Goal: Task Accomplishment & Management: Complete application form

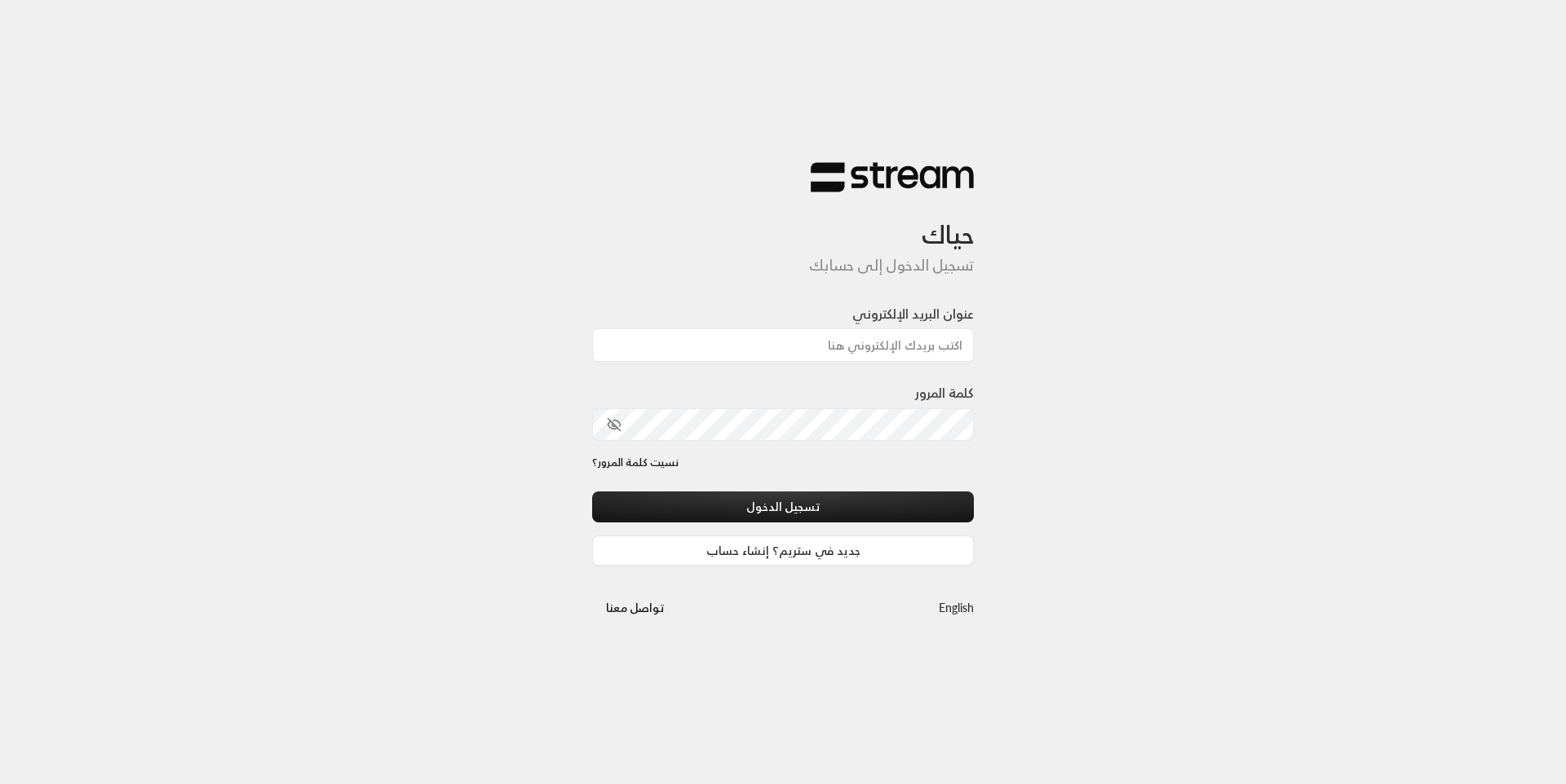
click at [817, 344] on input "عنوان البريد الإلكتروني" at bounding box center [783, 345] width 382 height 33
type input "[EMAIL_ADDRESS][DOMAIN_NAME]"
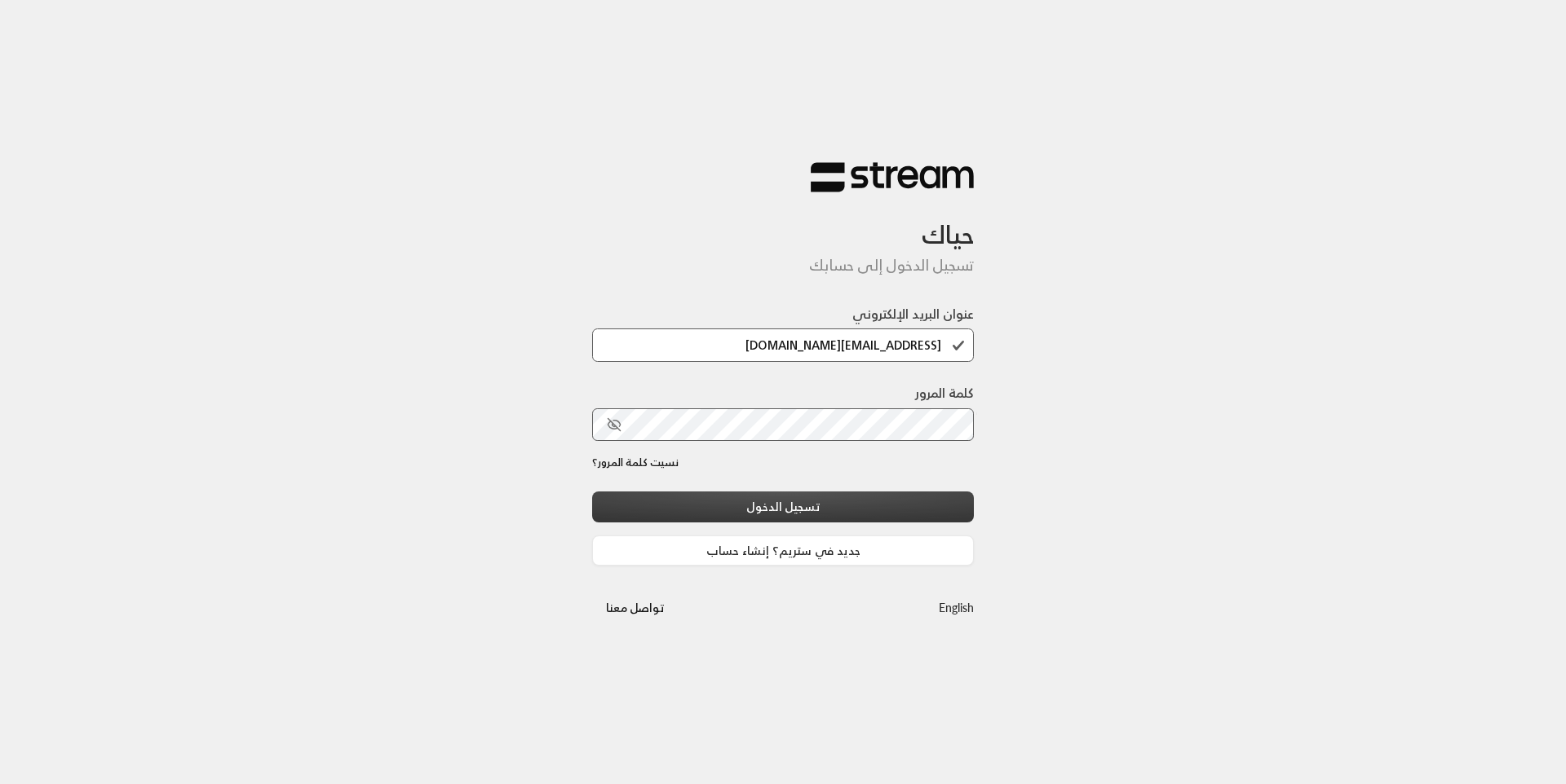
click at [812, 507] on button "تسجيل الدخول" at bounding box center [783, 507] width 382 height 31
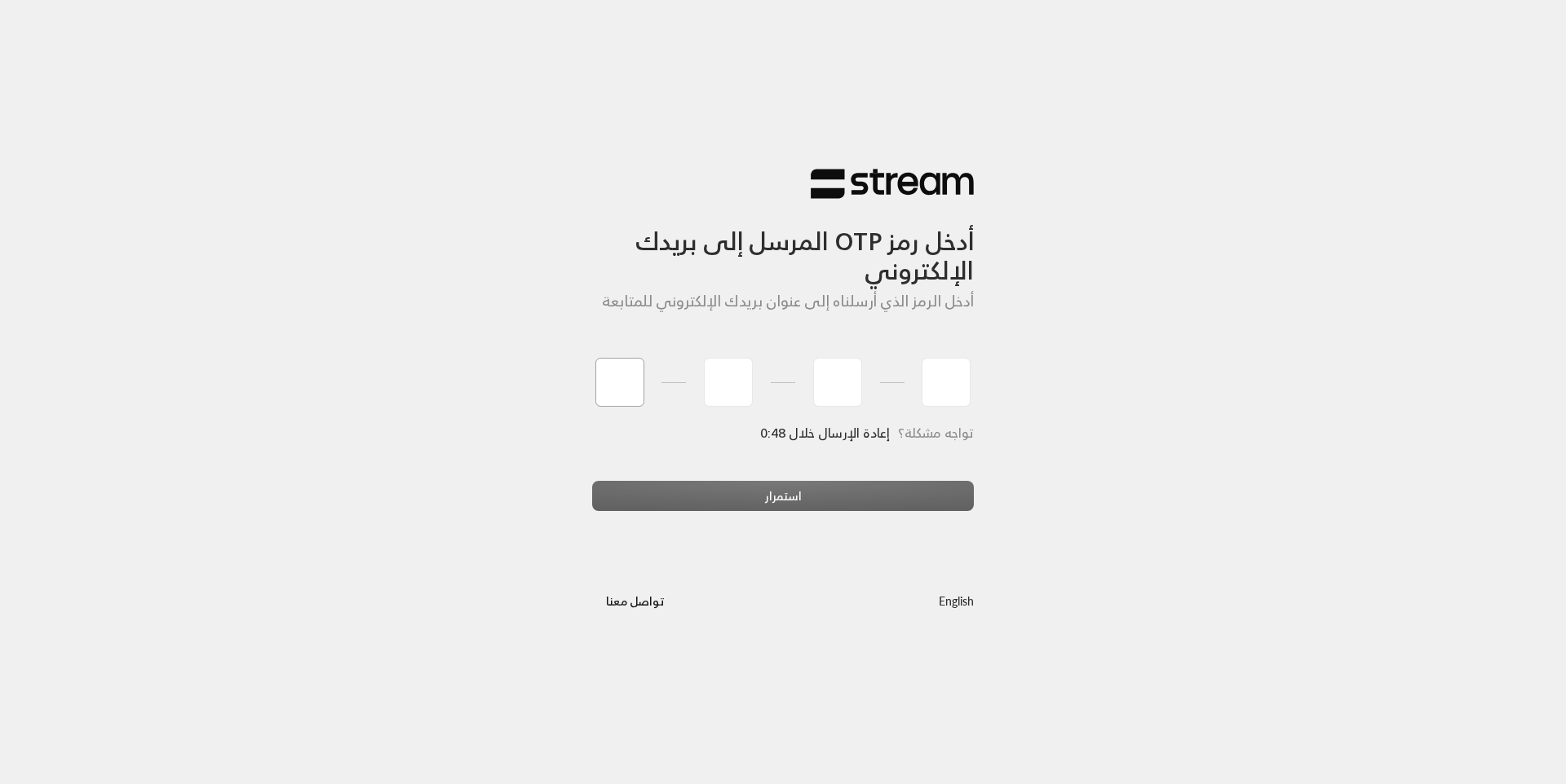
type input "5"
type input "7"
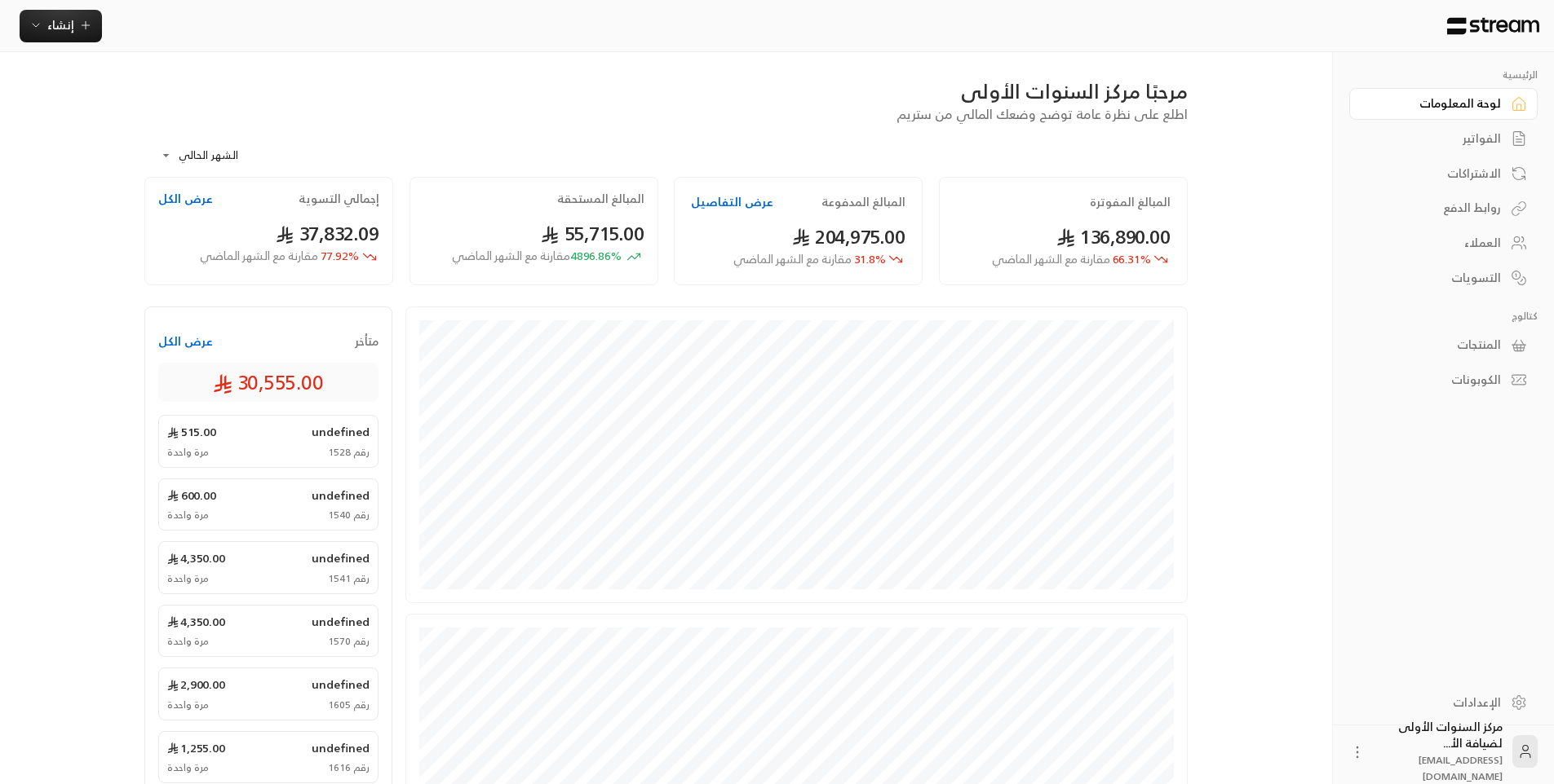
click at [802, 135] on div "**********" at bounding box center [666, 150] width 1043 height 53
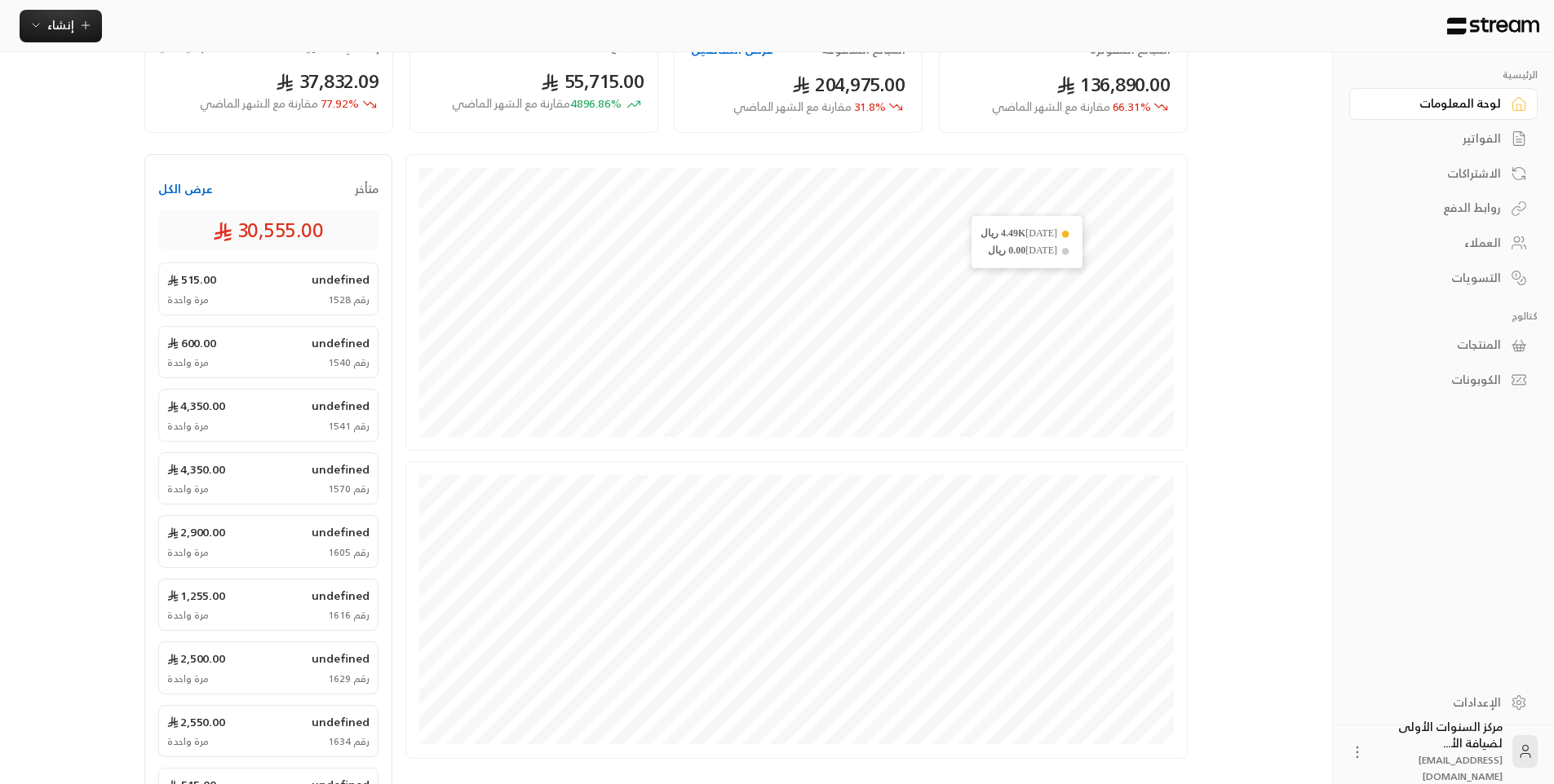
scroll to position [326, 0]
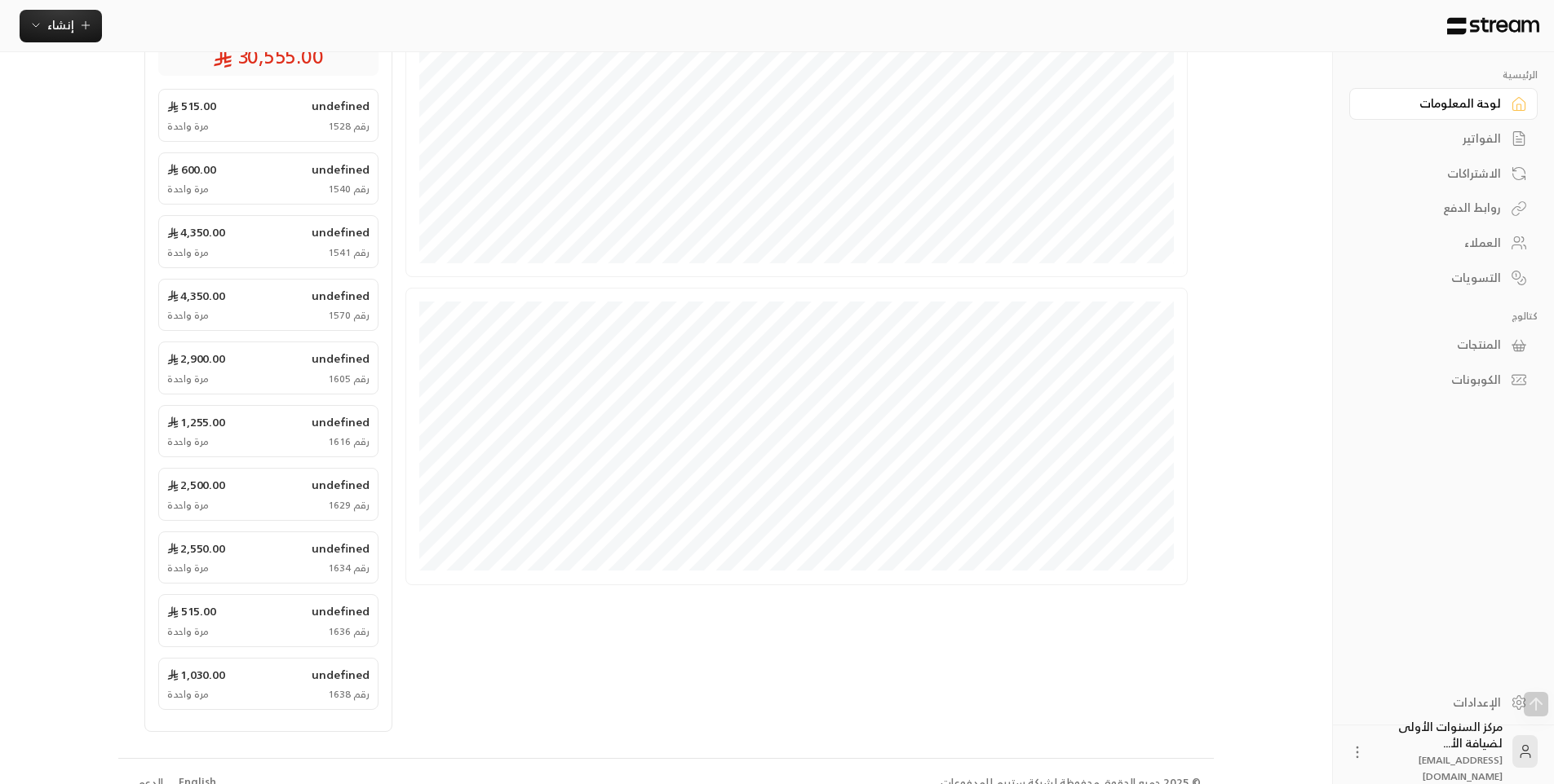
click at [1469, 140] on div "الفواتير" at bounding box center [1436, 139] width 131 height 17
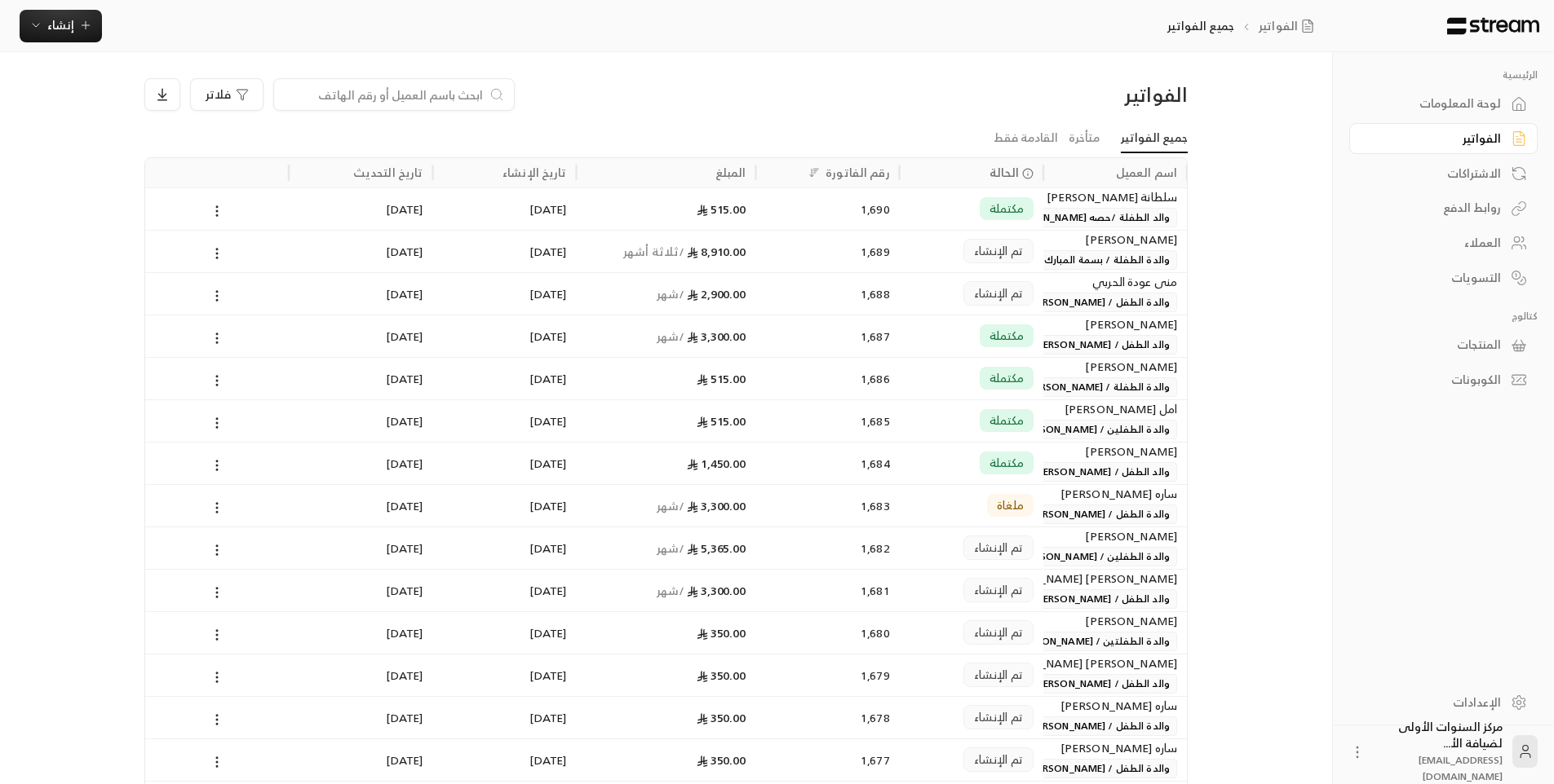
click at [918, 345] on div "مكتملة" at bounding box center [971, 336] width 124 height 42
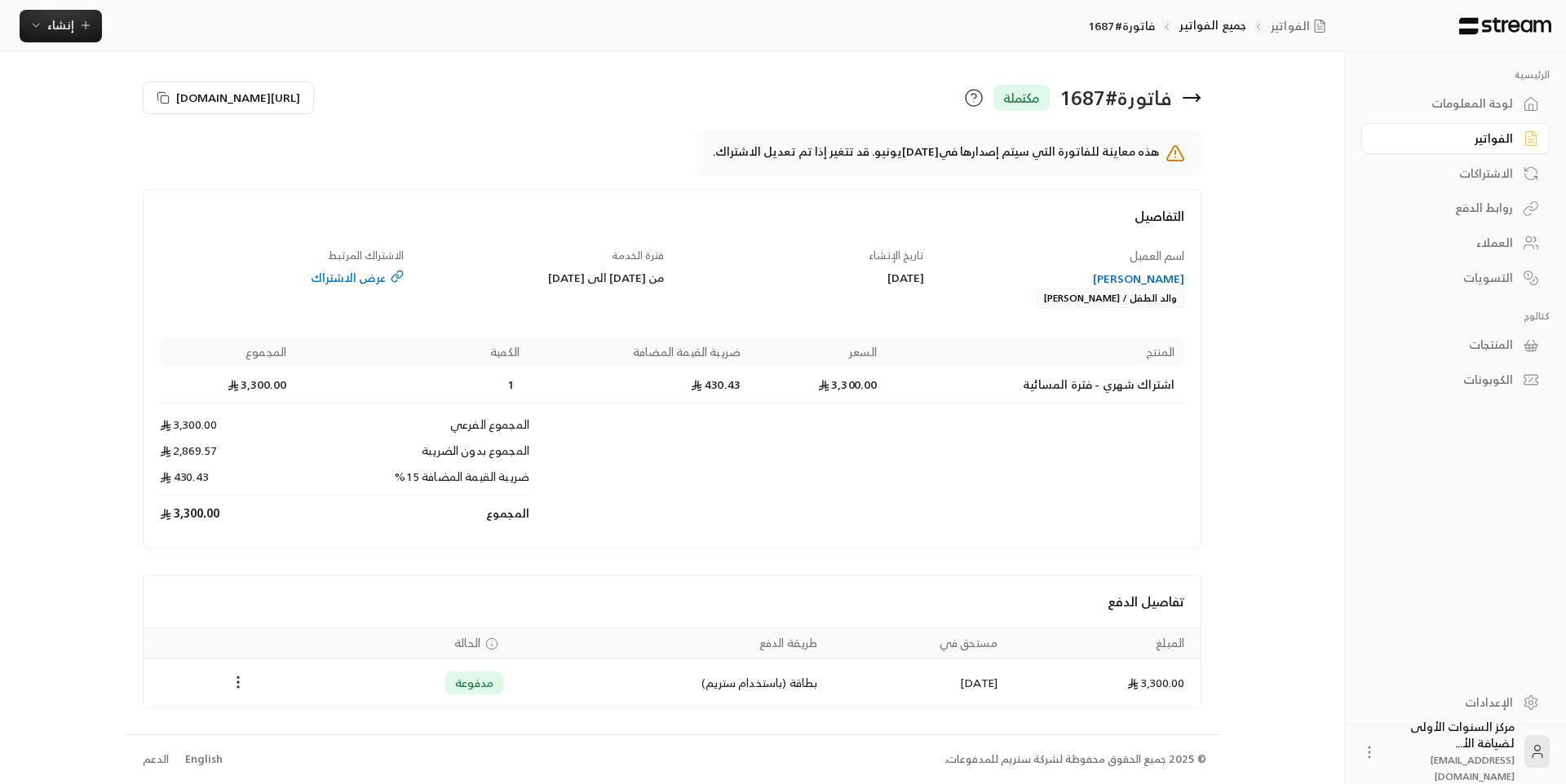
click at [1129, 277] on div "عبدالرحمن منصور الدهام" at bounding box center [1063, 279] width 245 height 17
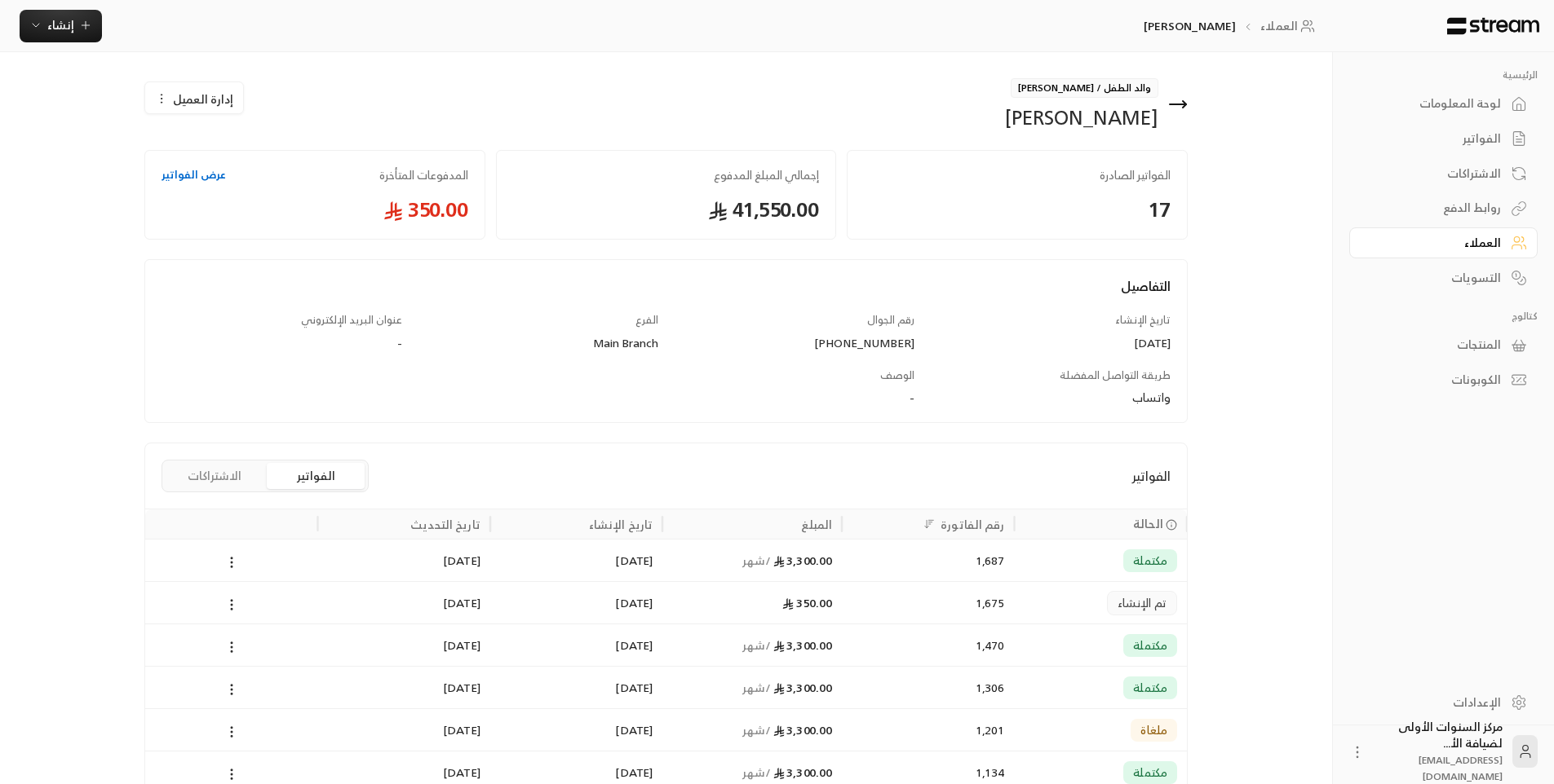
scroll to position [163, 0]
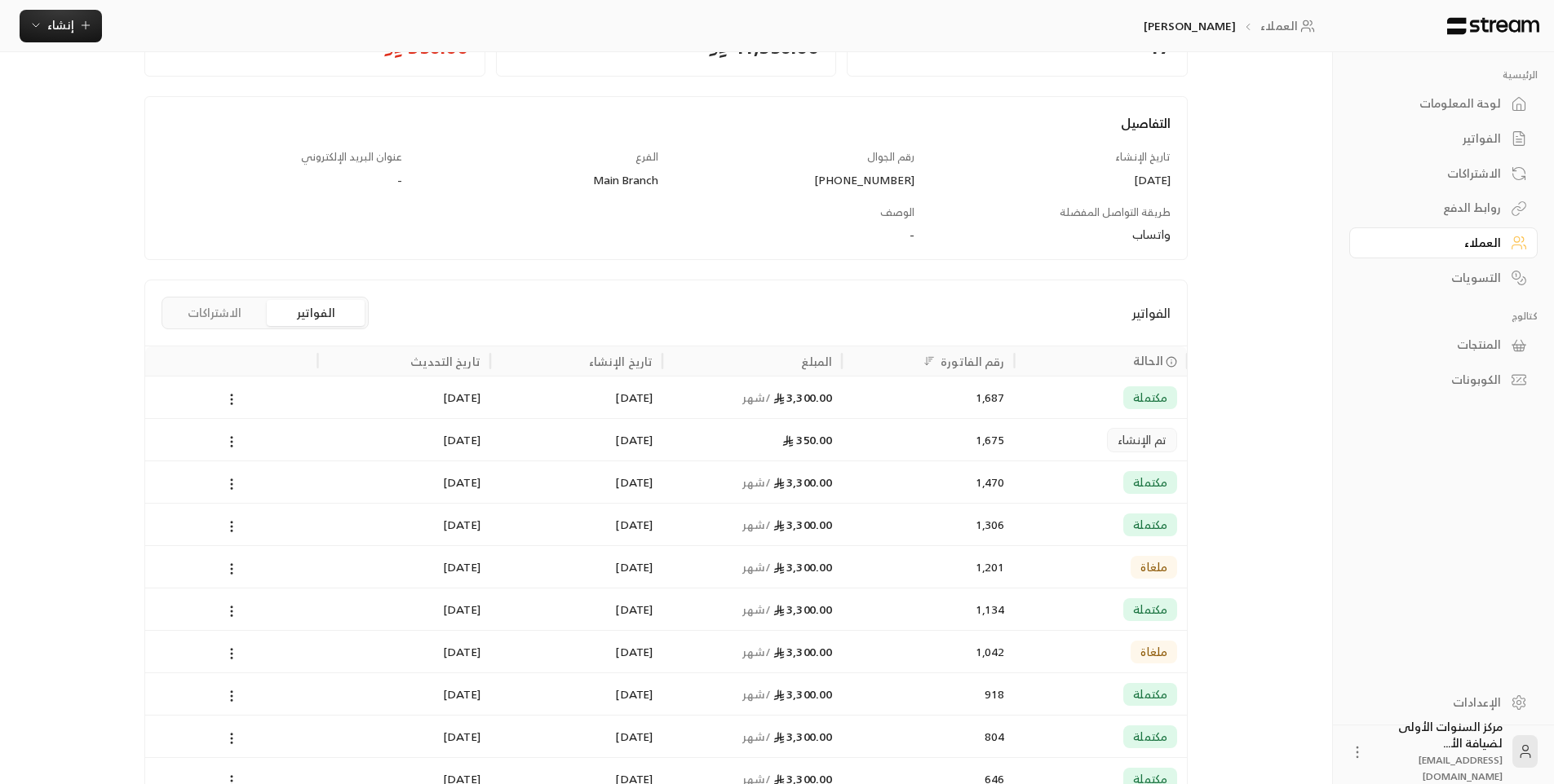
click at [1458, 136] on div "الفواتير" at bounding box center [1436, 139] width 131 height 17
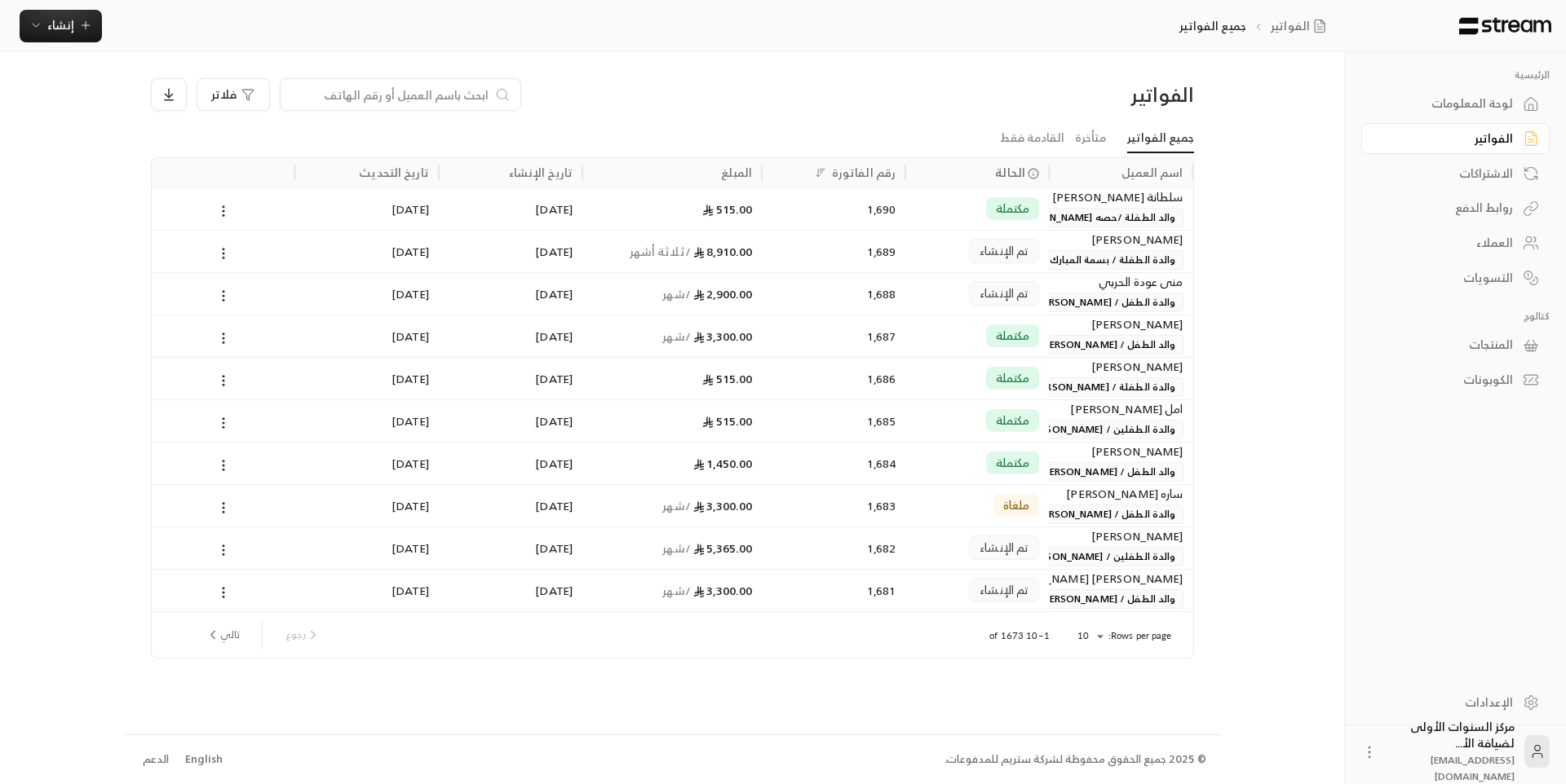
click at [1443, 106] on div "لوحة المعلومات" at bounding box center [1448, 104] width 131 height 17
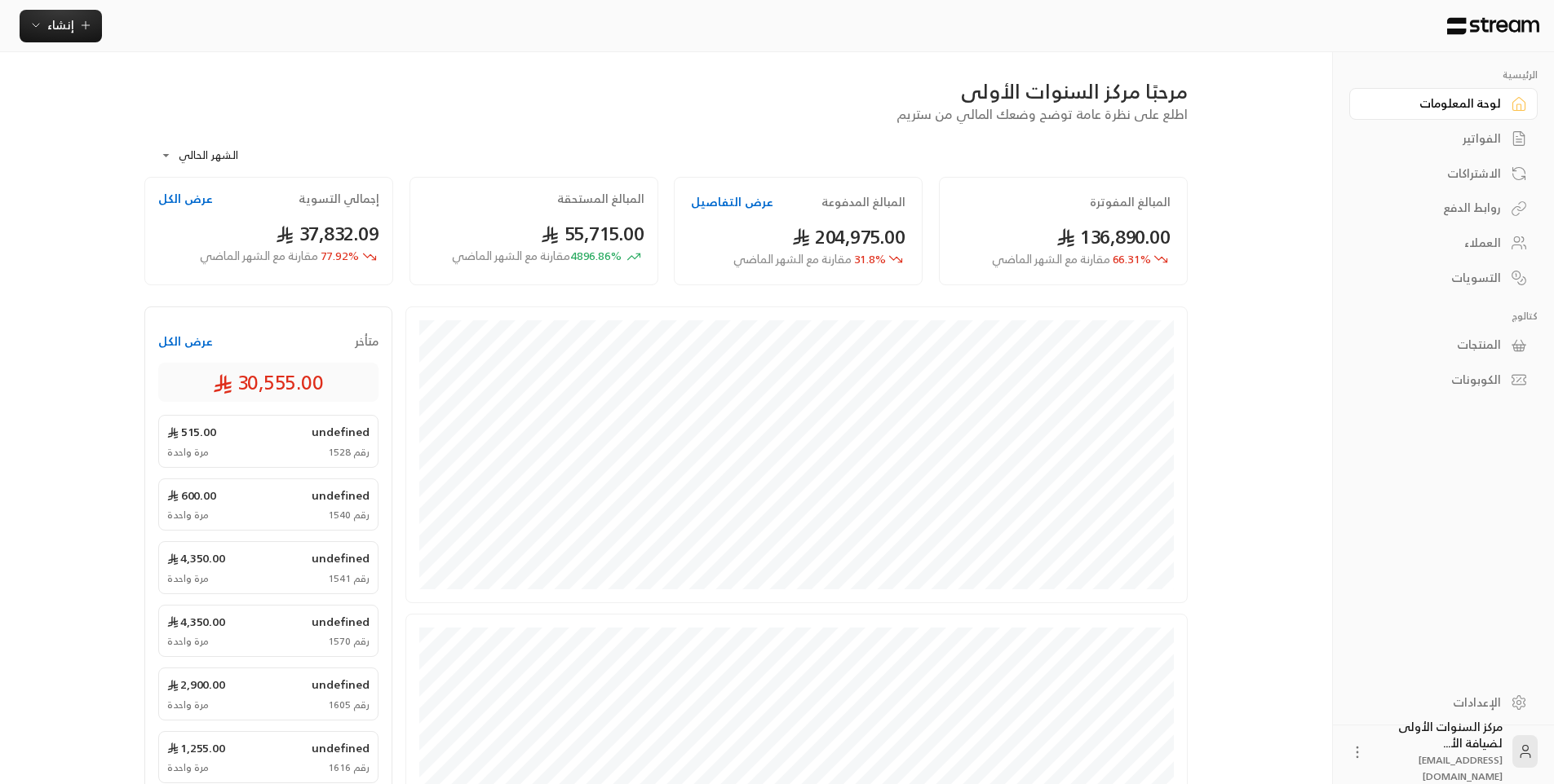
click at [1457, 136] on div "الفواتير" at bounding box center [1436, 139] width 131 height 17
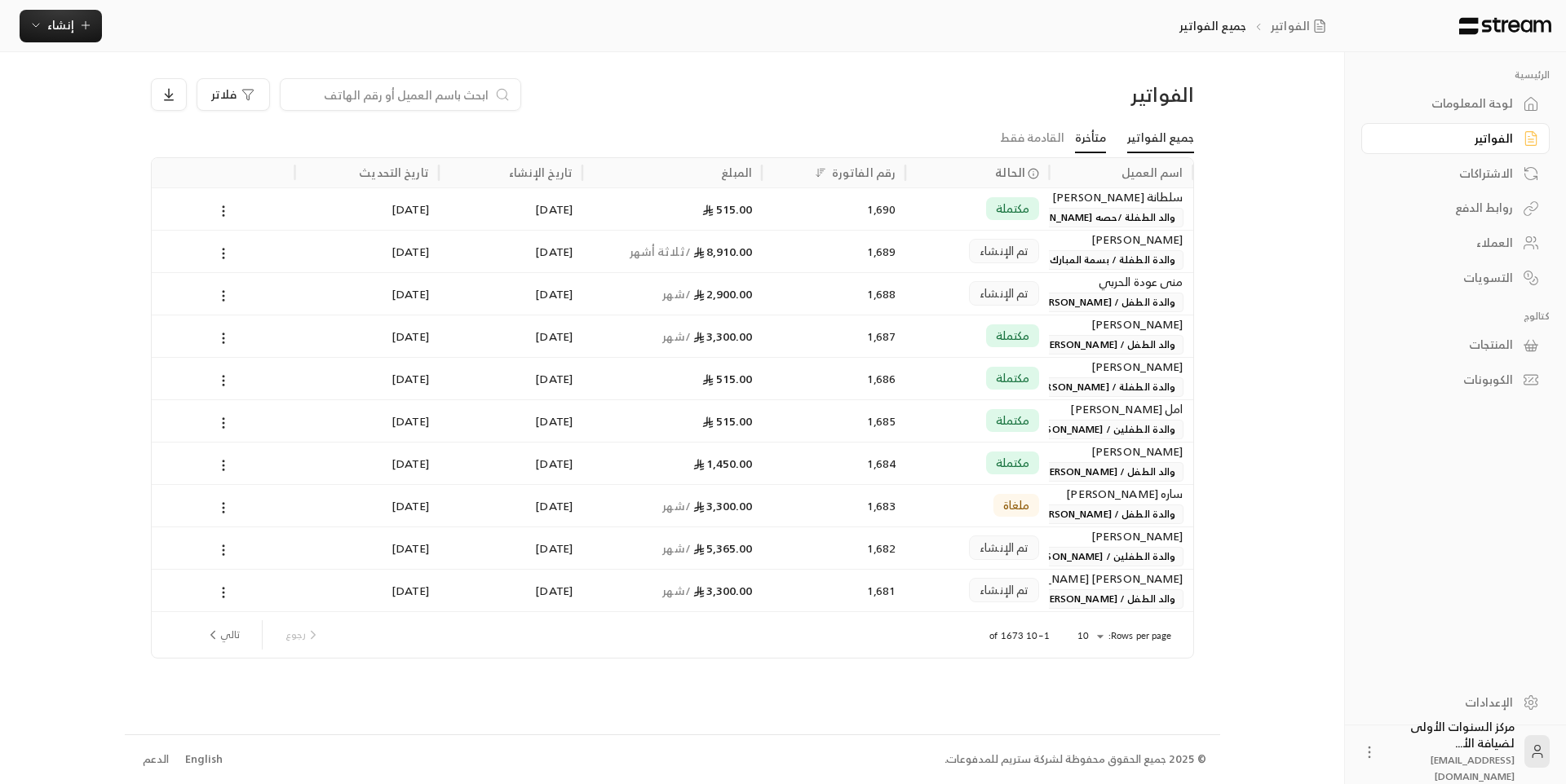
click at [1097, 135] on link "متأخرة" at bounding box center [1091, 139] width 31 height 30
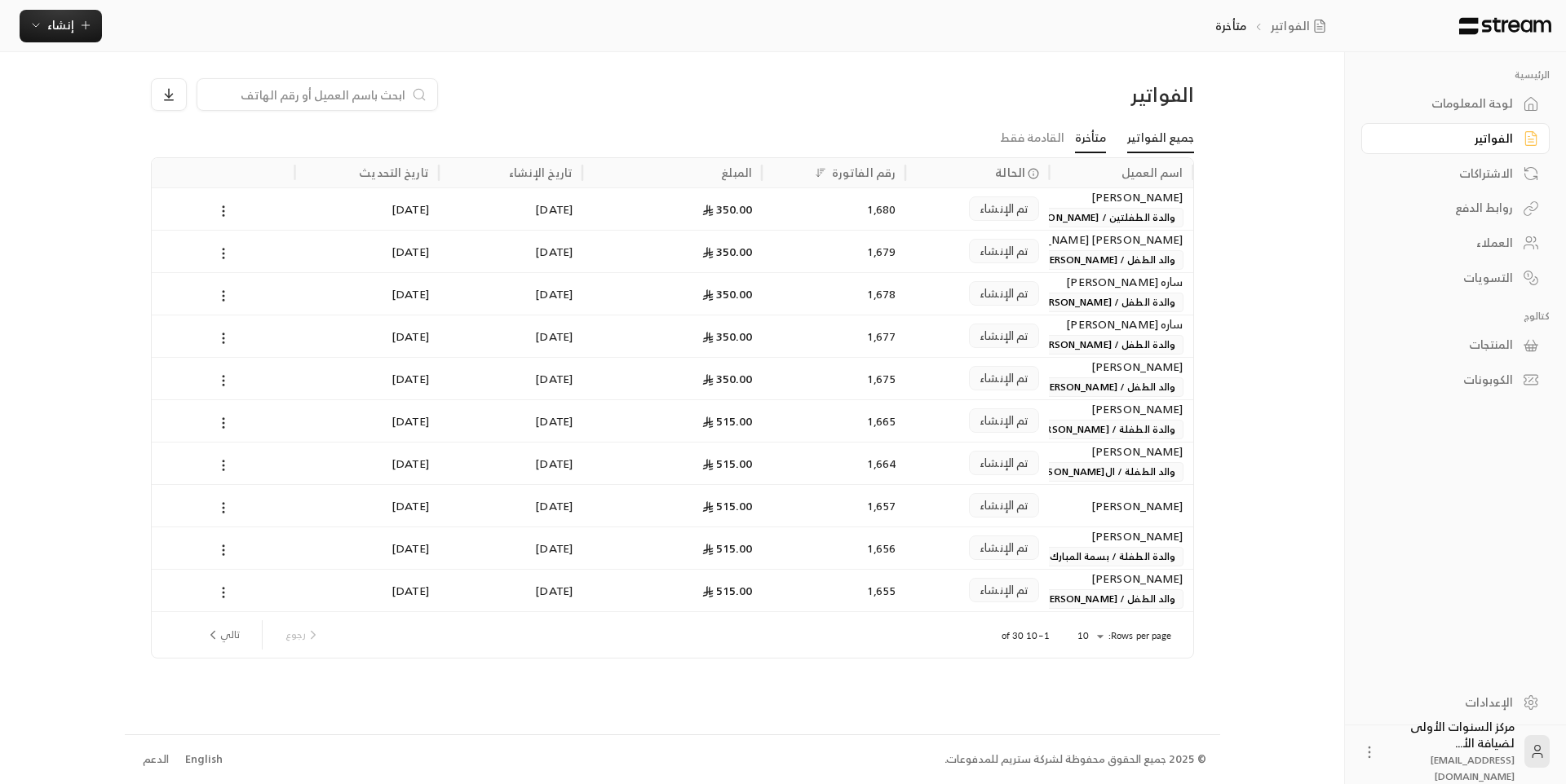
click at [1155, 141] on link "جميع الفواتير" at bounding box center [1161, 139] width 67 height 30
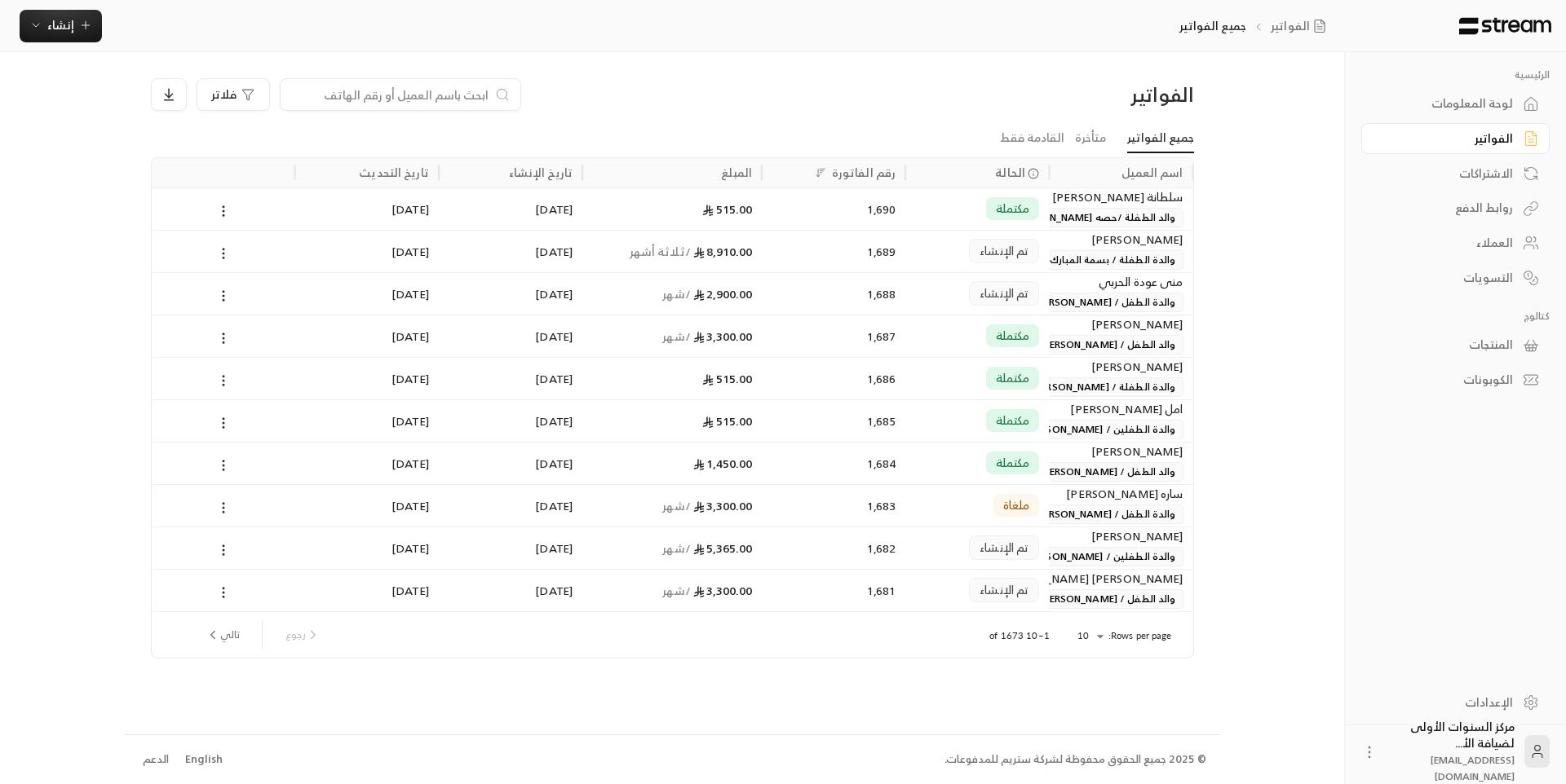
click at [443, 87] on input at bounding box center [389, 94] width 199 height 18
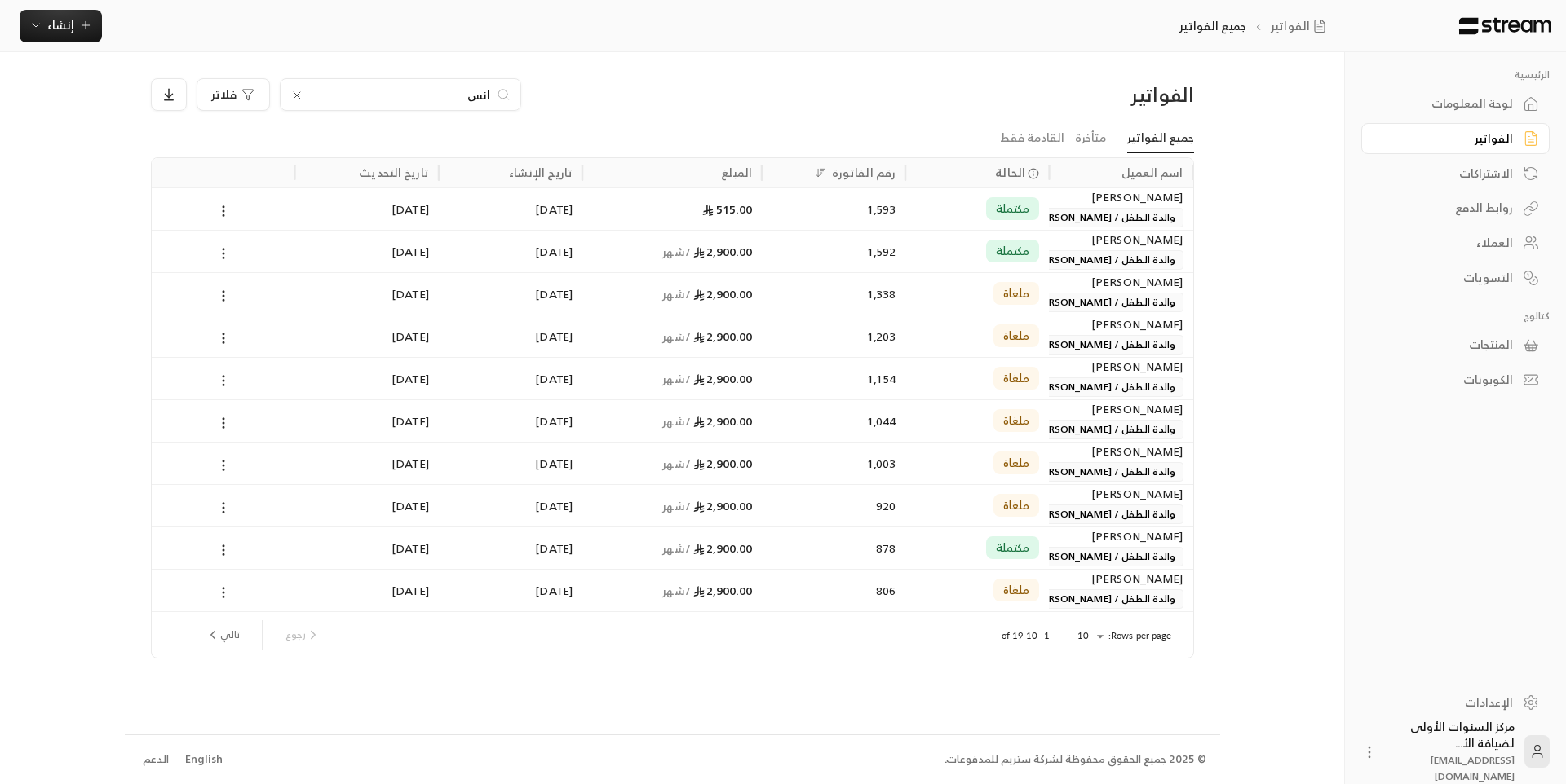
click at [480, 102] on input "انس" at bounding box center [401, 94] width 181 height 18
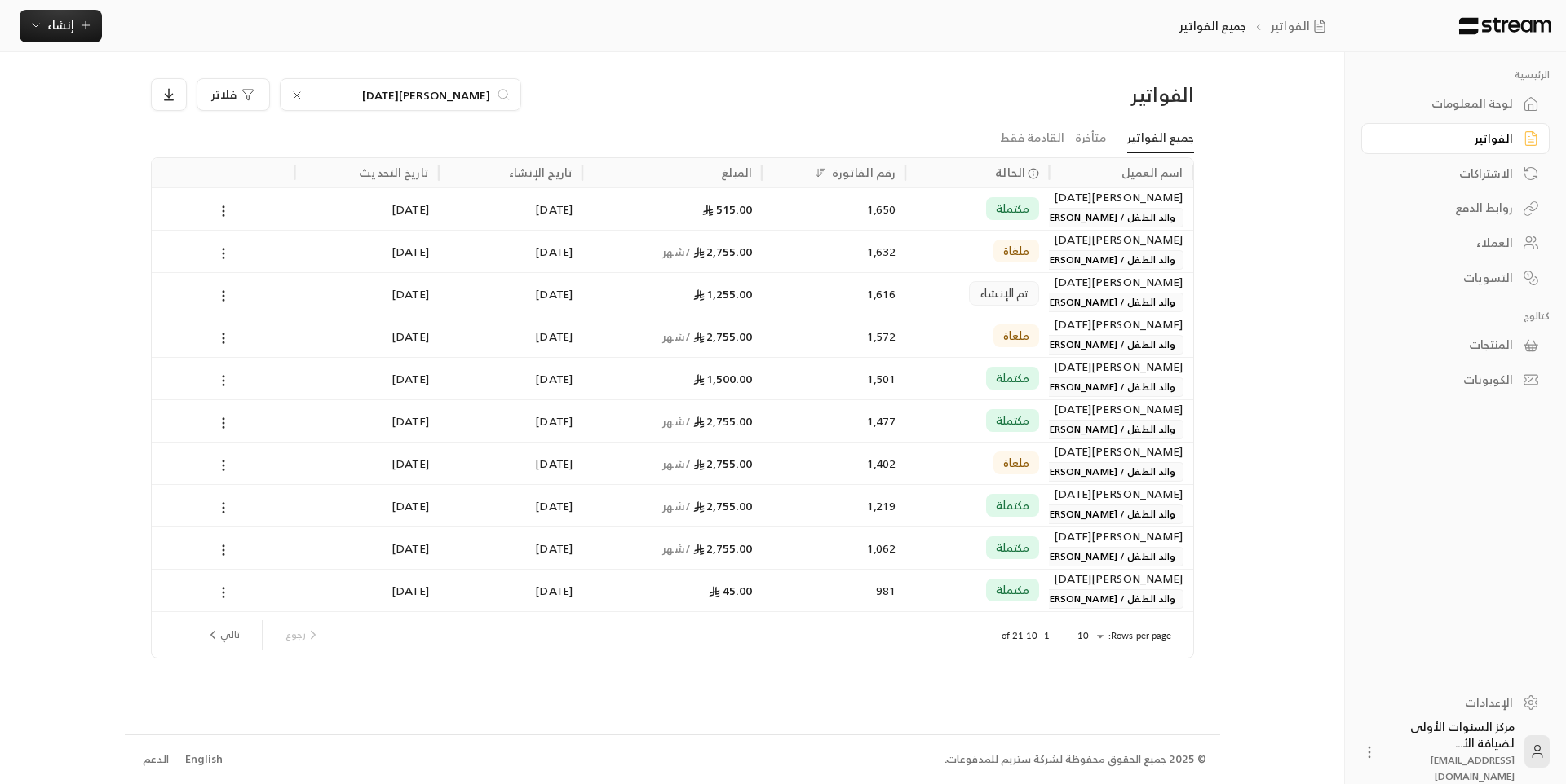
type input "بن خميس"
click at [798, 295] on div "1,616" at bounding box center [833, 293] width 124 height 42
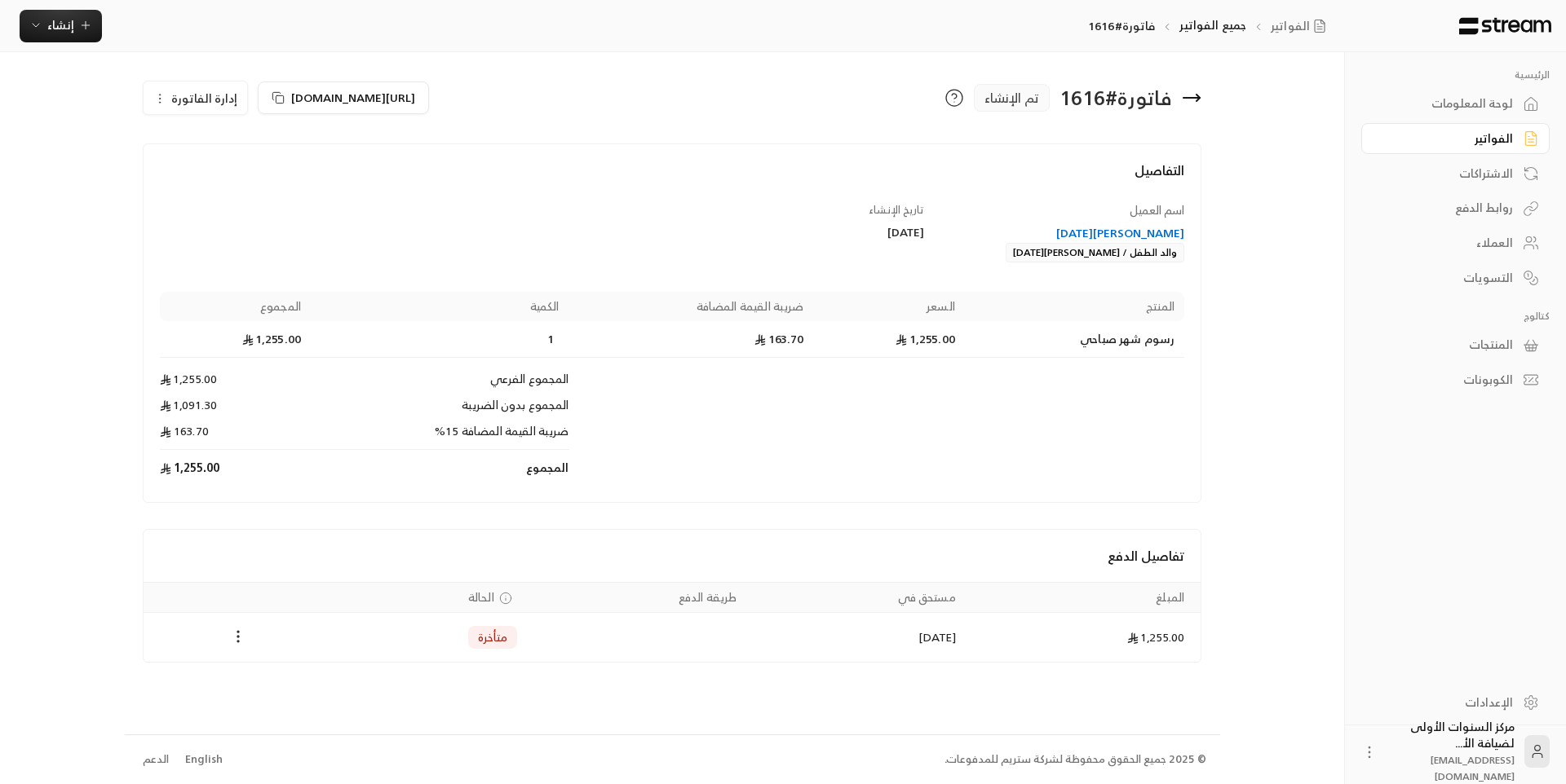
click at [1481, 100] on div "لوحة المعلومات" at bounding box center [1448, 104] width 131 height 17
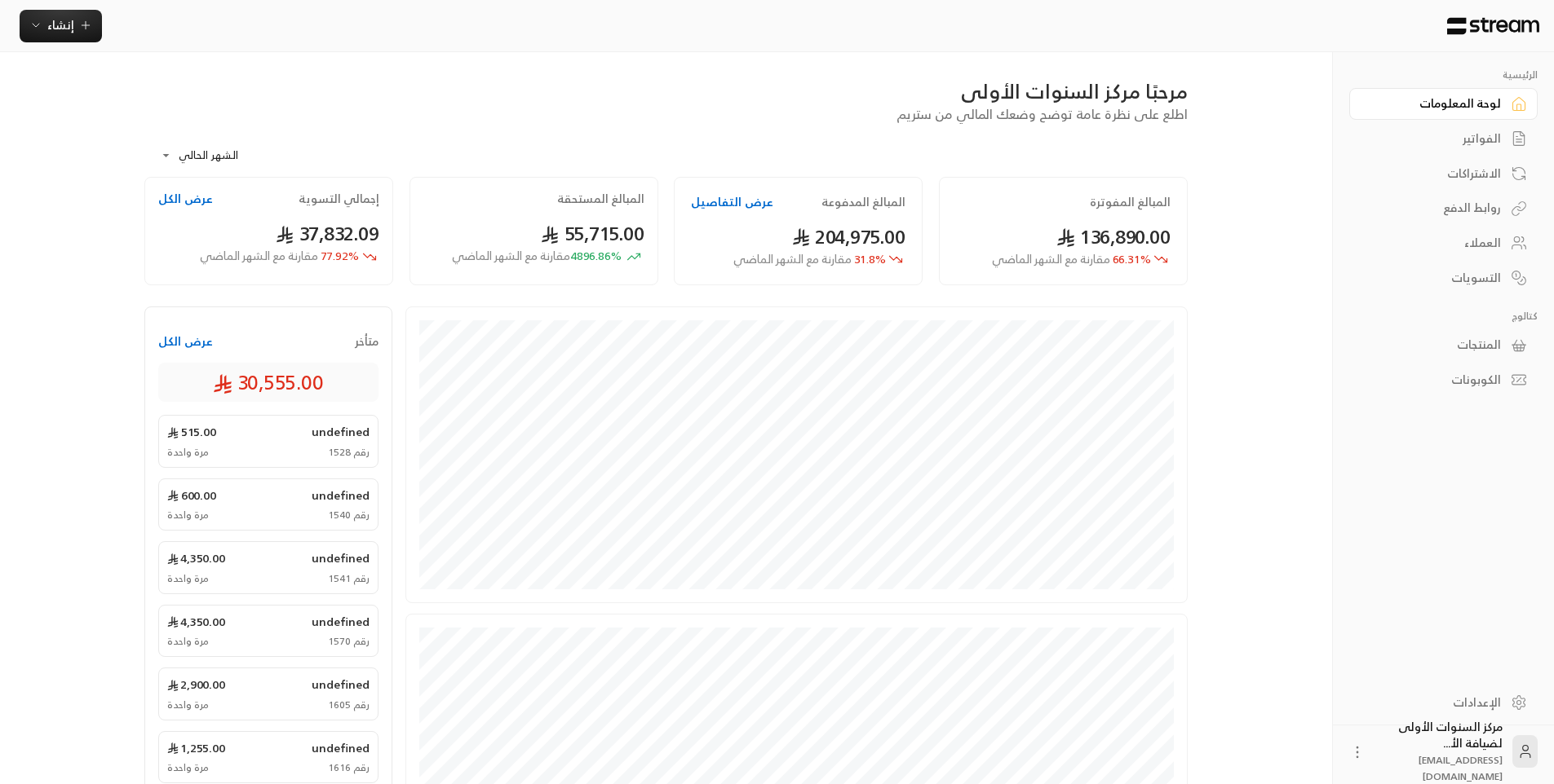
click at [1484, 136] on div "الفواتير" at bounding box center [1436, 139] width 131 height 17
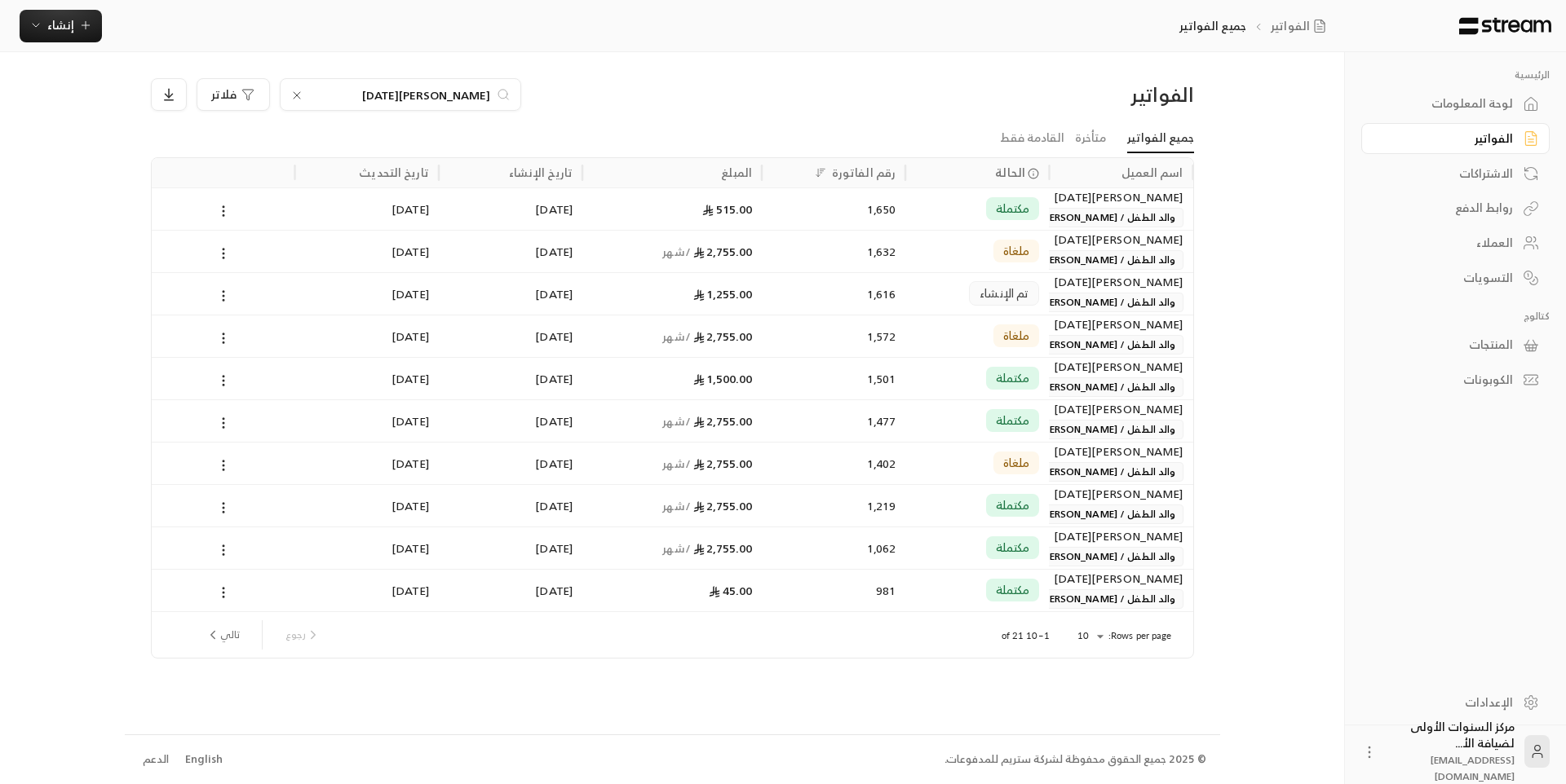
click at [408, 100] on input "بن خميس" at bounding box center [401, 94] width 181 height 18
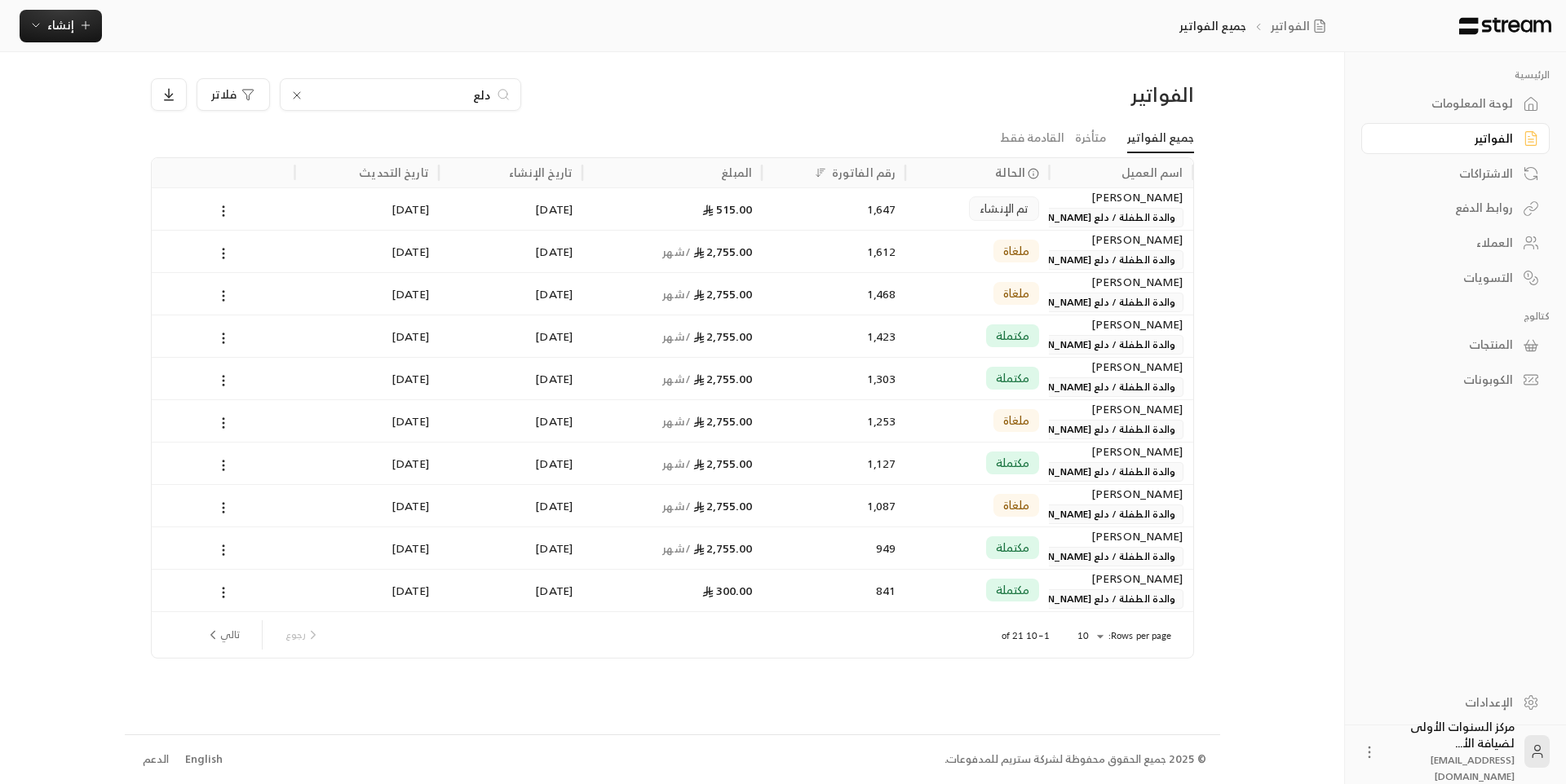
type input "دلع"
click at [913, 203] on div "تم الإنشاء" at bounding box center [977, 209] width 143 height 43
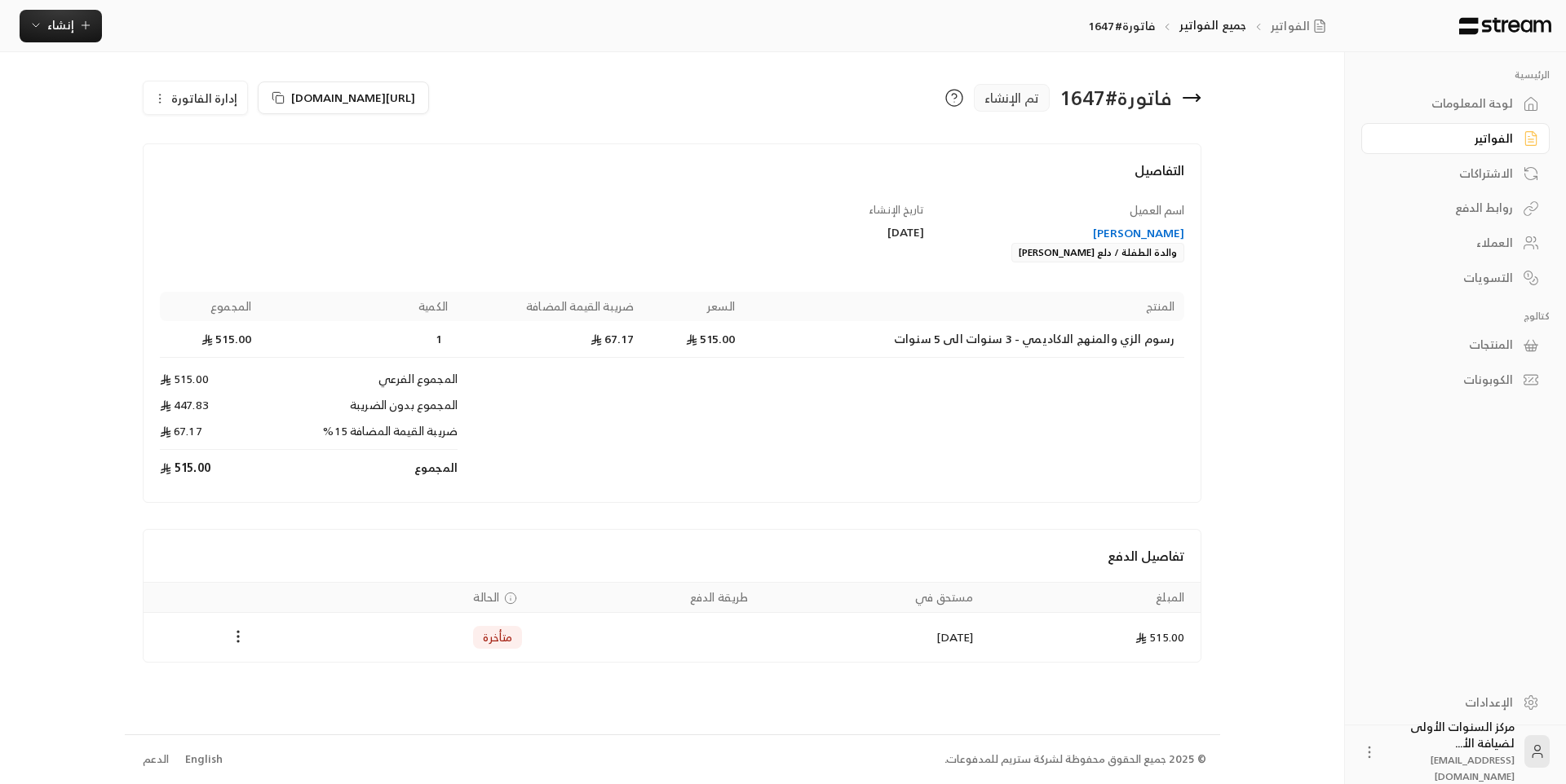
click at [1189, 100] on icon at bounding box center [1191, 97] width 19 height 19
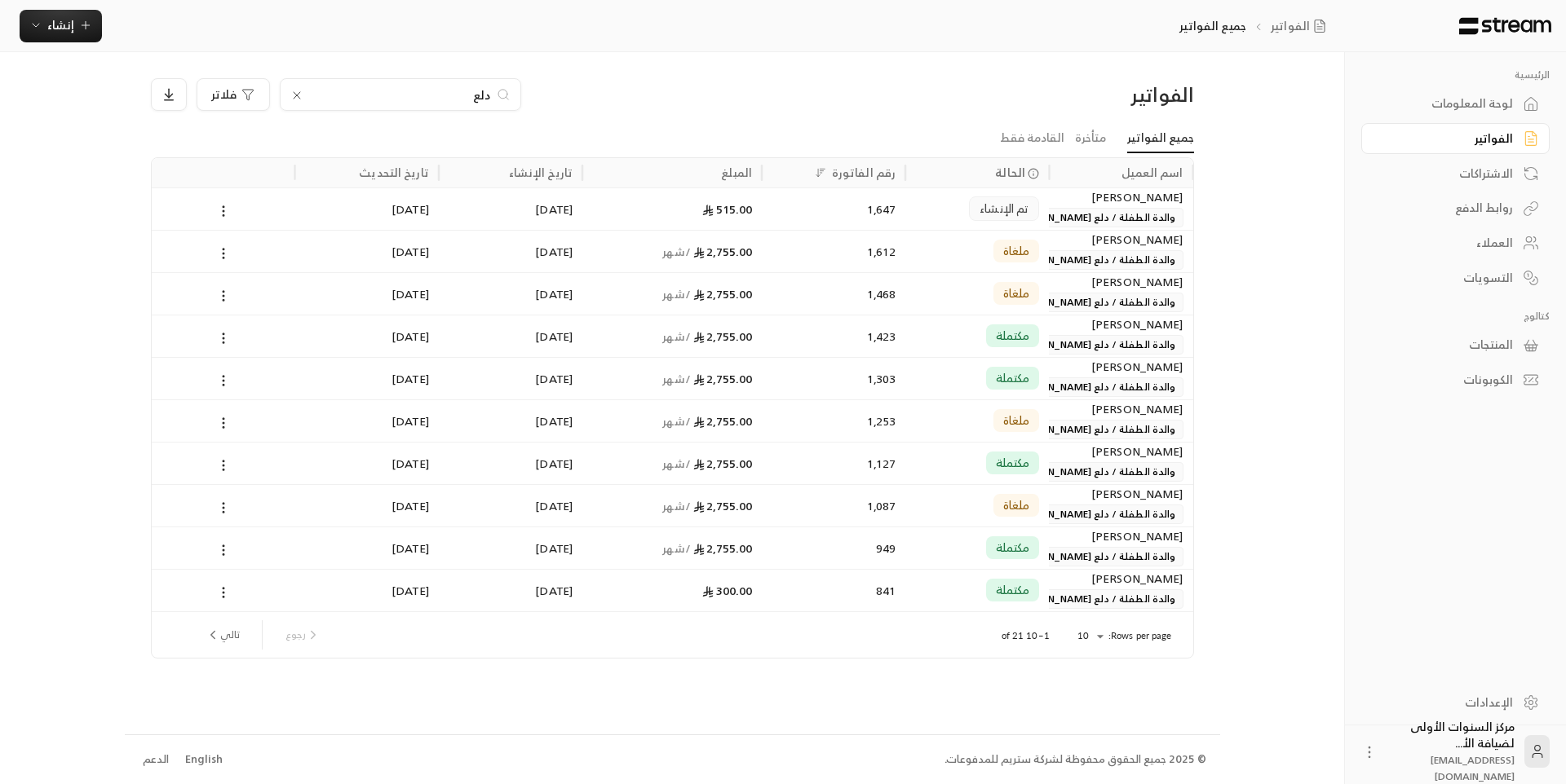
click at [480, 92] on input "دلع" at bounding box center [401, 94] width 181 height 18
type input "د"
click at [484, 97] on input "نوف" at bounding box center [401, 94] width 181 height 18
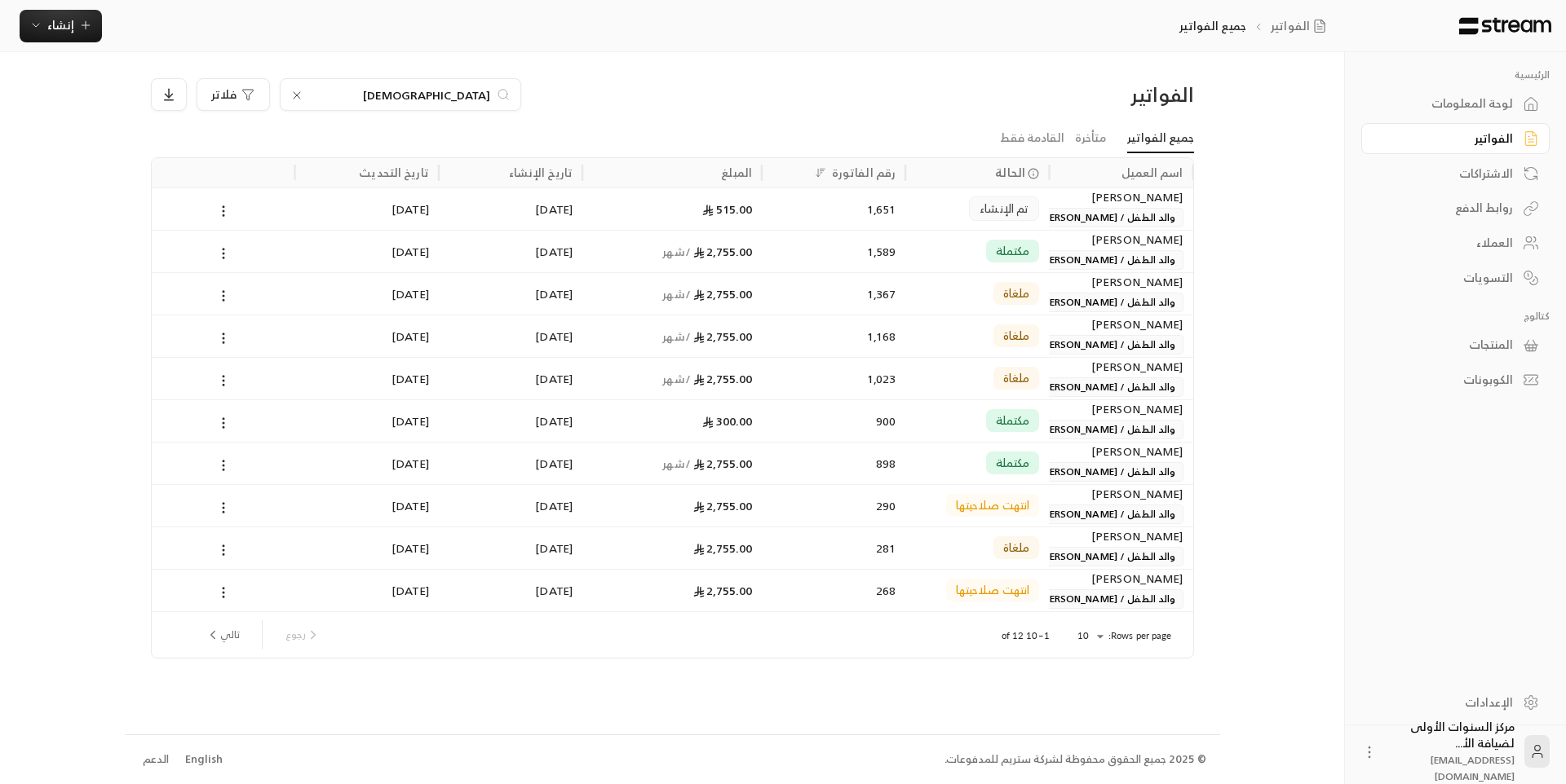
click at [484, 97] on input "الحمود" at bounding box center [401, 94] width 181 height 18
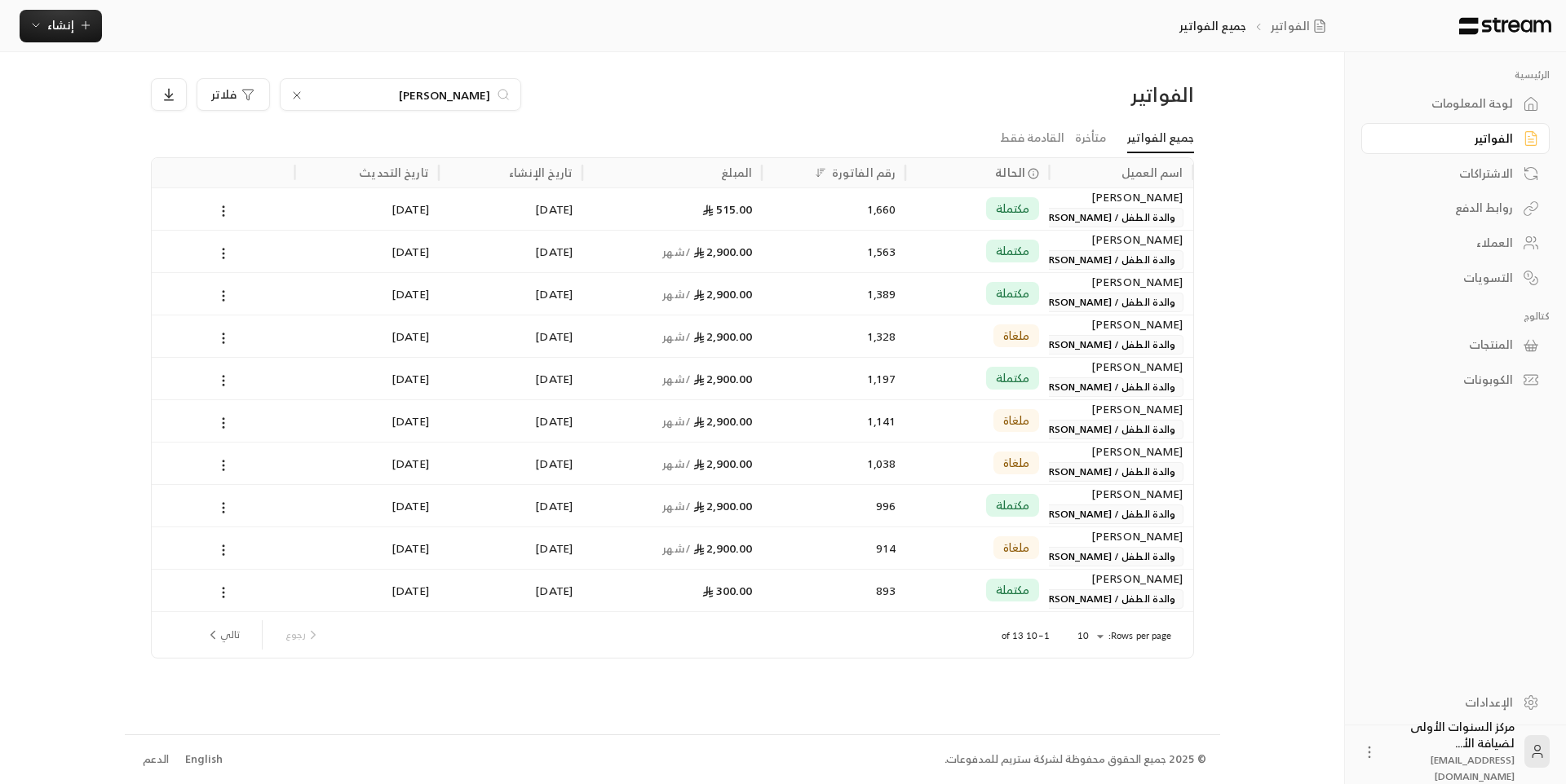
type input "المطير"
click at [988, 52] on div "الفواتير المطير فلاتر جميع الفواتير متأخرة القادمة فقط اسم العميل الحالة رقم ال…" at bounding box center [672, 392] width 1095 height 681
click at [1442, 110] on div "لوحة المعلومات" at bounding box center [1448, 104] width 131 height 17
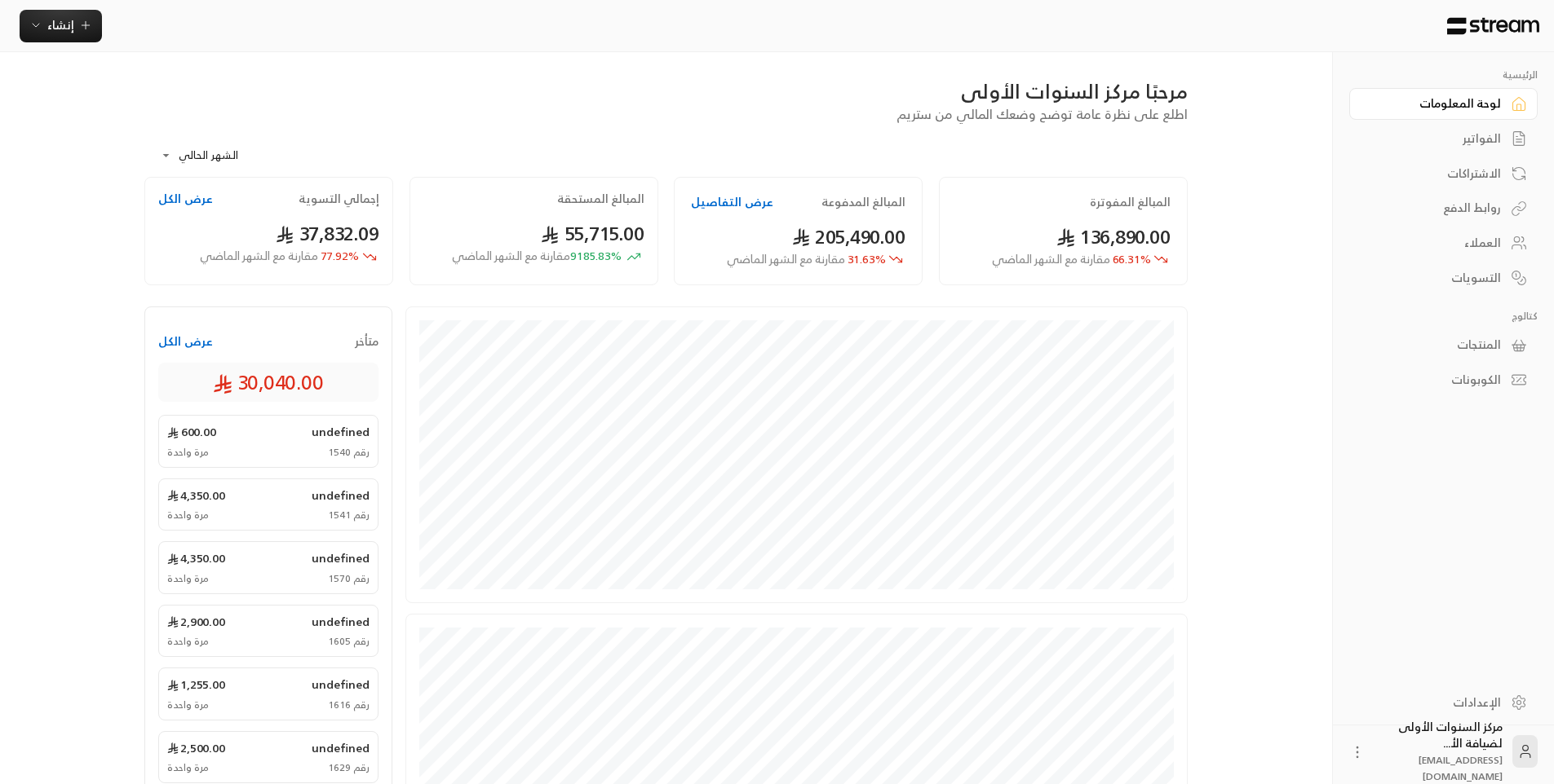
click at [1452, 152] on link "الفواتير" at bounding box center [1444, 139] width 189 height 31
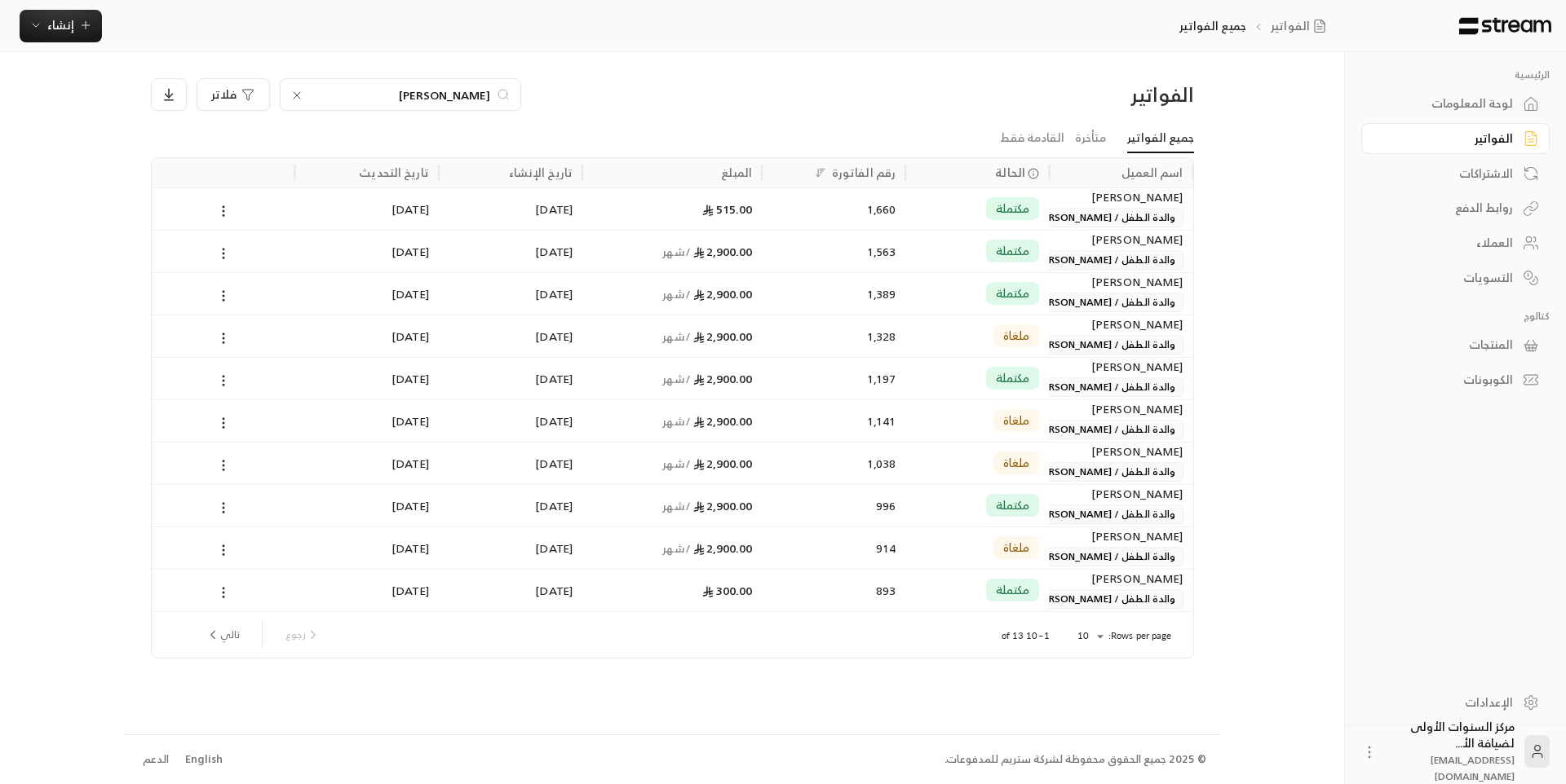
click at [460, 95] on input "المطير" at bounding box center [401, 94] width 181 height 18
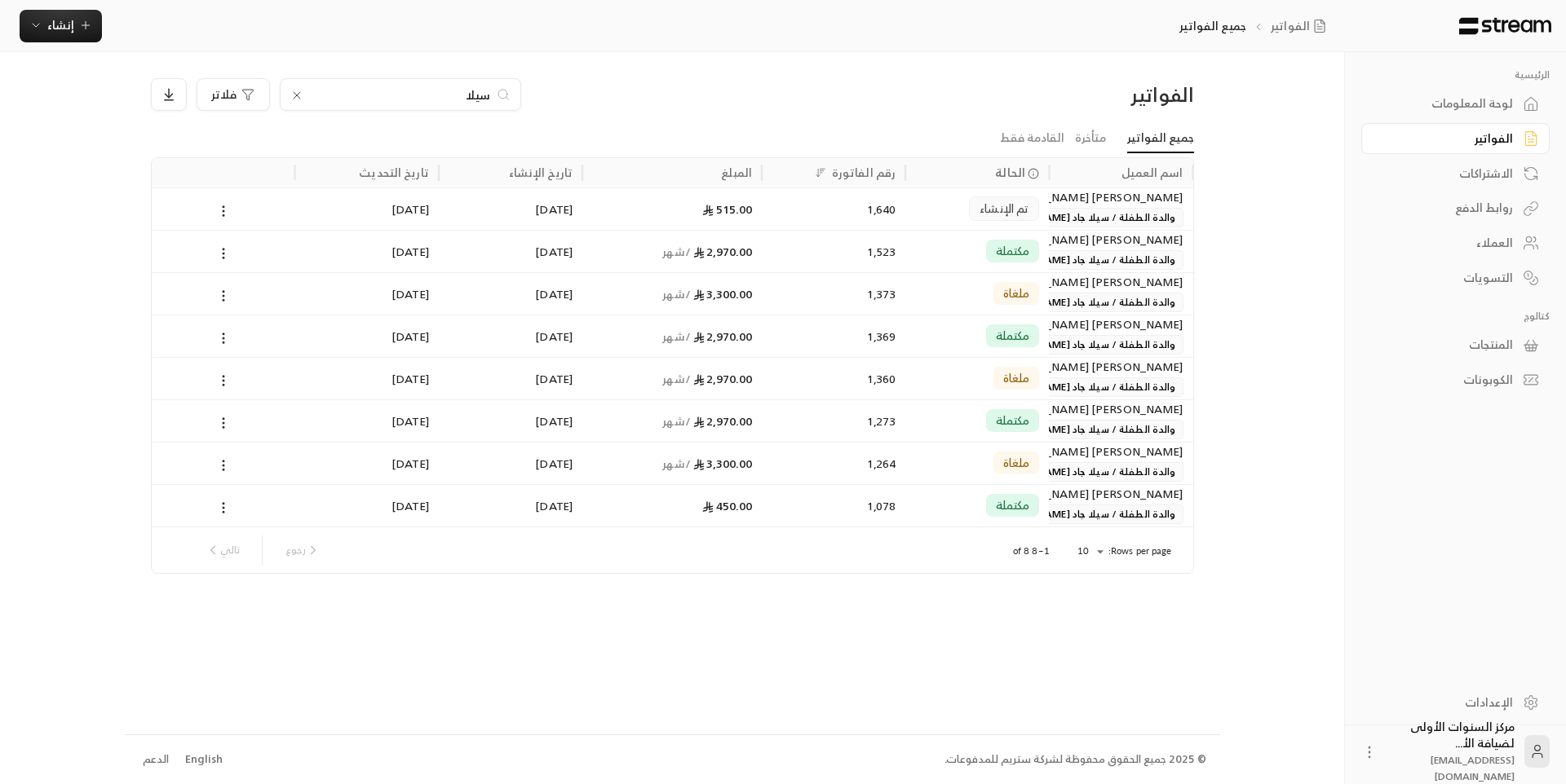
type input "سيلا"
click at [959, 208] on div "تم الإنشاء" at bounding box center [978, 209] width 124 height 42
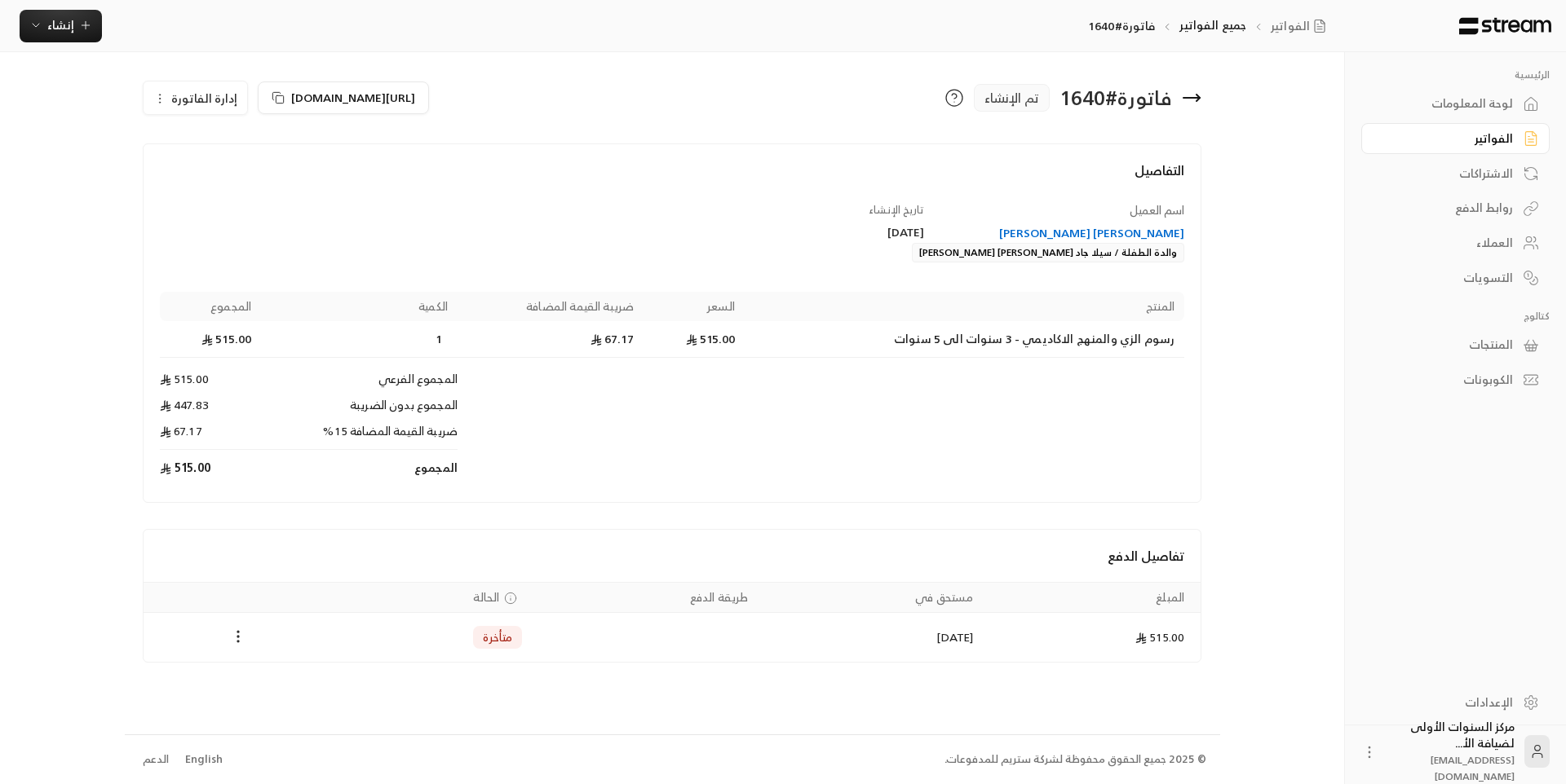
click at [1146, 228] on div "هالة عبد المعز صالح فرج" at bounding box center [1063, 233] width 245 height 17
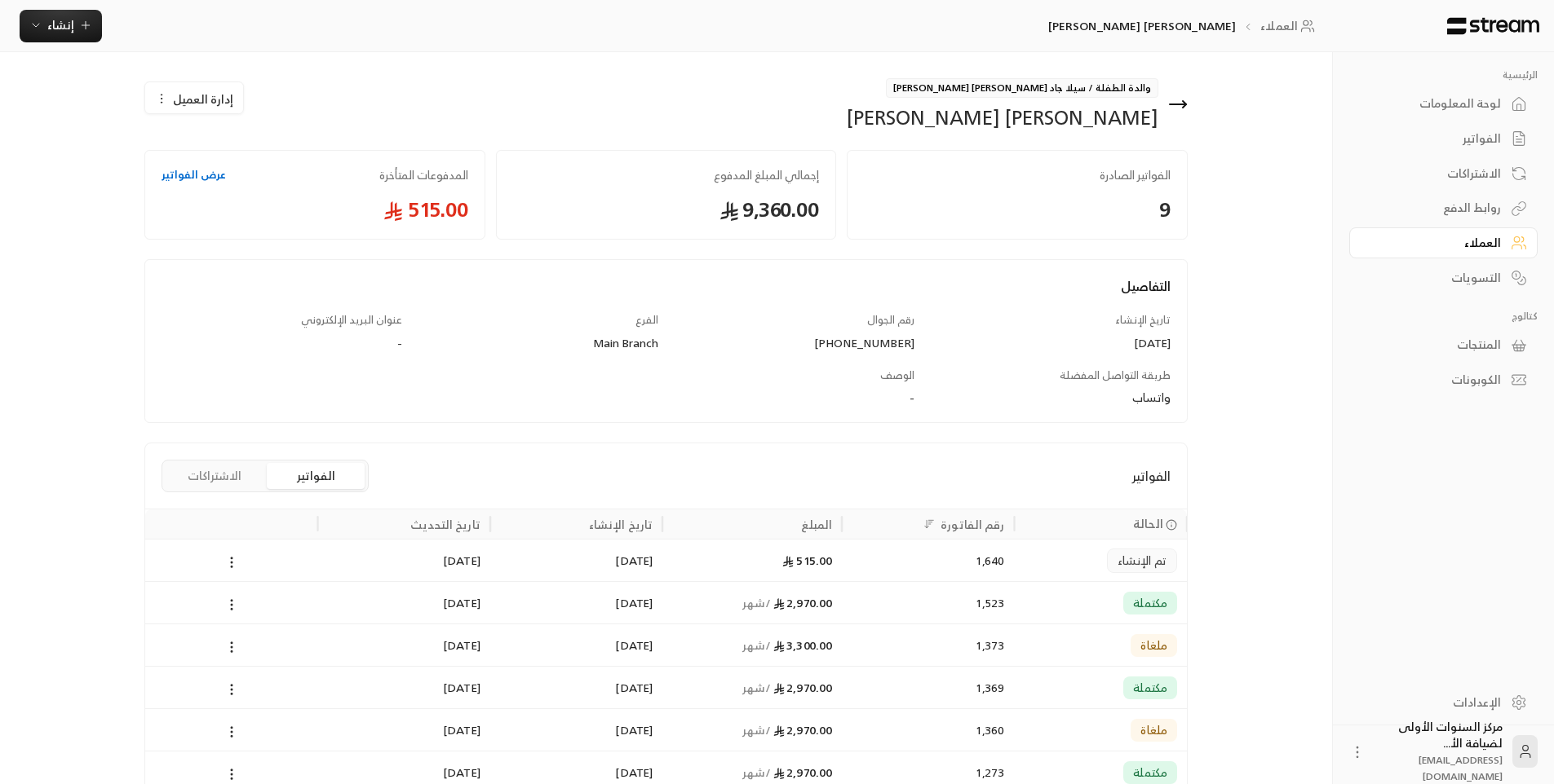
click at [1182, 104] on icon at bounding box center [1178, 104] width 17 height 0
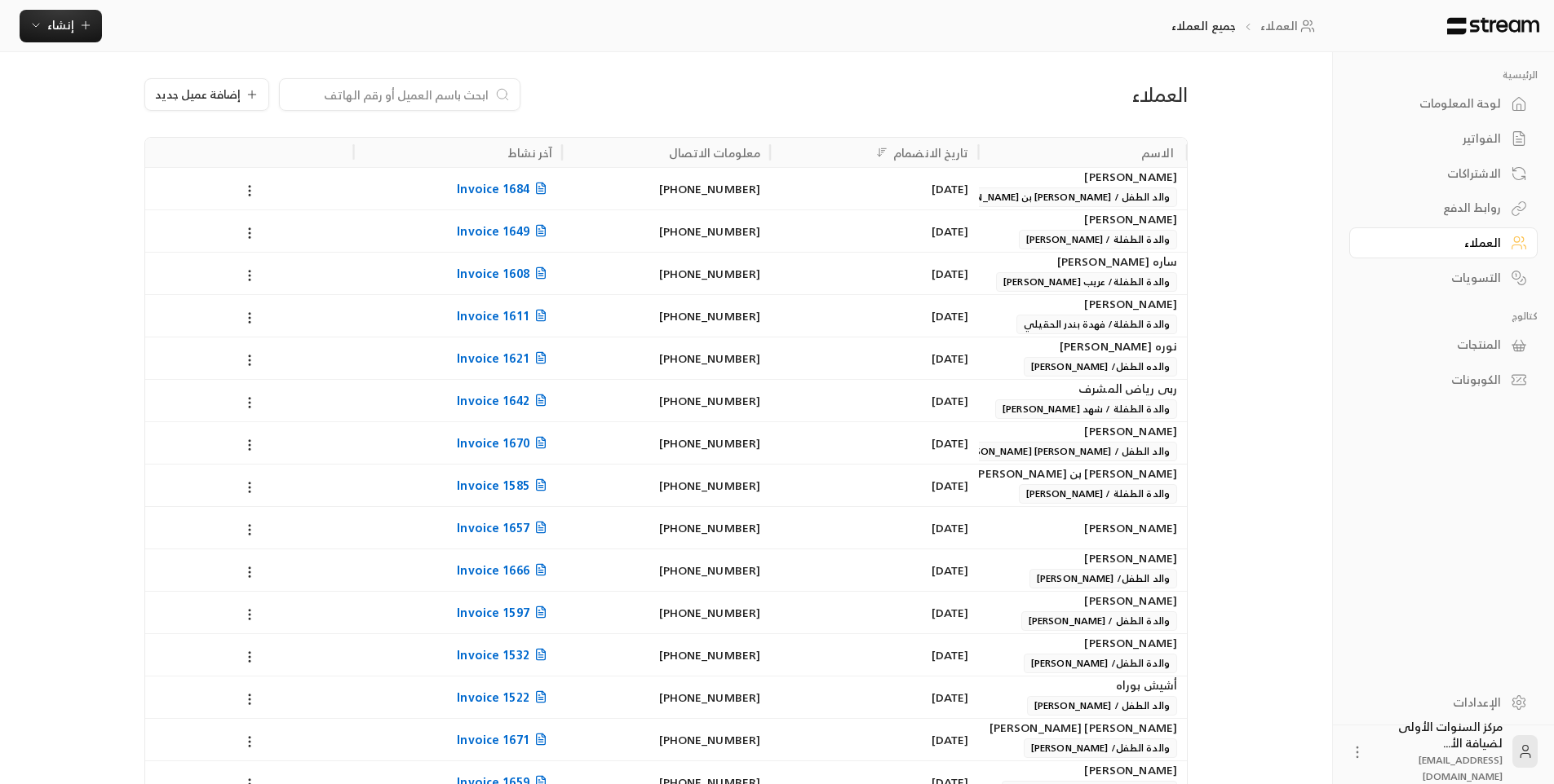
click at [963, 79] on div "العملاء إضافة عميل جديد" at bounding box center [666, 107] width 1060 height 58
click at [1378, 129] on link "الفواتير" at bounding box center [1444, 139] width 189 height 31
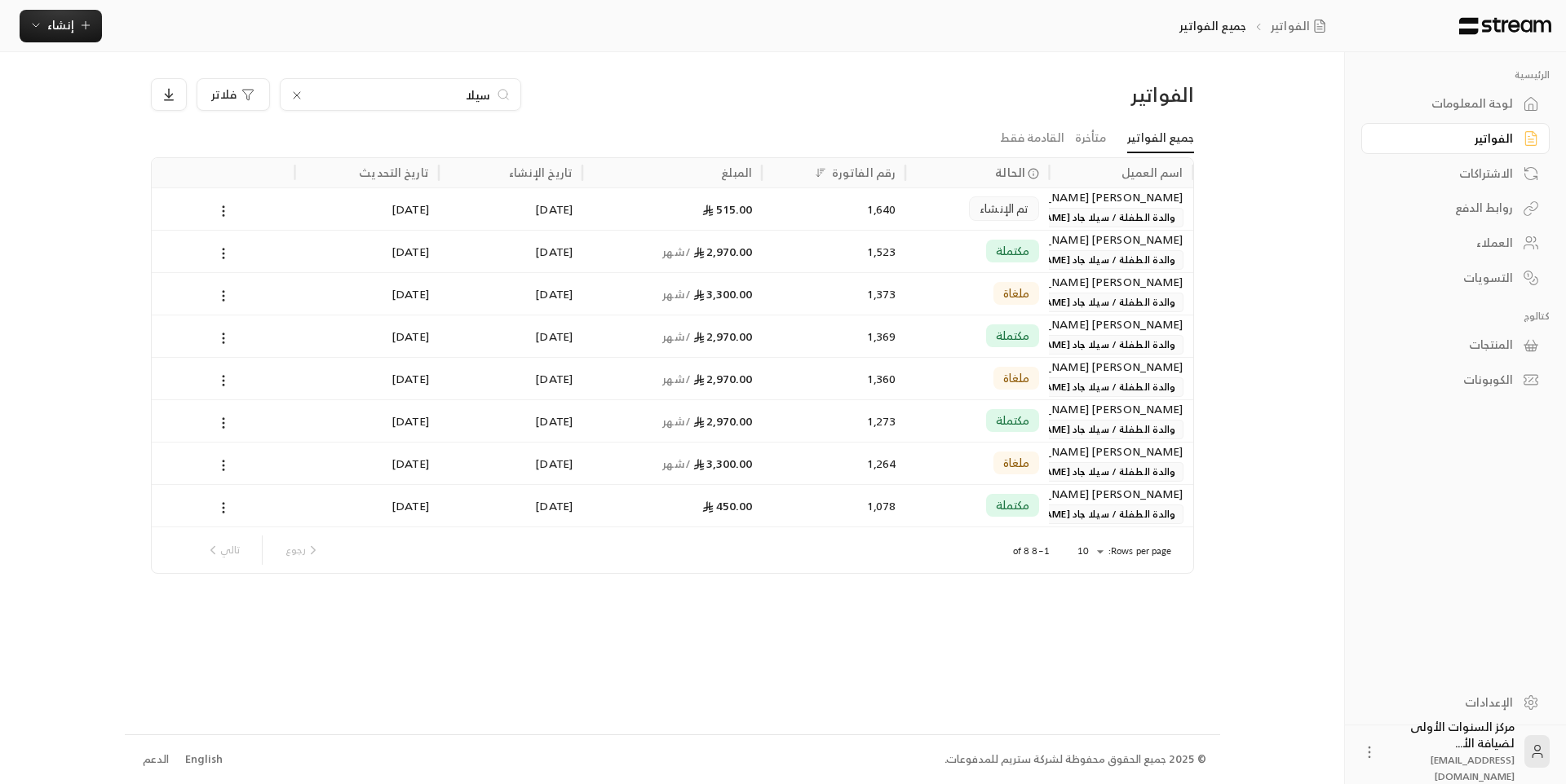
click at [1089, 201] on div "هالة عبد المعز صالح فرج" at bounding box center [1121, 197] width 124 height 18
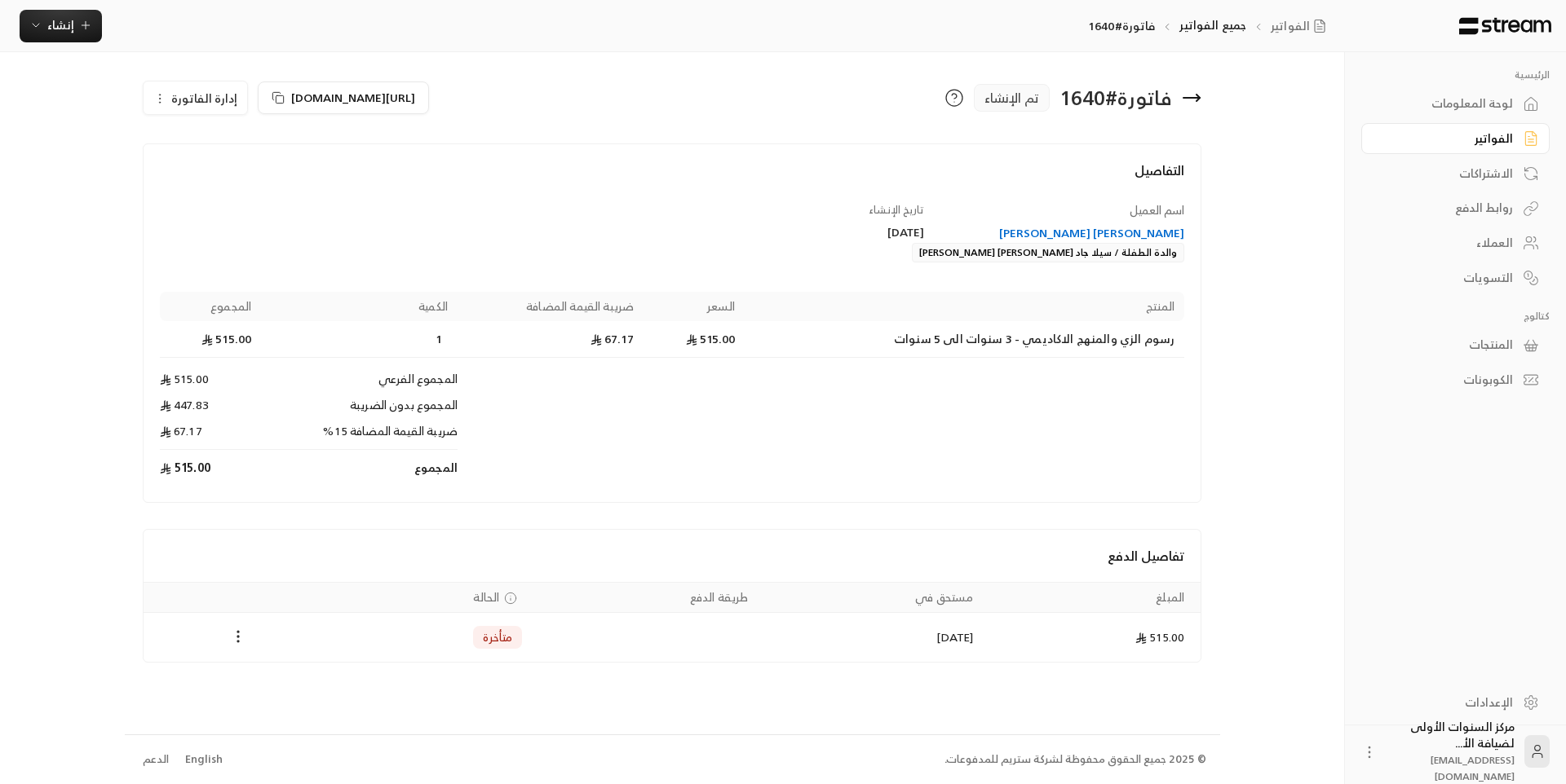
click at [1040, 251] on div "والدة الطفلة / سيلا جاد محمود جاد احمد جاد" at bounding box center [1048, 252] width 273 height 19
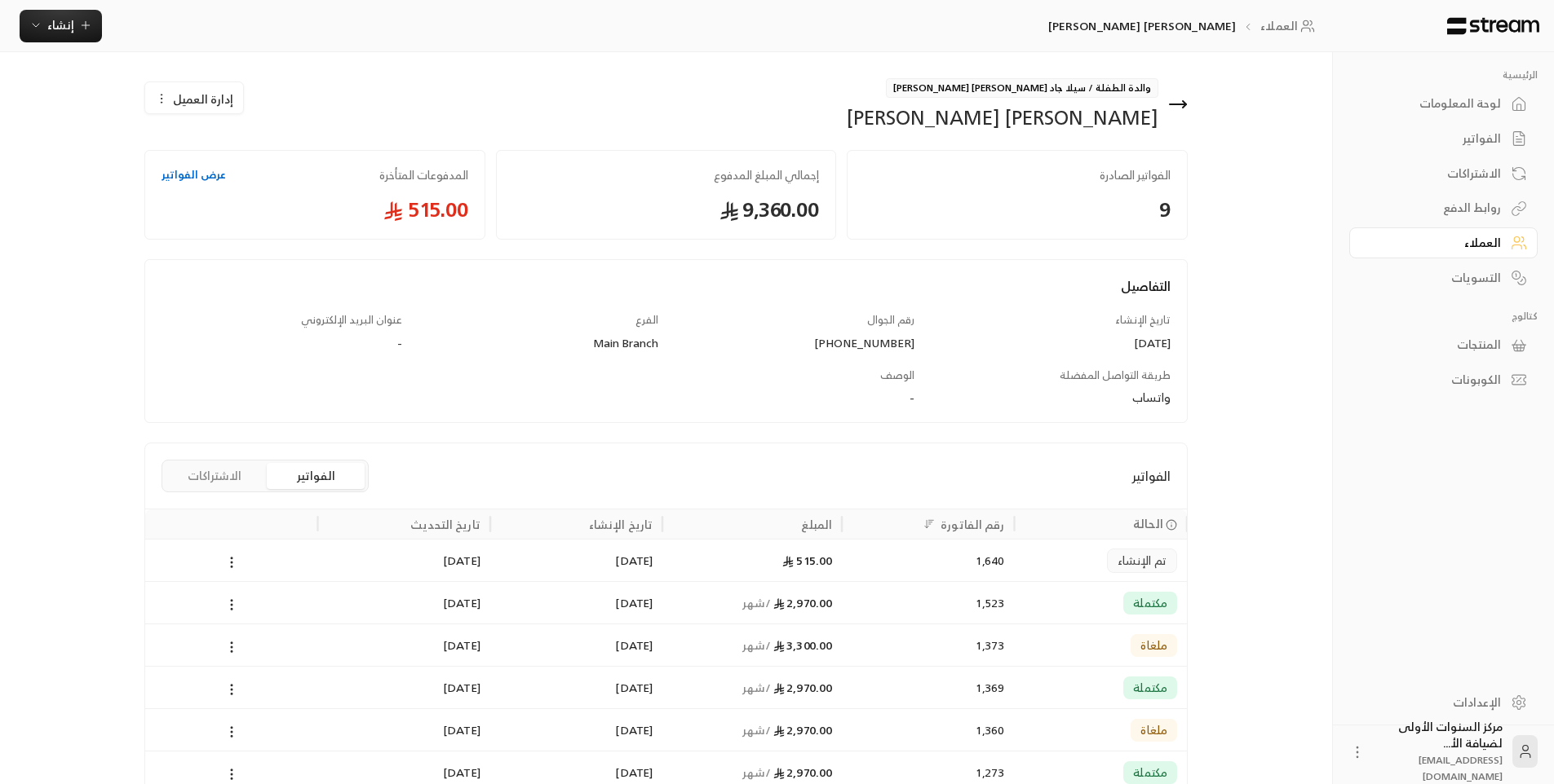
click at [1178, 107] on icon at bounding box center [1178, 104] width 19 height 19
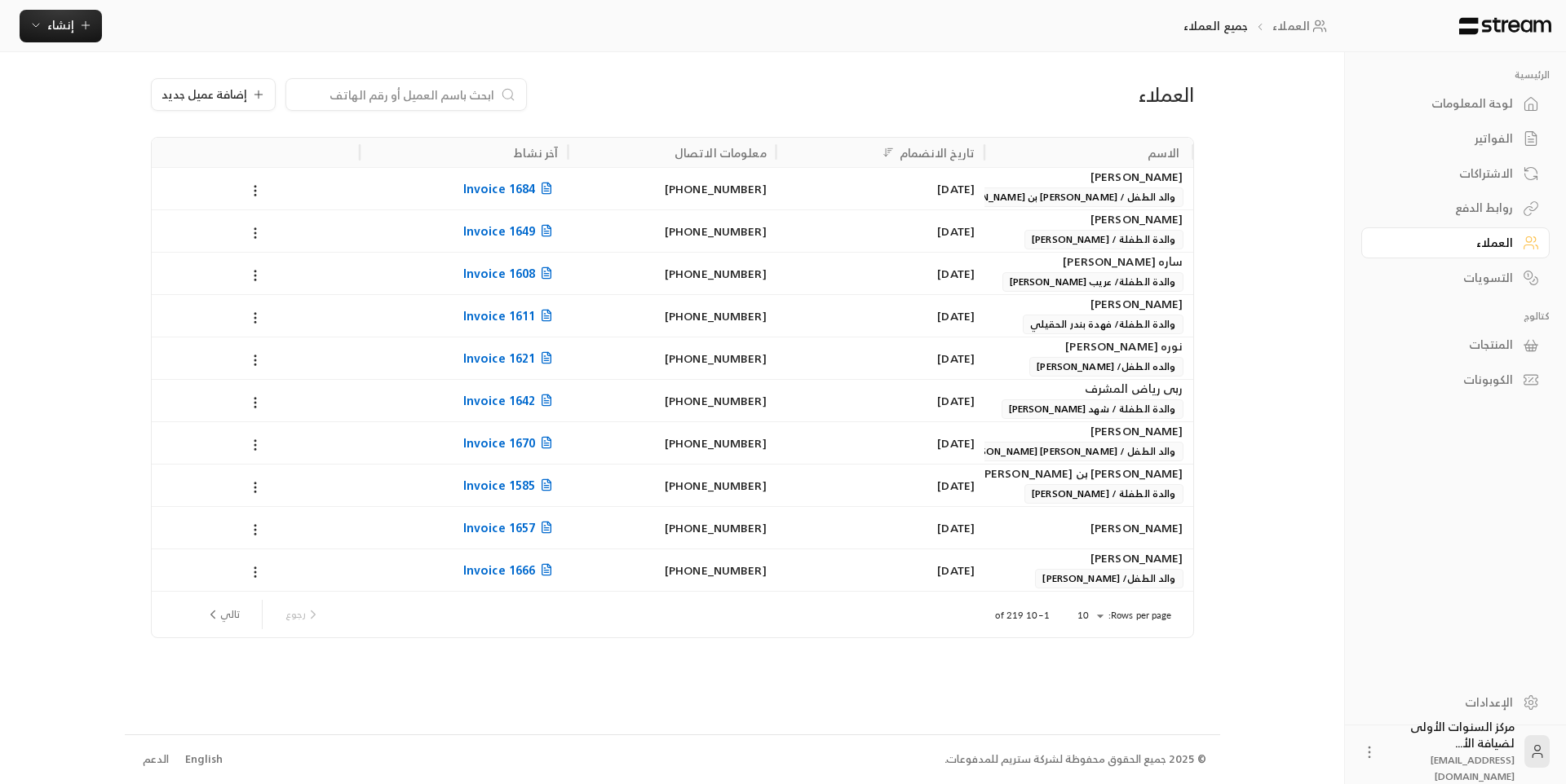
click at [1468, 128] on link "الفواتير" at bounding box center [1456, 139] width 189 height 31
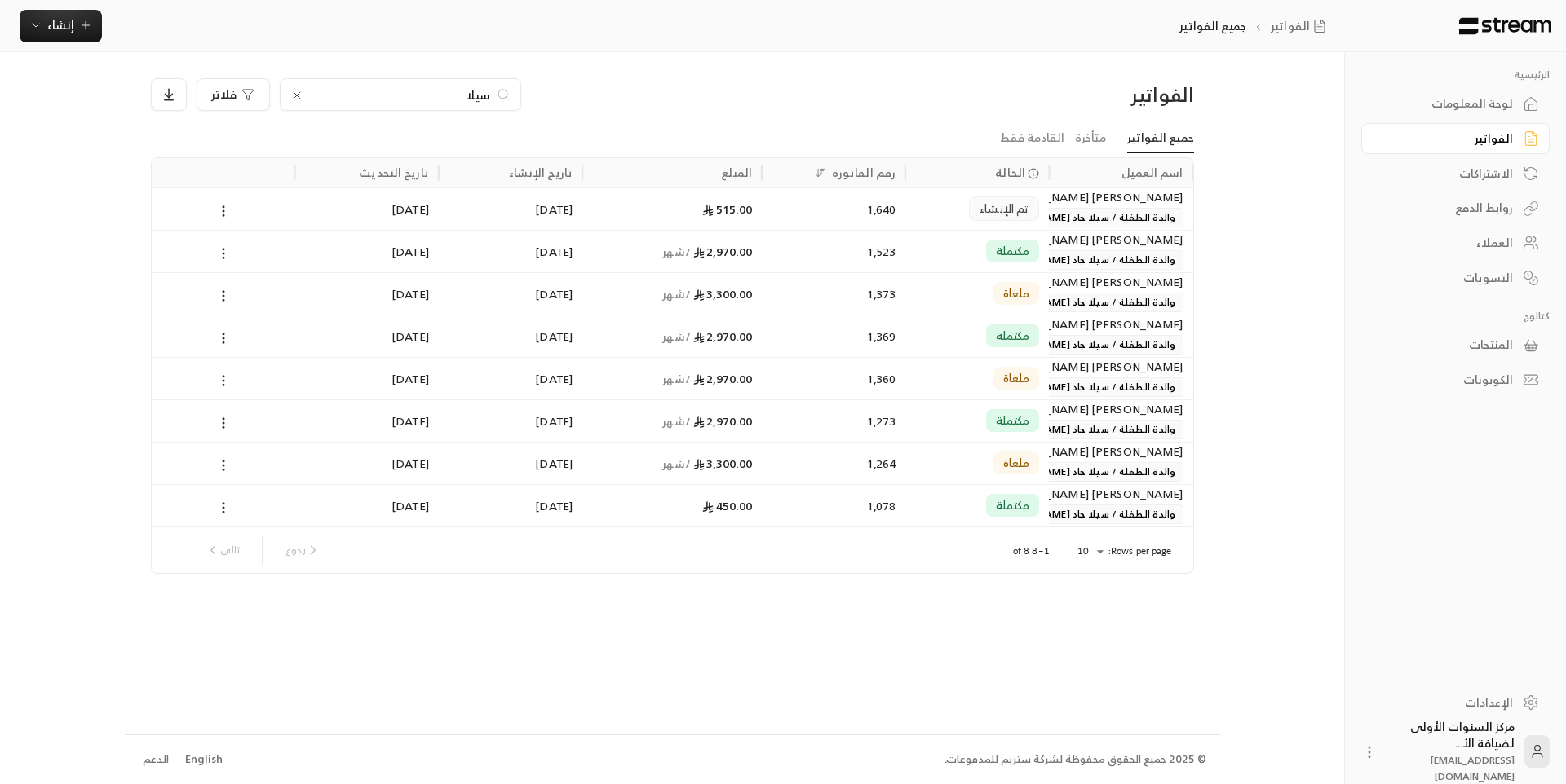
click at [902, 212] on div "1,640" at bounding box center [833, 209] width 143 height 43
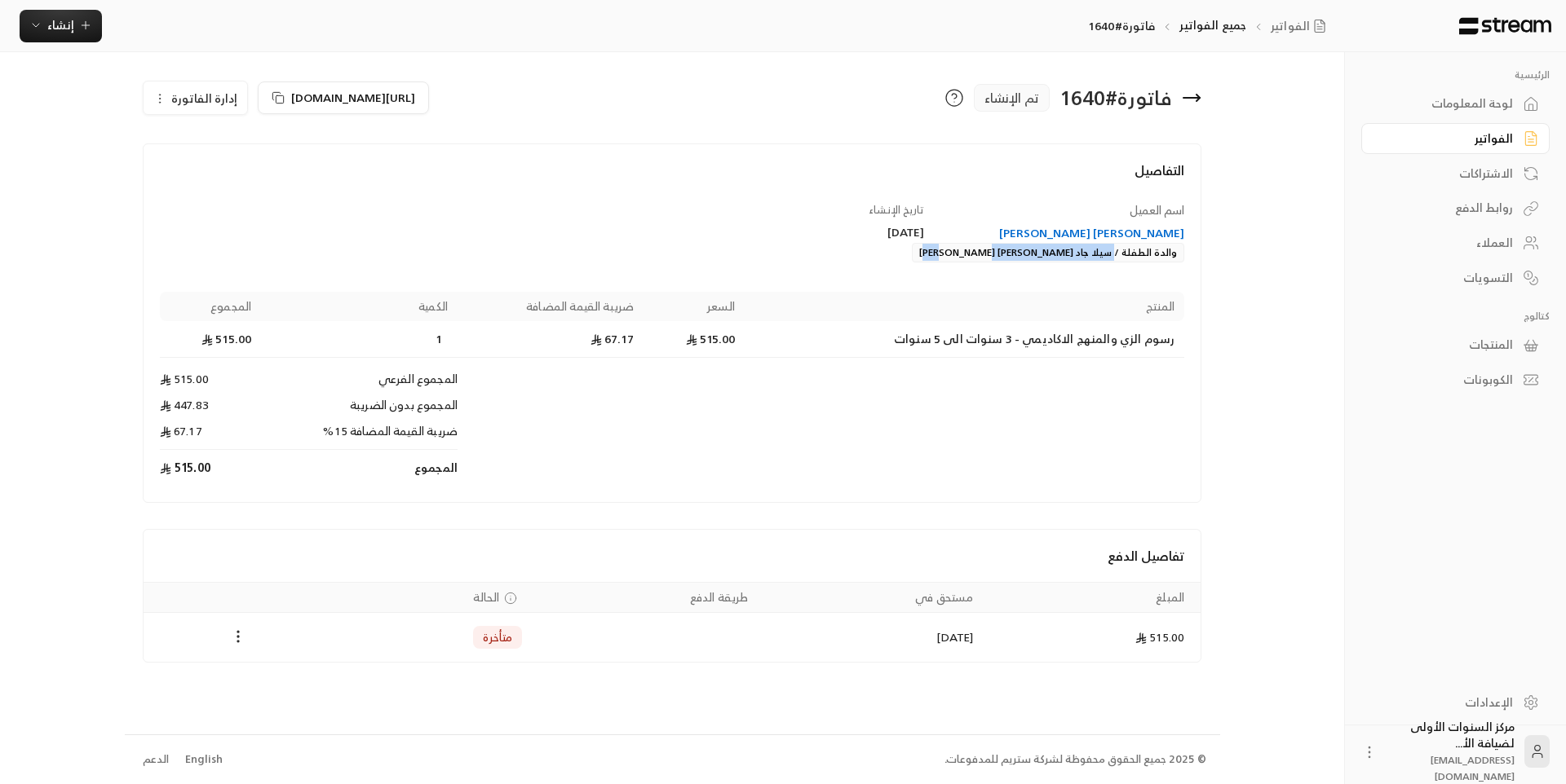
drag, startPoint x: 950, startPoint y: 249, endPoint x: 1118, endPoint y: 262, distance: 168.5
click at [1118, 262] on div "هالة عبد المعز صالح فرج والدة الطفلة / سيلا جاد محمود جاد احمد جاد" at bounding box center [1063, 243] width 245 height 38
copy div "سيلا جاد محمود جاد احمد جاد"
click at [1059, 170] on h4 "التفاصيل" at bounding box center [672, 178] width 1026 height 36
click at [1192, 94] on icon at bounding box center [1191, 97] width 19 height 19
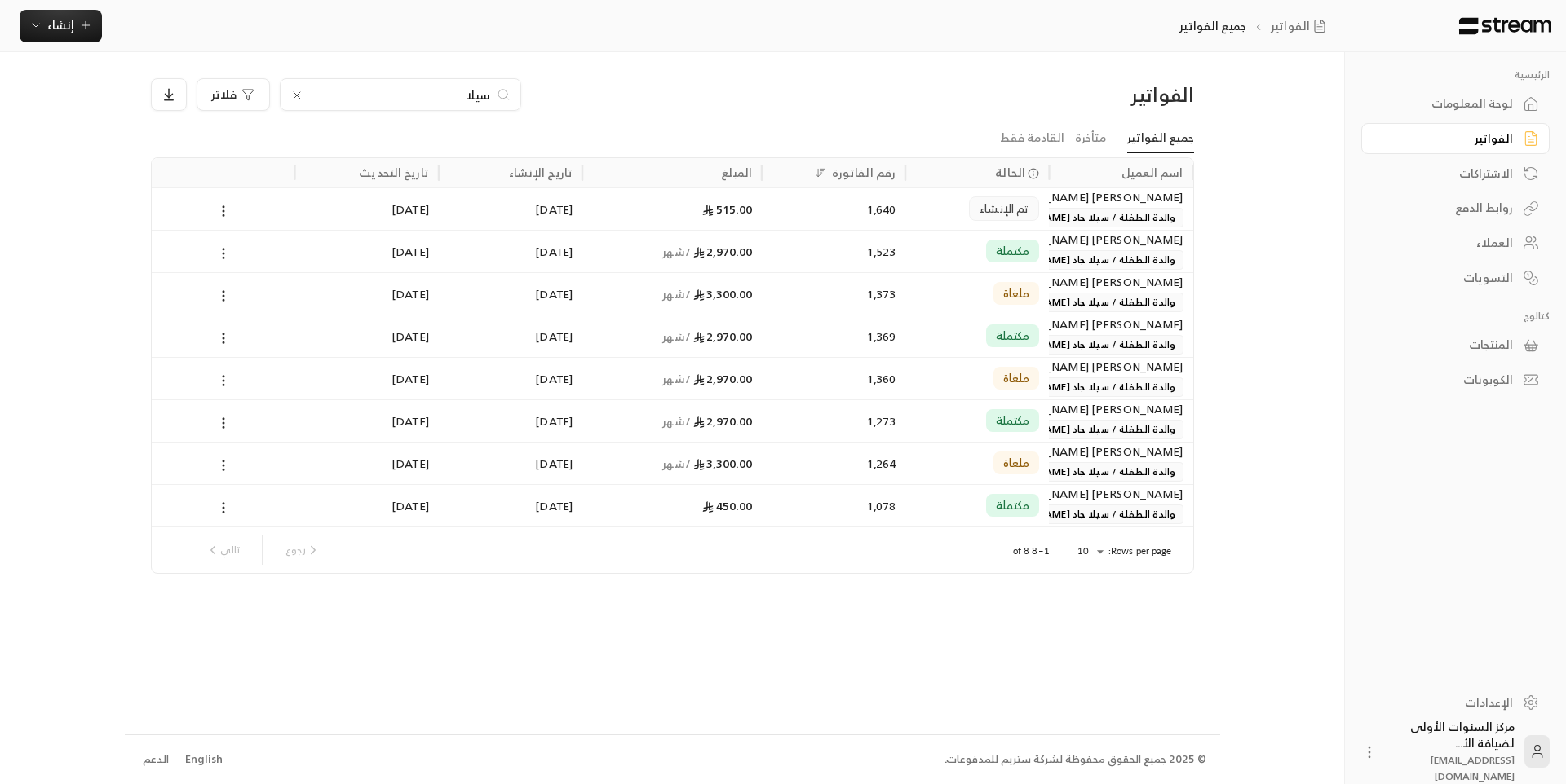
click at [294, 96] on icon at bounding box center [297, 95] width 13 height 13
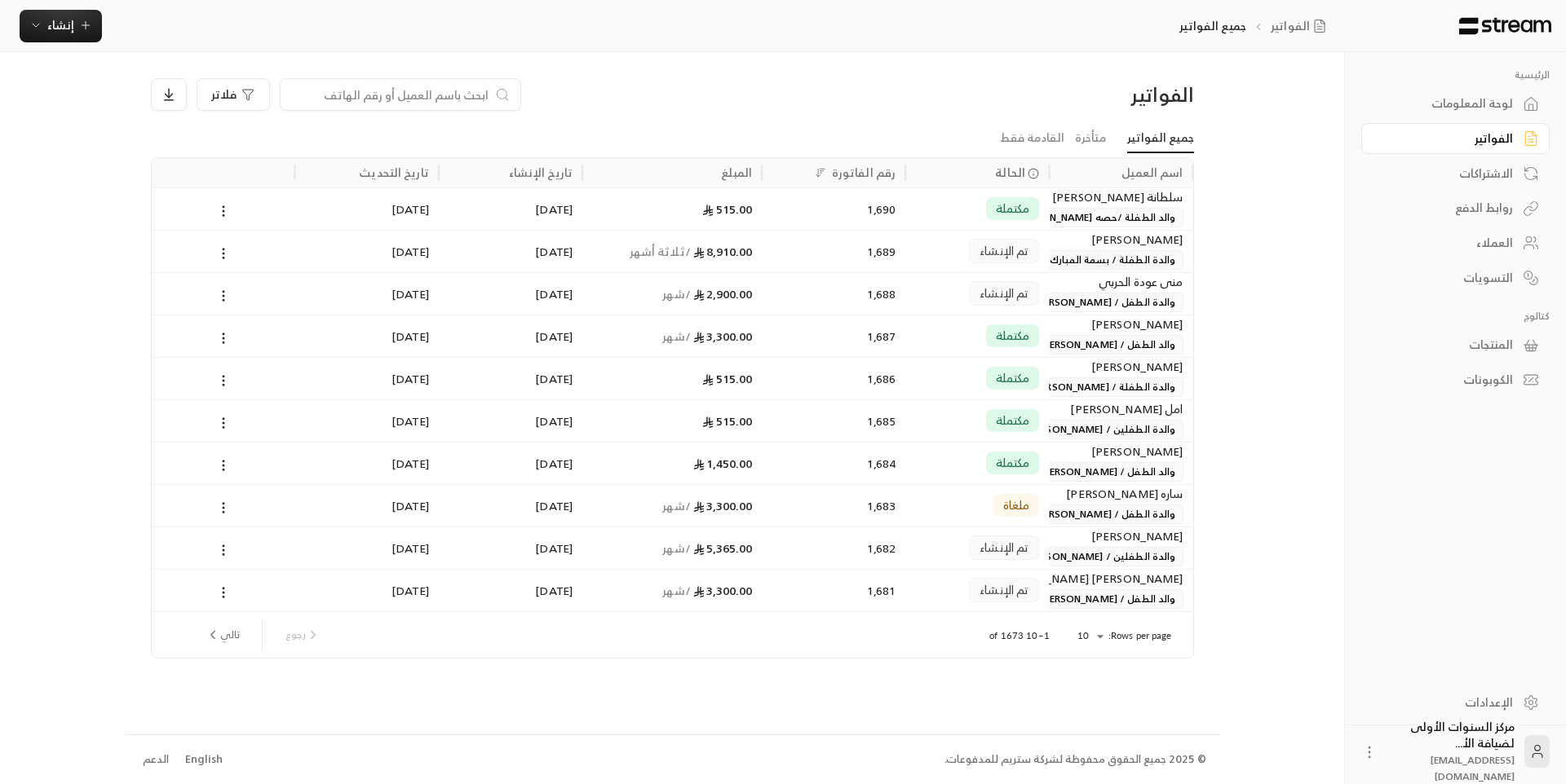
click at [1486, 239] on div "العملاء" at bounding box center [1448, 243] width 131 height 17
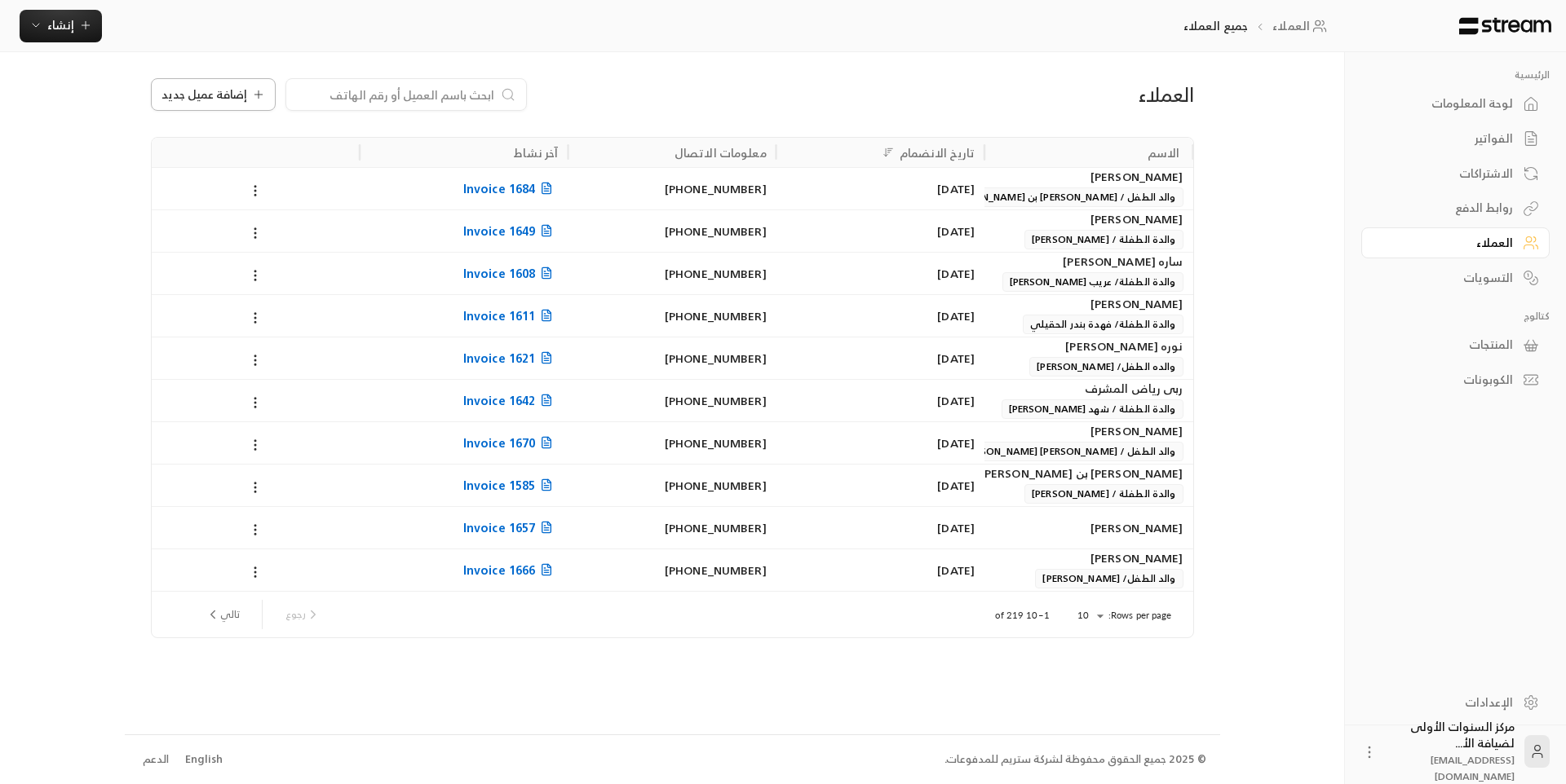
click at [162, 105] on button "إضافة عميل جديد" at bounding box center [213, 94] width 125 height 32
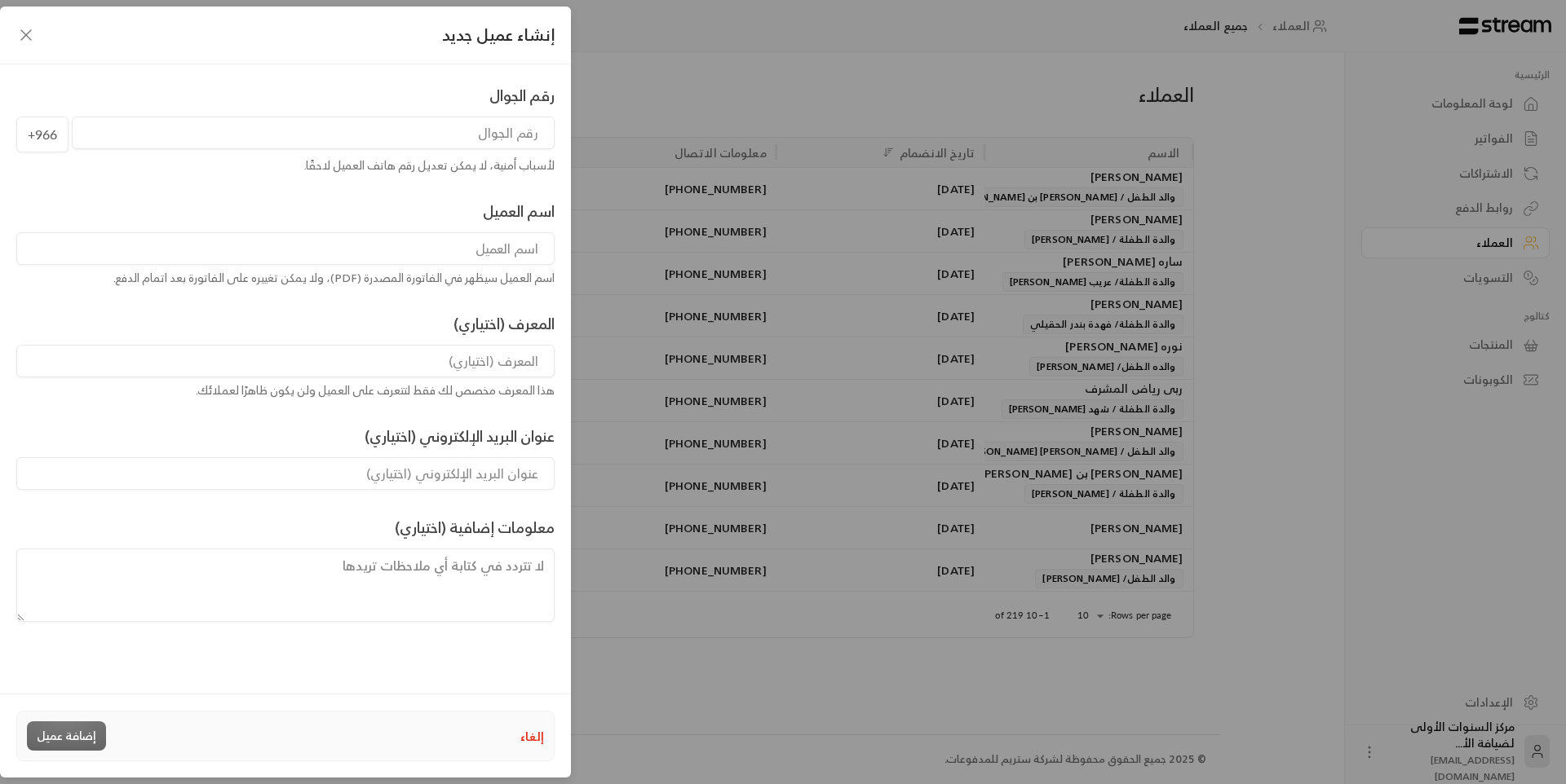
click at [489, 134] on input "tel" at bounding box center [314, 132] width 483 height 32
type input "552593490"
click at [512, 239] on input at bounding box center [286, 248] width 538 height 32
drag, startPoint x: 512, startPoint y: 239, endPoint x: 495, endPoint y: 244, distance: 17.7
click at [495, 244] on input at bounding box center [286, 248] width 538 height 32
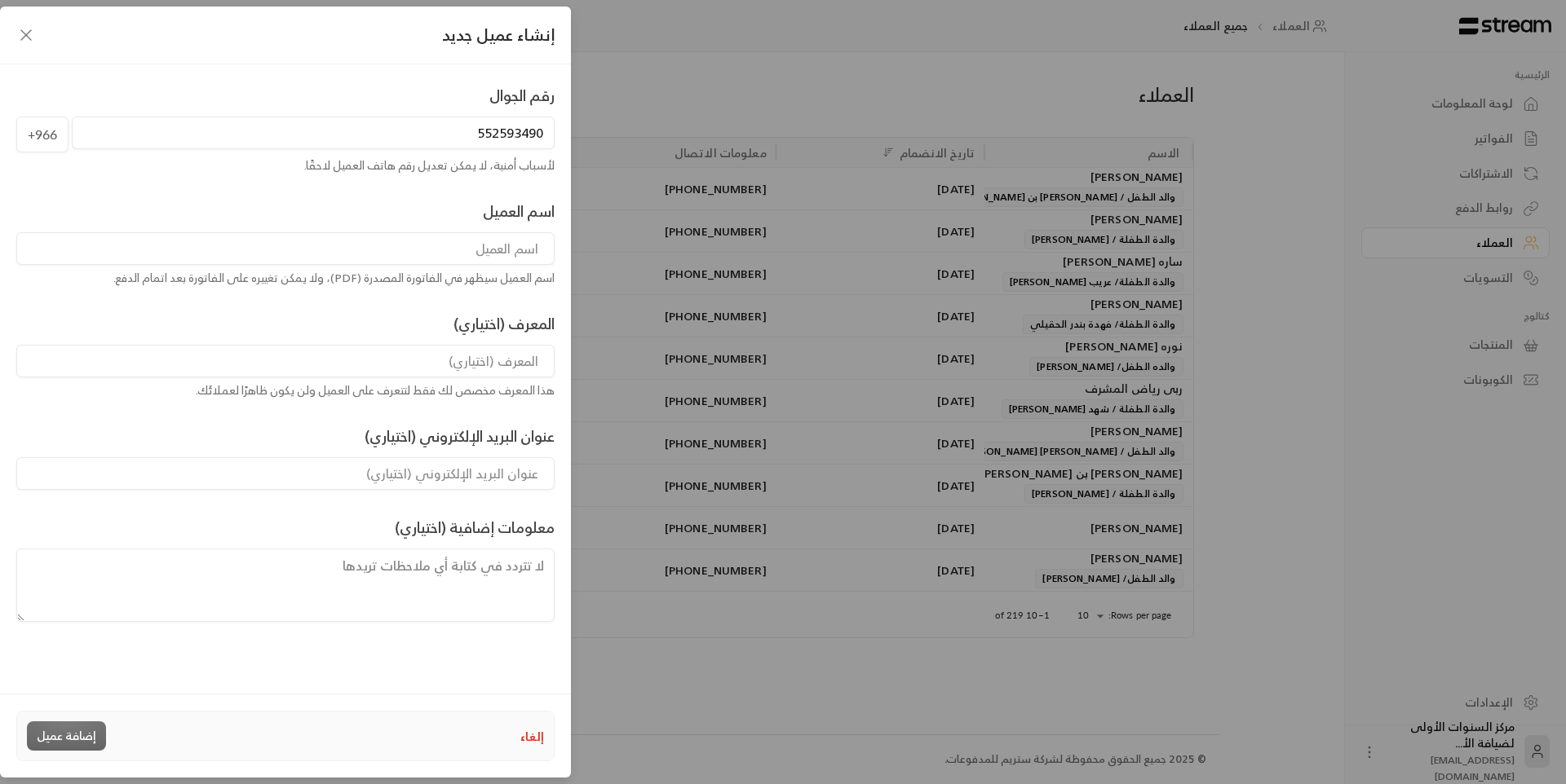
paste input
click at [515, 251] on input at bounding box center [286, 248] width 538 height 32
drag, startPoint x: 515, startPoint y: 251, endPoint x: 469, endPoint y: 237, distance: 48.1
click at [469, 237] on input at bounding box center [286, 248] width 538 height 32
type input "["
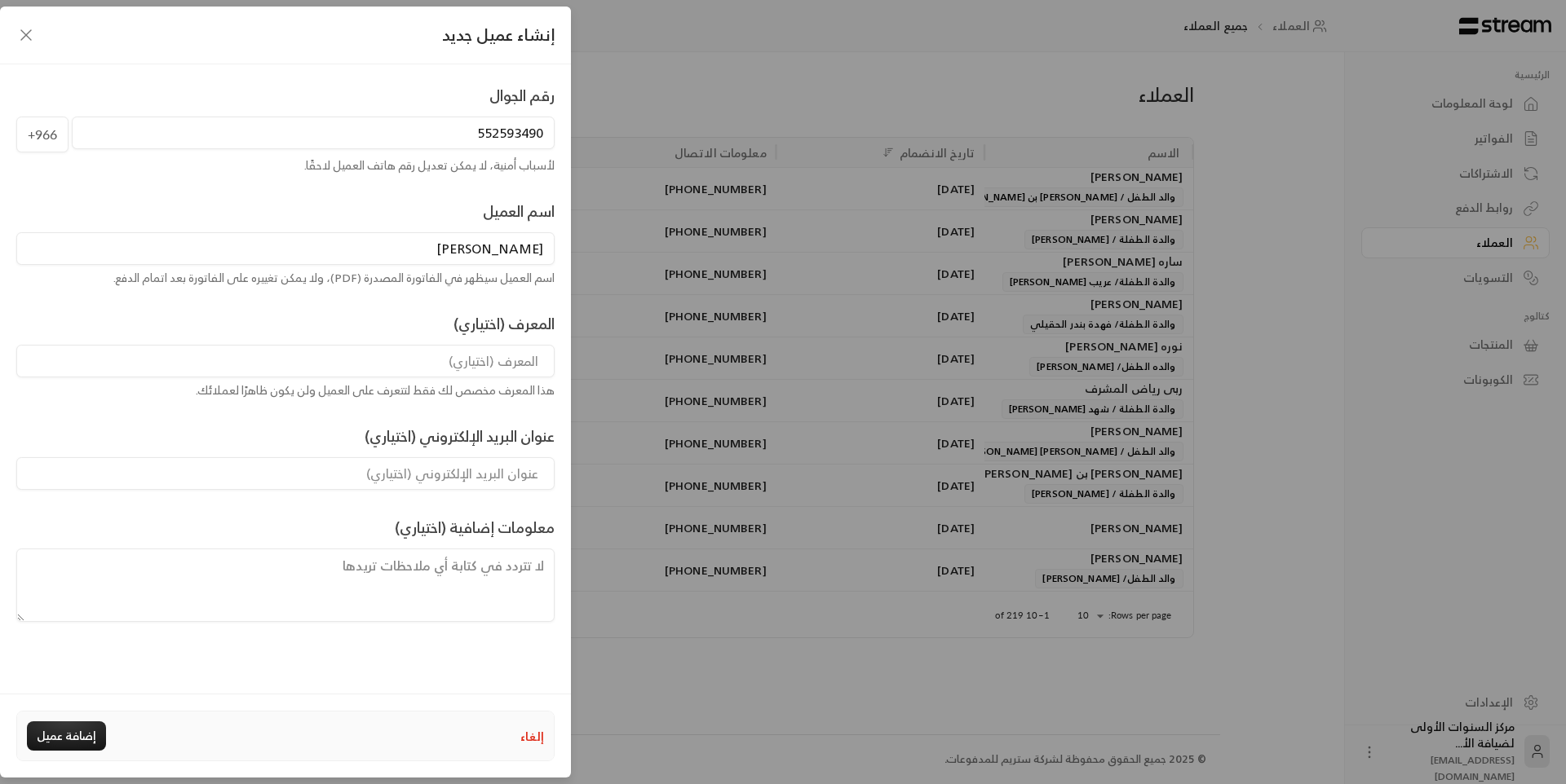
click at [542, 245] on input "جاد محمود" at bounding box center [286, 248] width 538 height 32
type input "جاد محمود"
click at [501, 362] on input at bounding box center [286, 361] width 538 height 32
type input "والد الطفلة سيلا جاد محمود جاد"
click at [475, 250] on input "جاد محمود" at bounding box center [286, 248] width 538 height 32
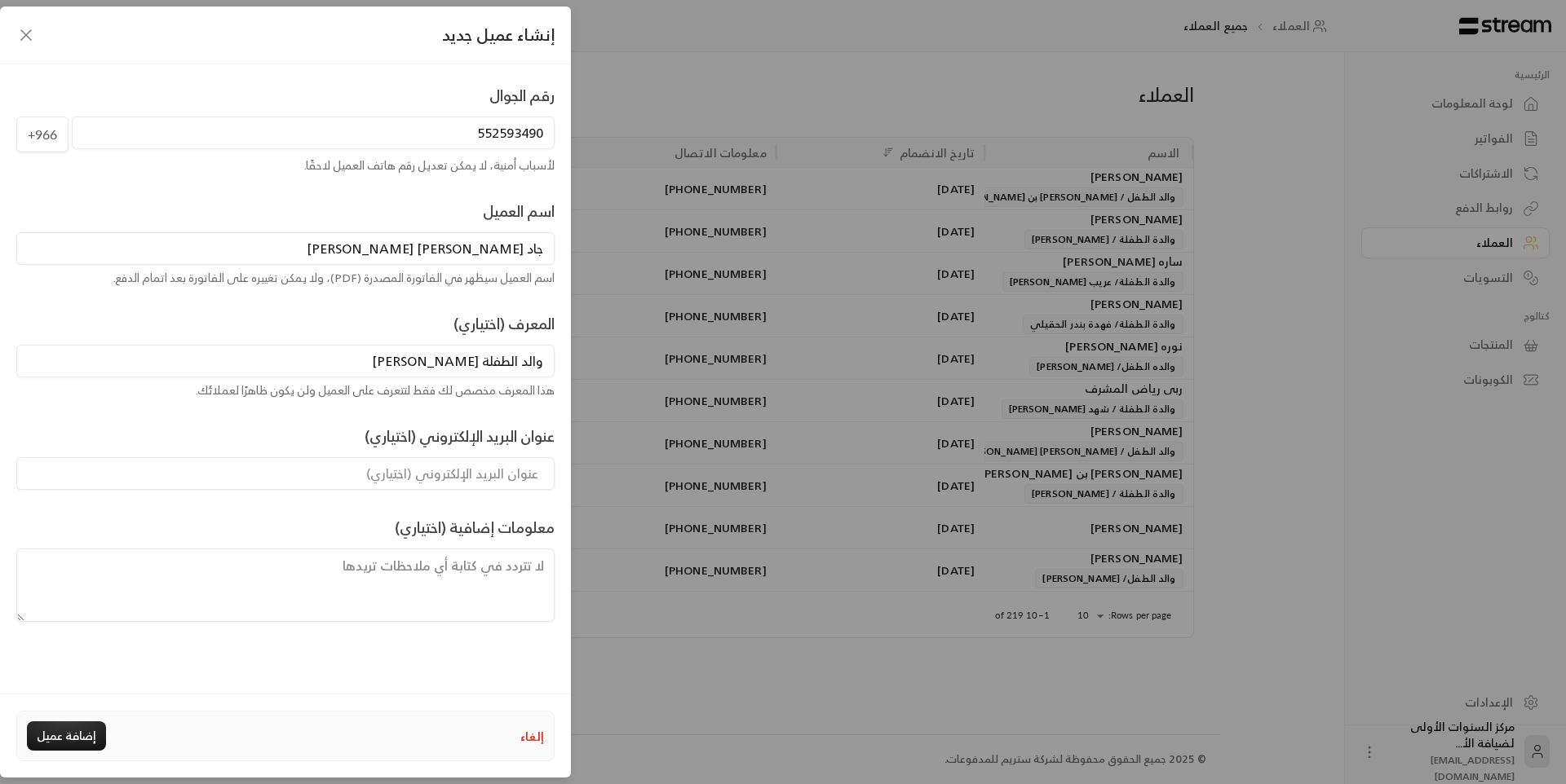
type input "جاد محمود جاد احمد جاد"
click at [481, 355] on input "والد الطفلة سيلا جاد محمود جاد" at bounding box center [286, 361] width 538 height 32
type input "والد الطفلة/ سيلا جاد محمود جاد"
click at [75, 745] on button "إضافة عميل" at bounding box center [67, 737] width 80 height 30
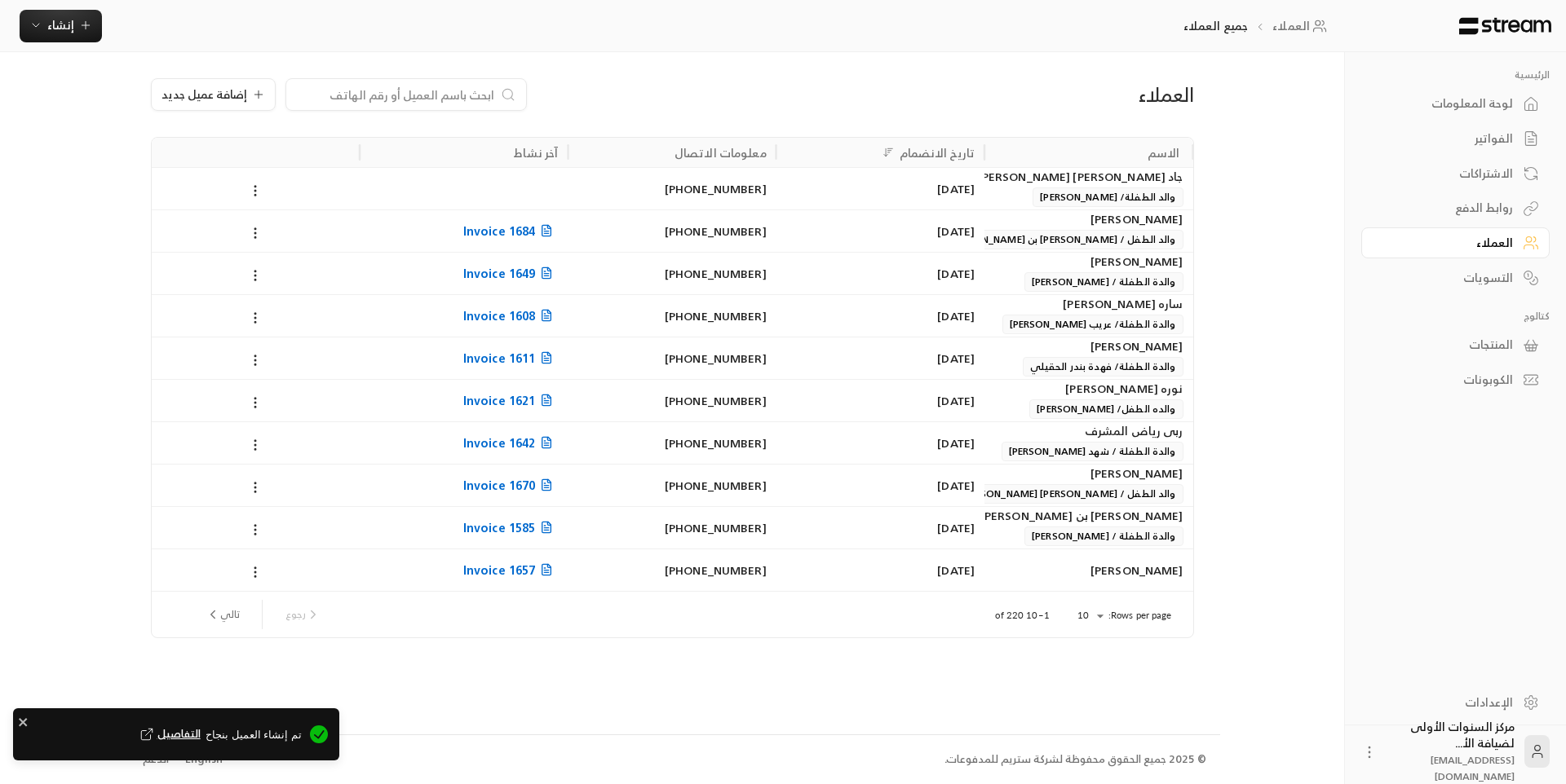
click at [1501, 136] on div "الفواتير" at bounding box center [1448, 139] width 131 height 17
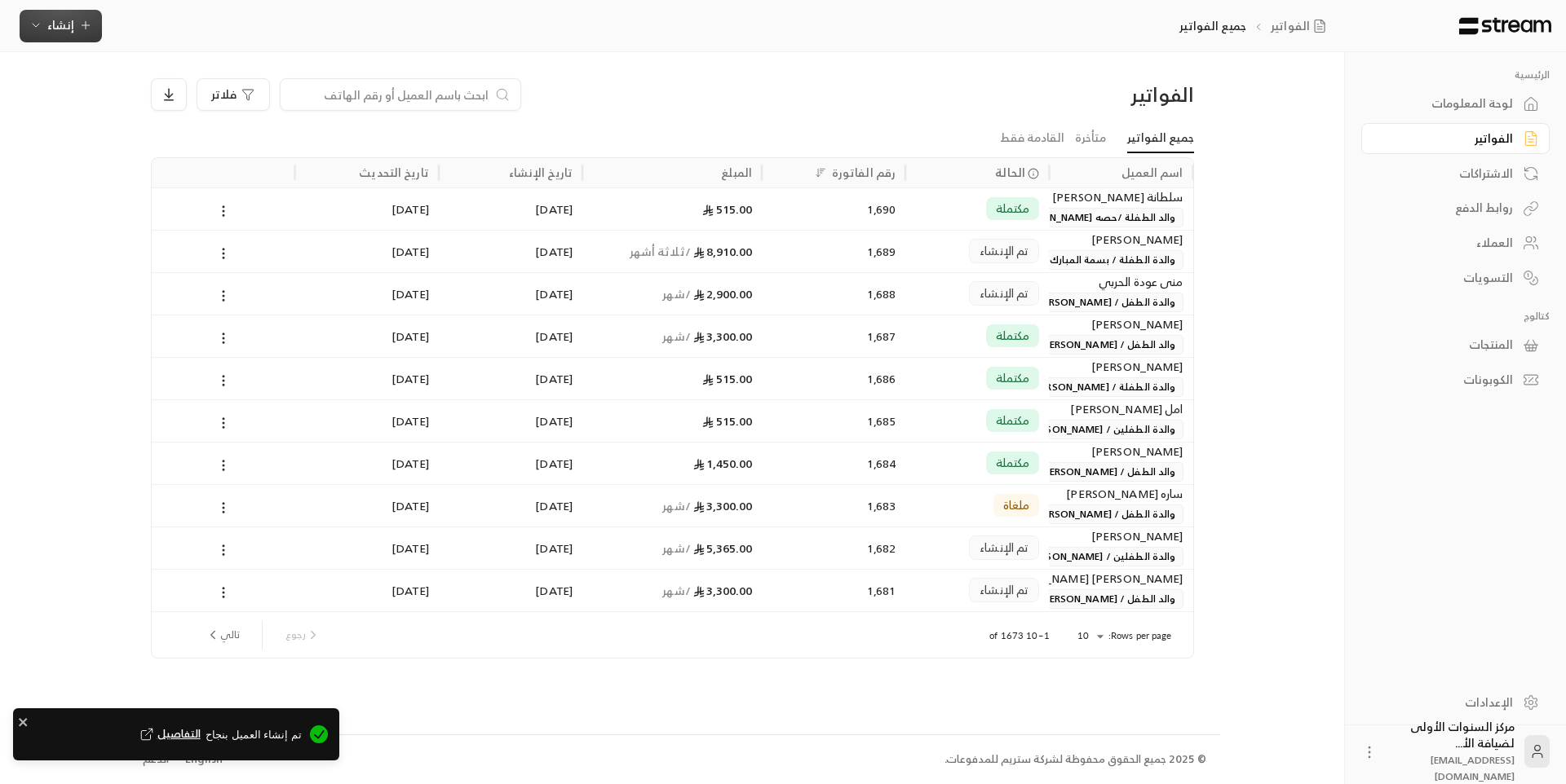
click at [80, 19] on icon "button" at bounding box center [86, 25] width 13 height 13
click at [216, 112] on div "إنشاء فاتورة مرة واحدة بسهولة للمعاملات السريعة." at bounding box center [141, 102] width 205 height 32
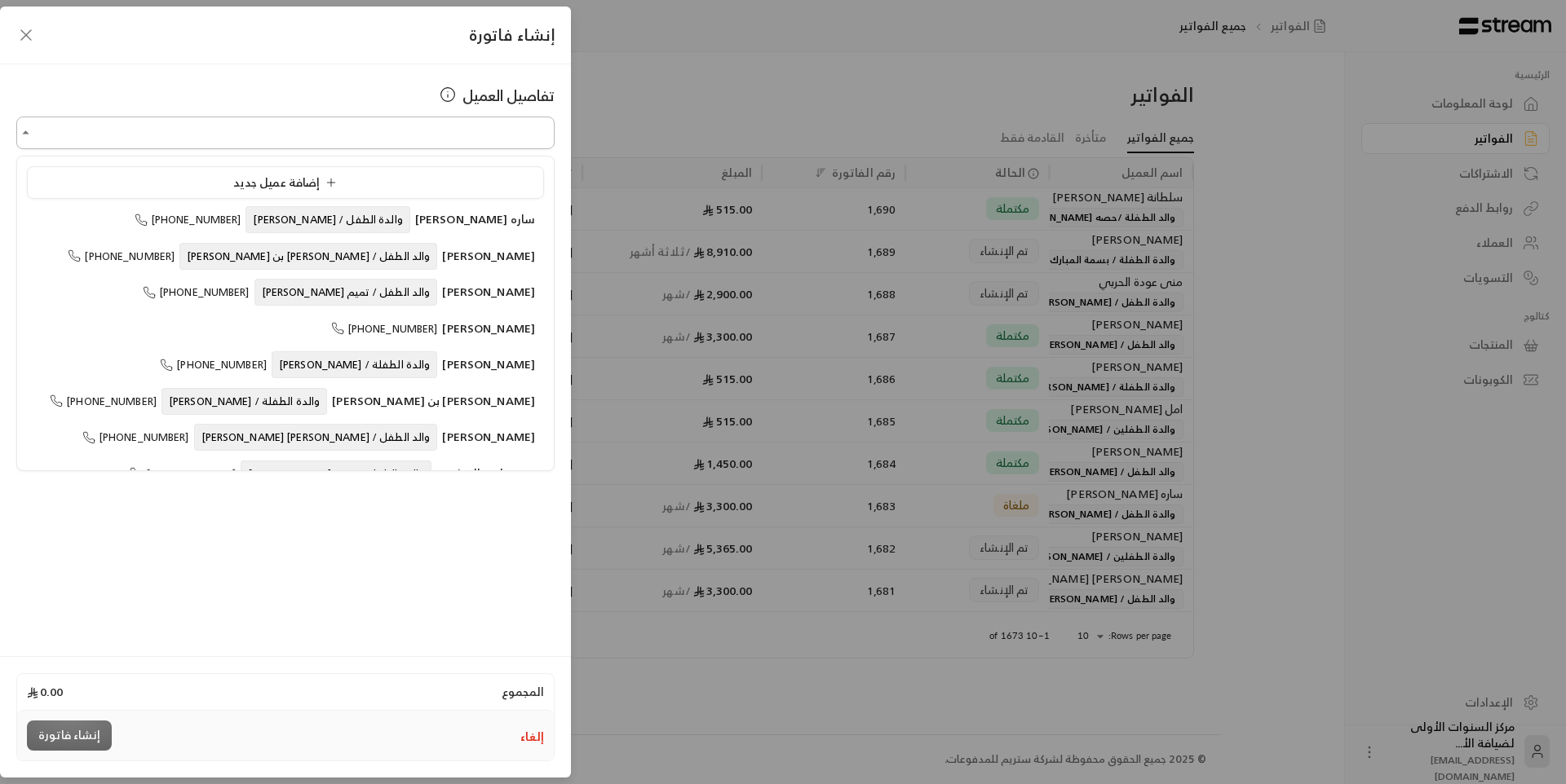
click at [397, 132] on input "اختر العميل" at bounding box center [286, 133] width 538 height 29
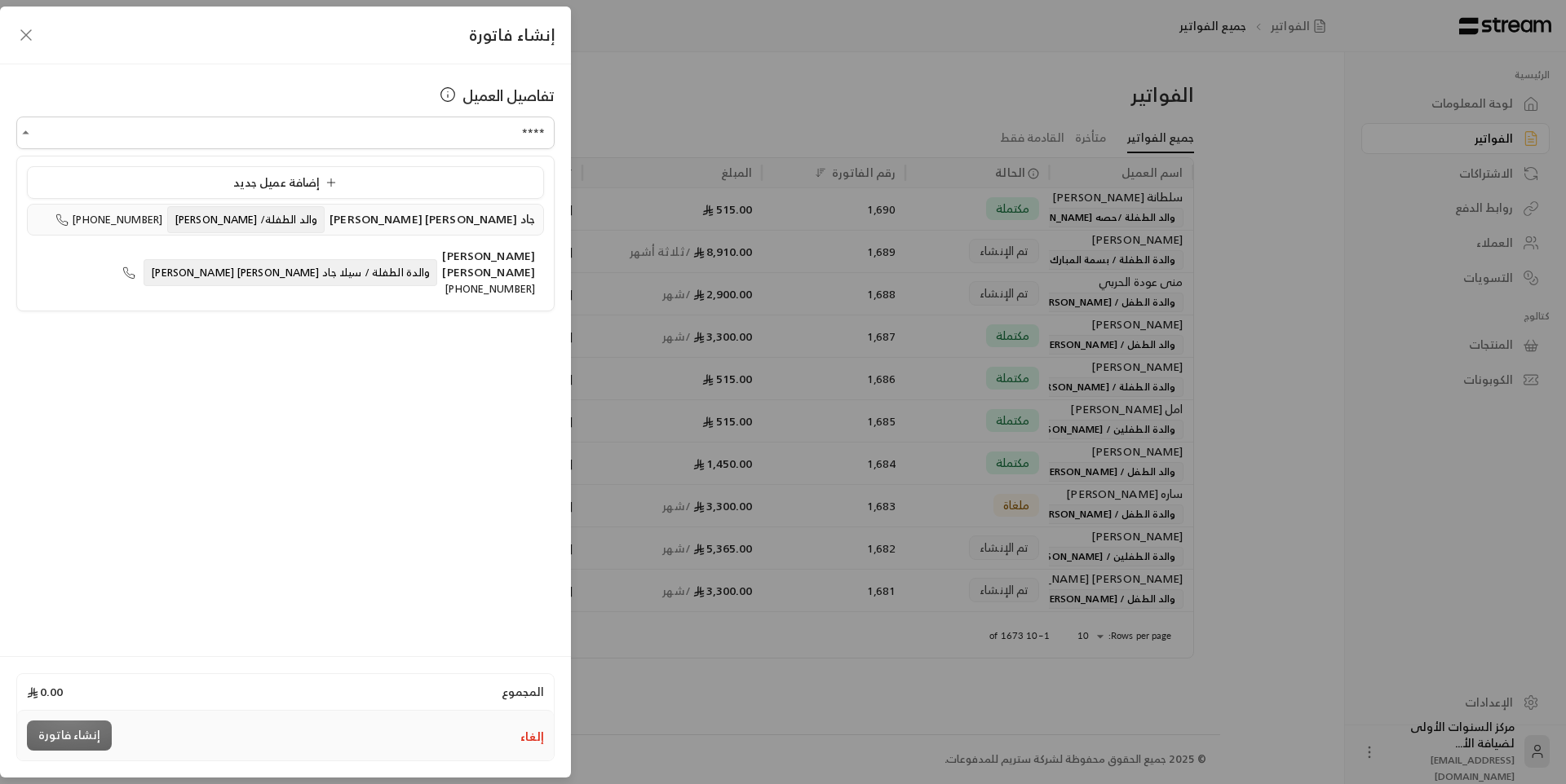
click at [325, 226] on span "والد الطفلة/ سيلا جاد محمود جاد" at bounding box center [246, 219] width 157 height 27
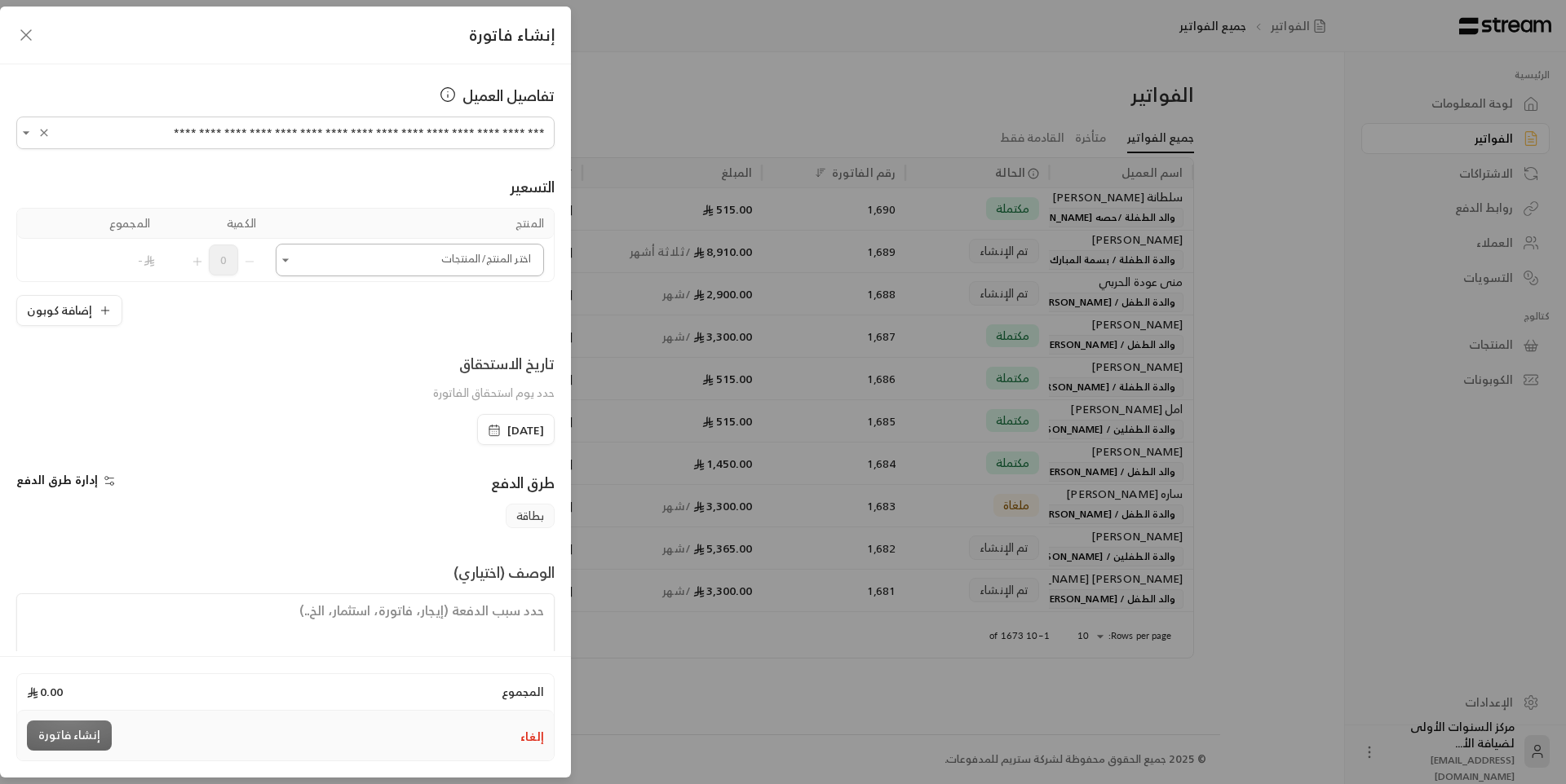
type input "**********"
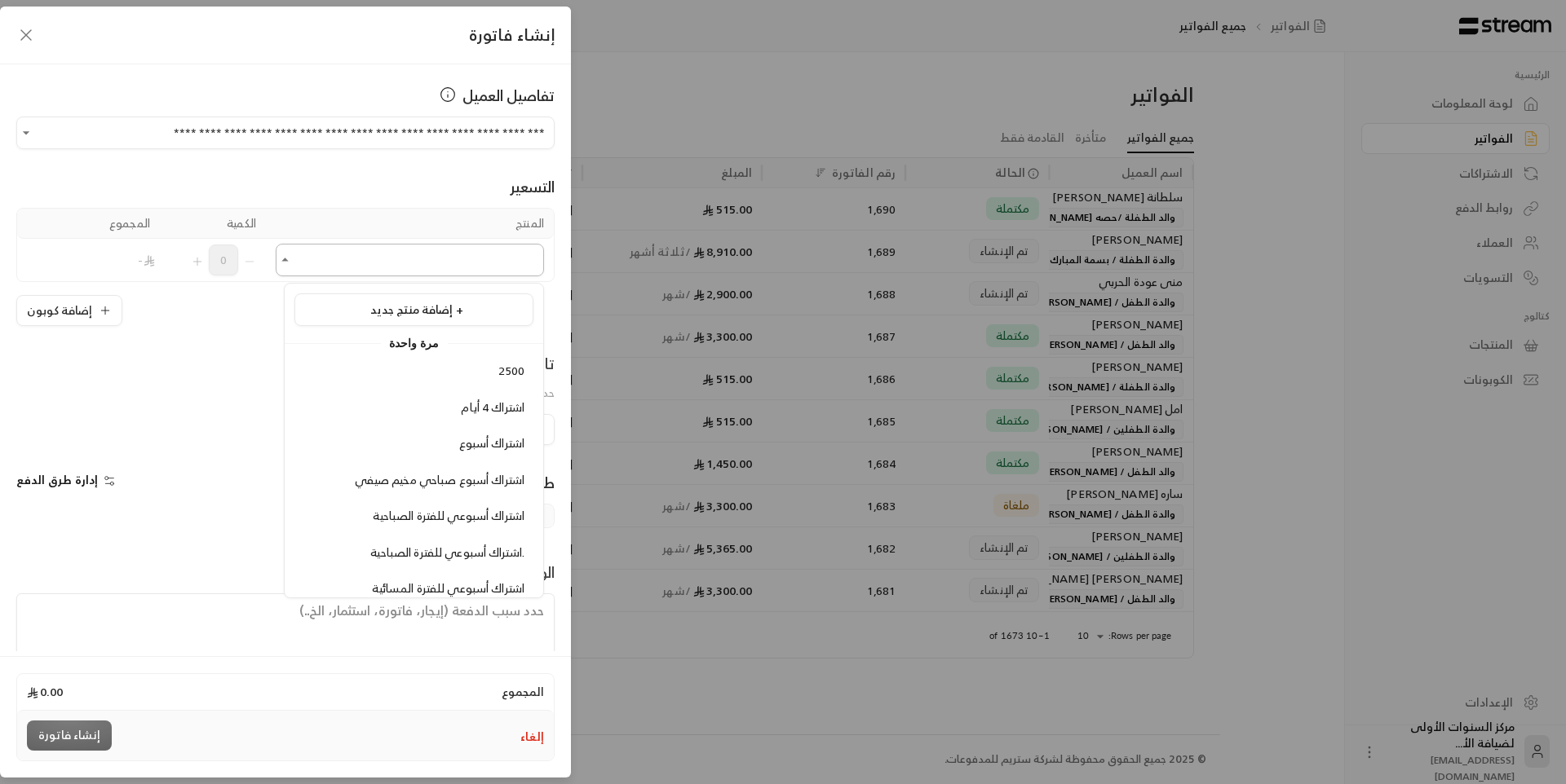
click at [451, 261] on input "اختر العميل" at bounding box center [410, 260] width 268 height 29
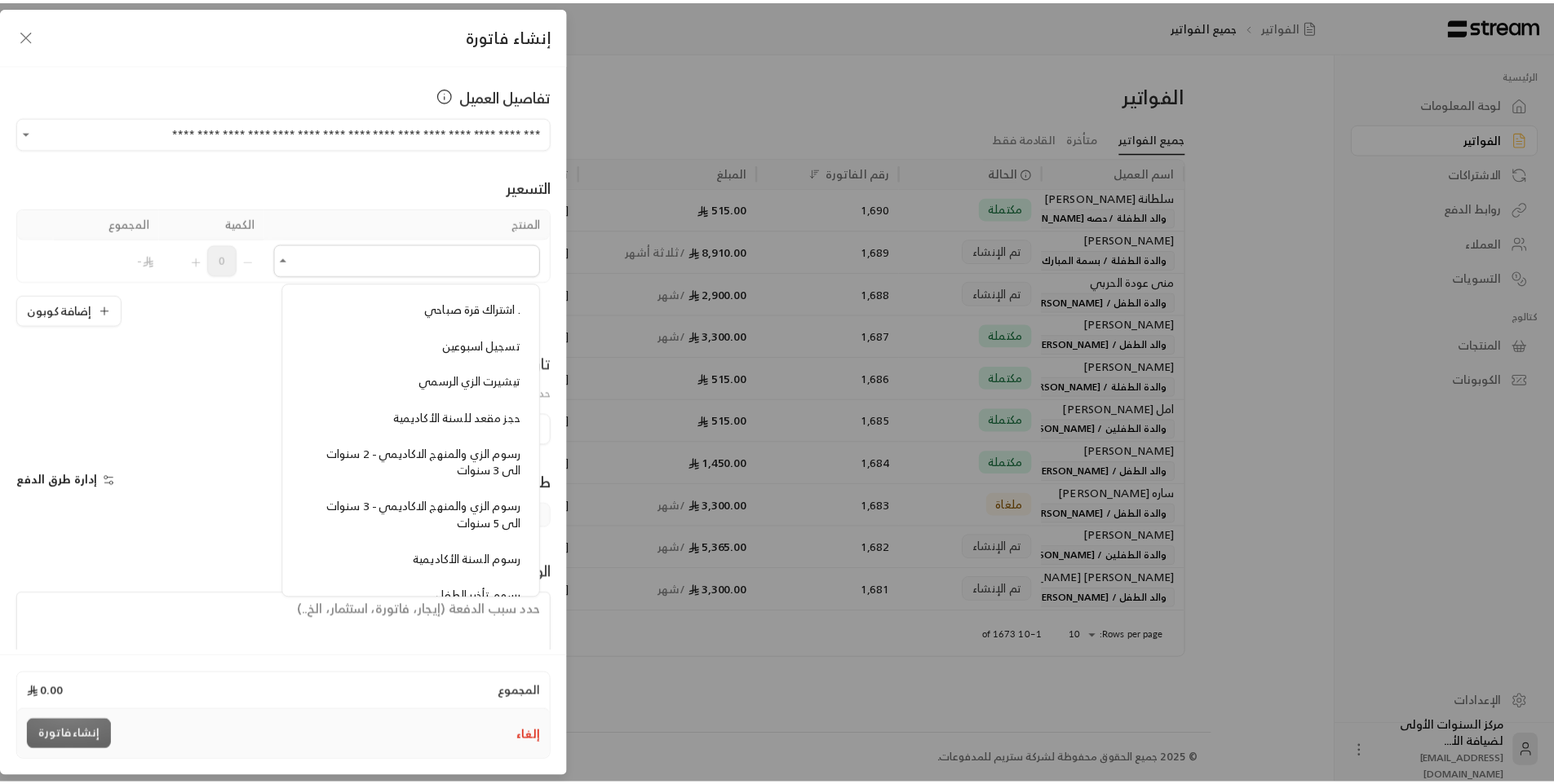
scroll to position [1305, 0]
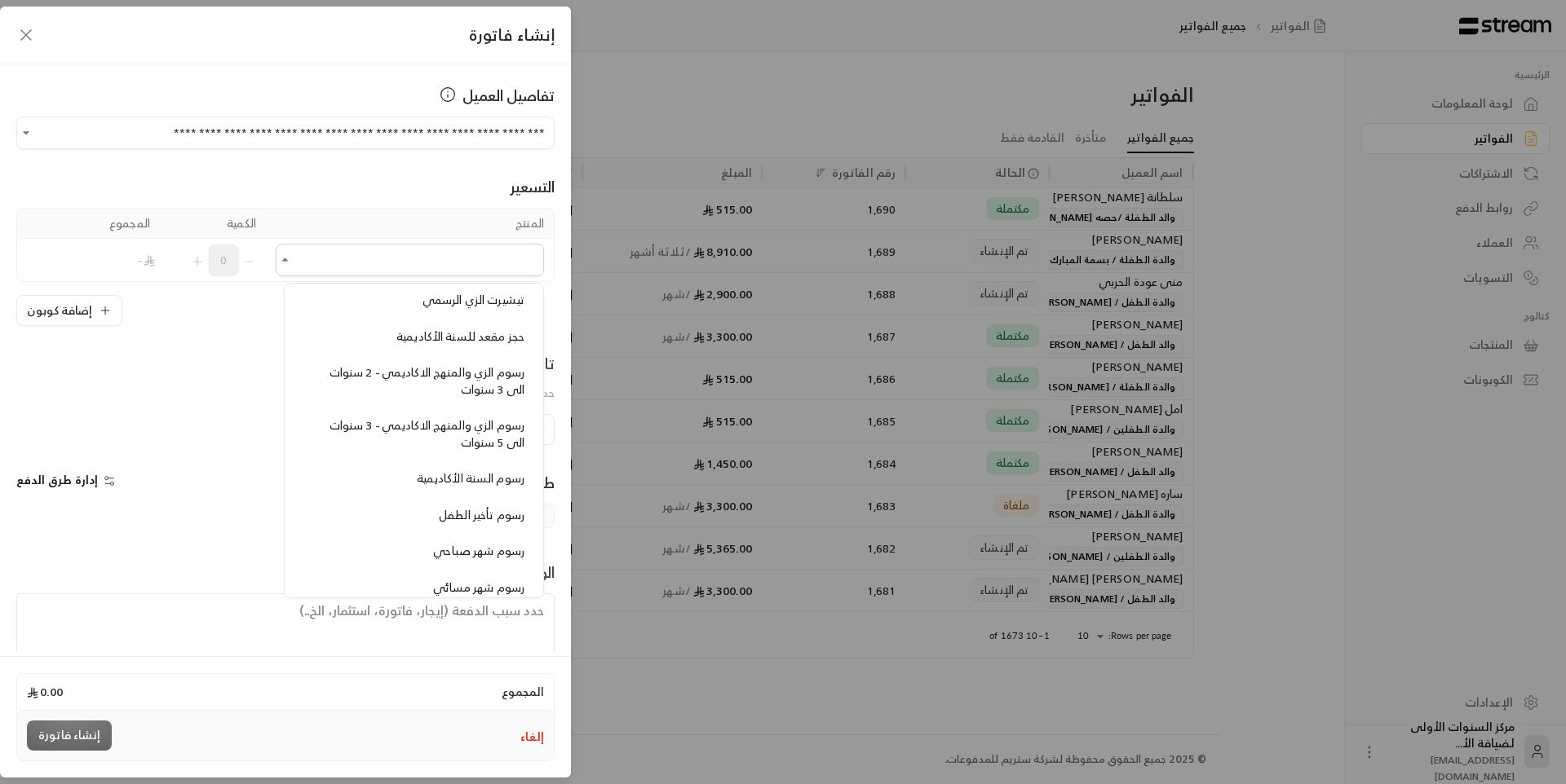
click at [480, 435] on span "رسوم الزي والمنهج الاكاديمي - 3 سنوات الى 5 سنوات" at bounding box center [426, 434] width 195 height 38
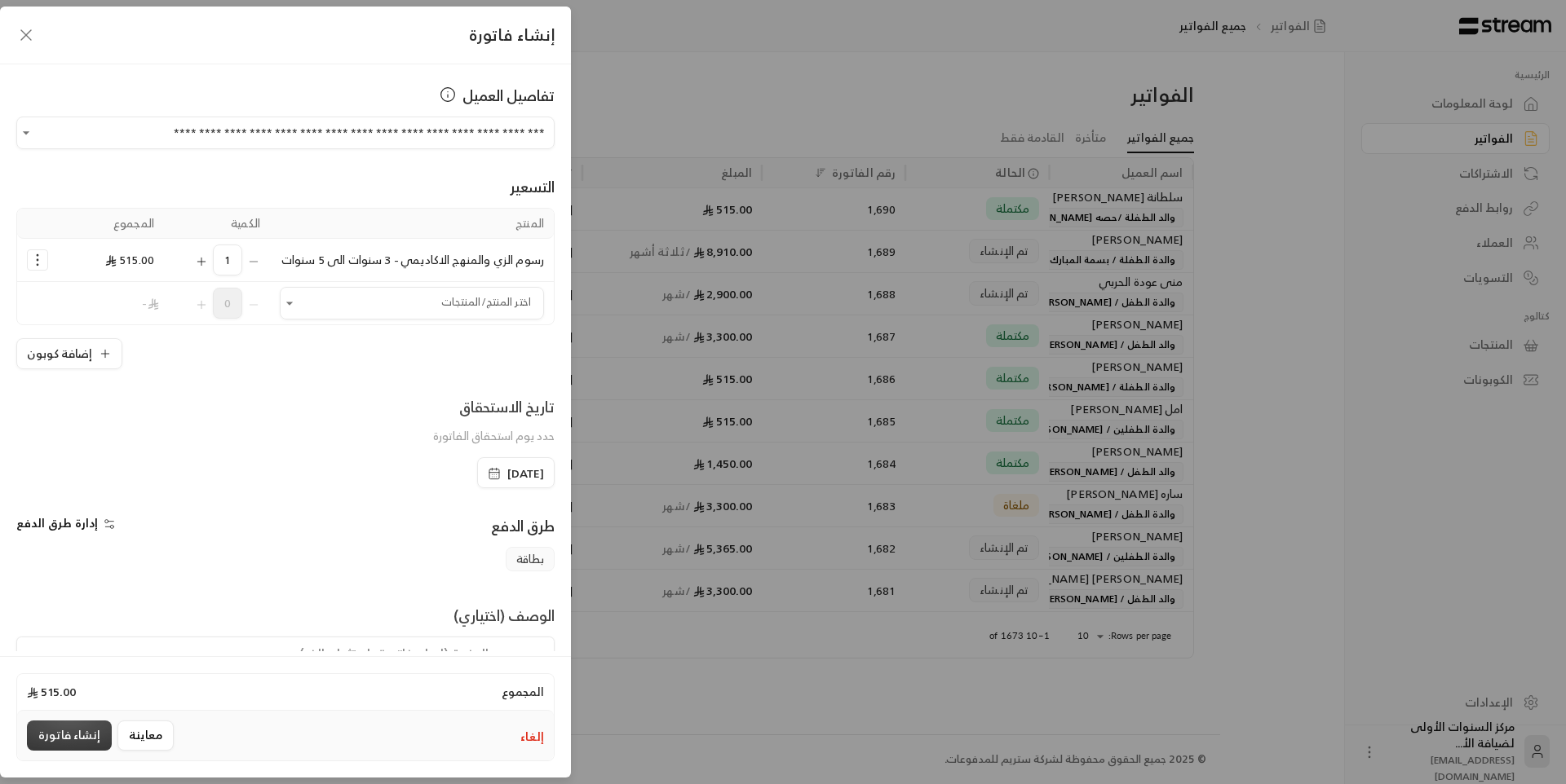
click at [82, 735] on button "إنشاء فاتورة" at bounding box center [69, 736] width 85 height 31
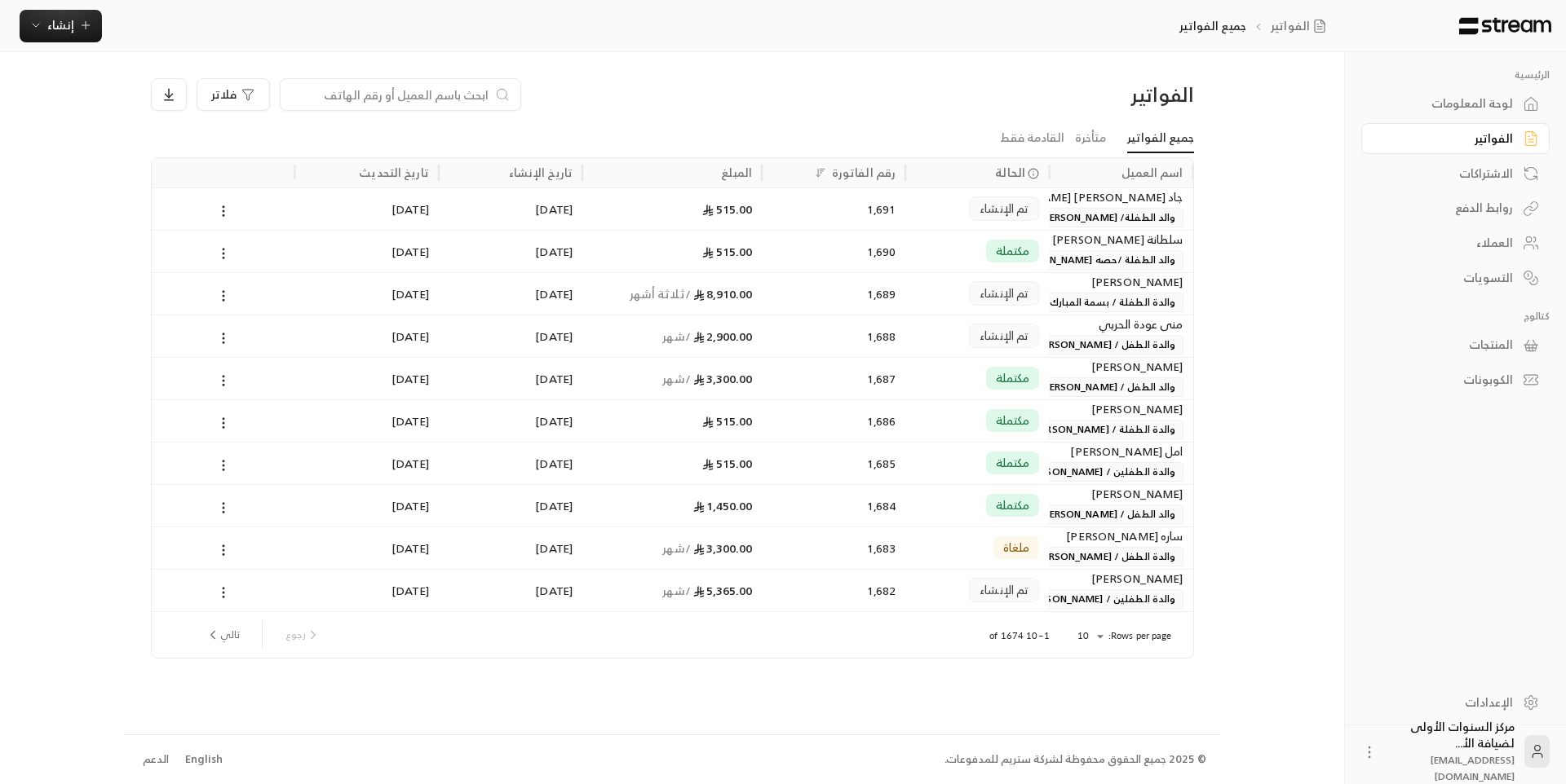
click at [974, 104] on div "الفواتير" at bounding box center [1068, 94] width 249 height 26
click at [397, 97] on input at bounding box center [389, 94] width 199 height 18
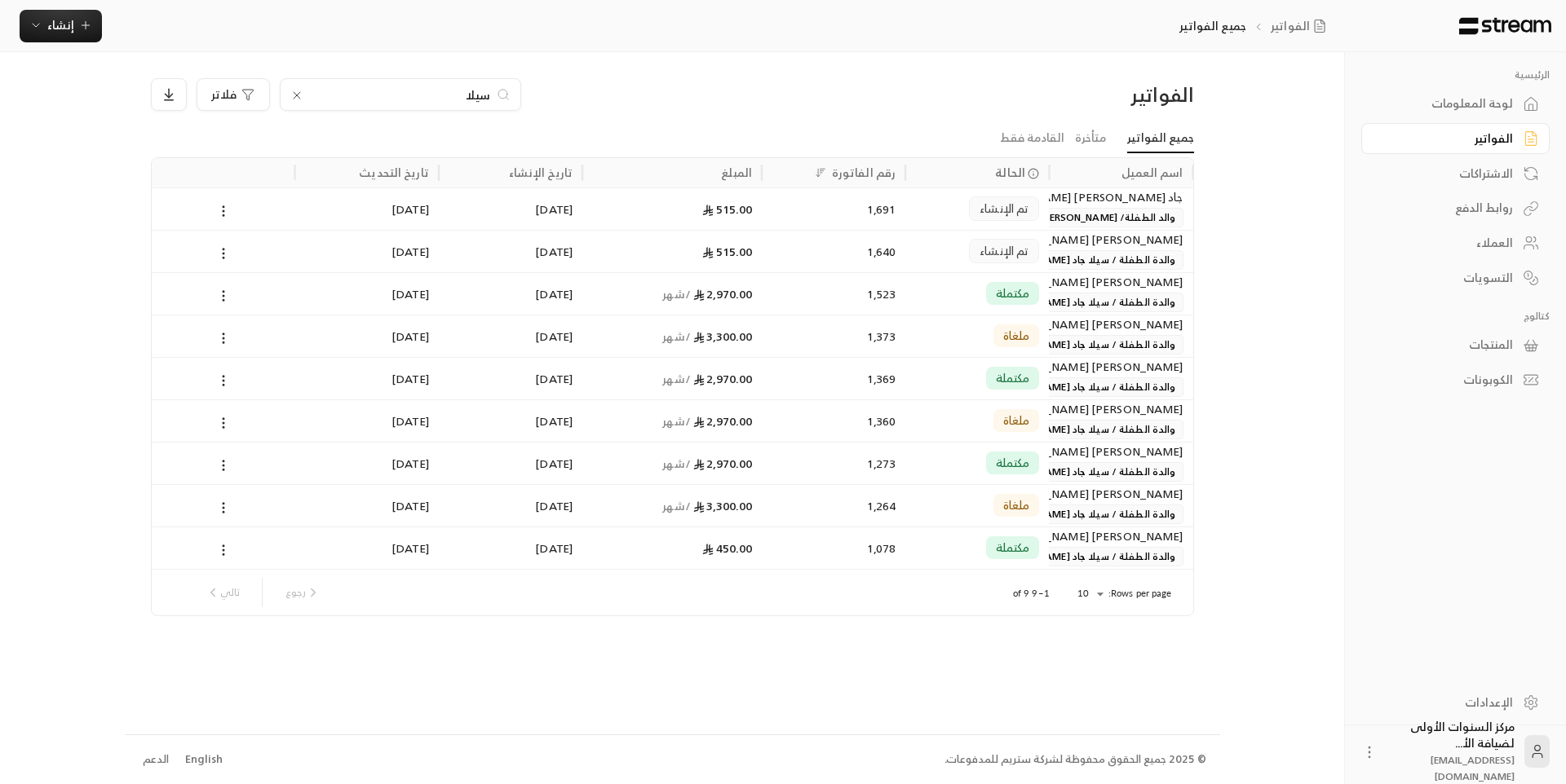
type input "سيلا"
click at [1086, 254] on span "والدة الطفلة / سيلا جاد محمود جاد احمد جاد" at bounding box center [1044, 260] width 277 height 19
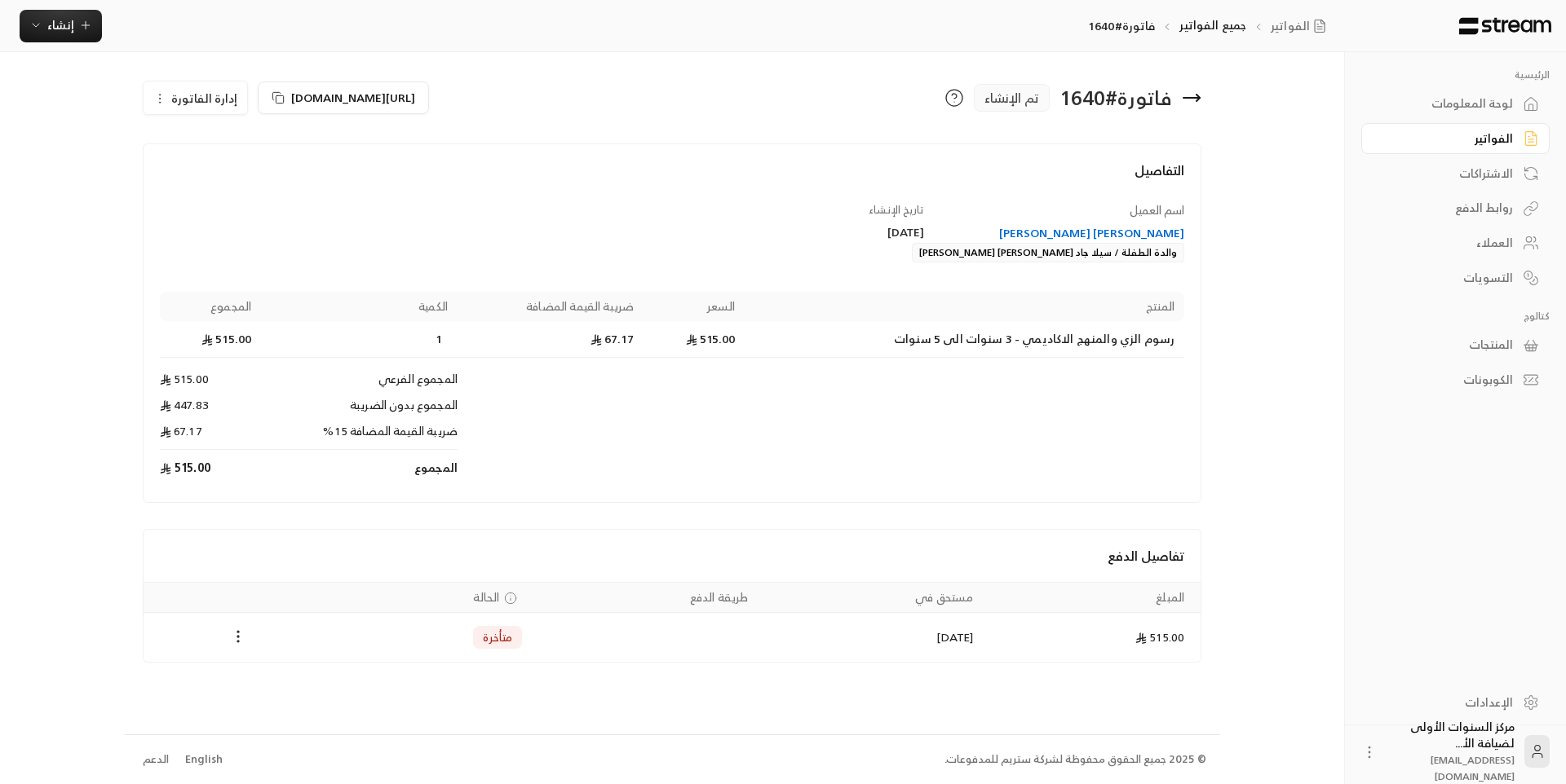
click at [222, 108] on button "إدارة الفاتورة" at bounding box center [195, 97] width 104 height 32
click at [222, 179] on link "إلغاء" at bounding box center [204, 176] width 101 height 30
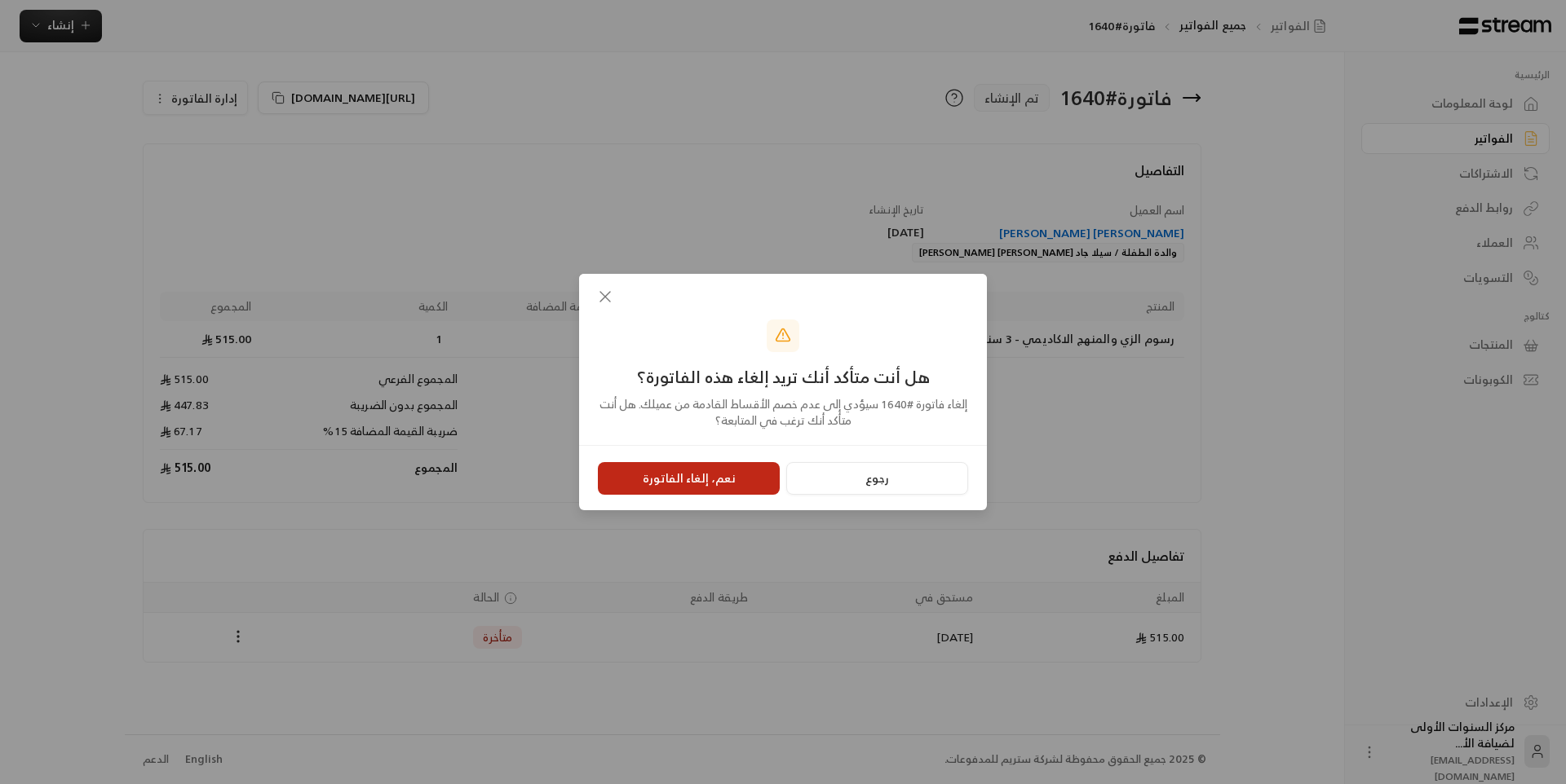
click at [714, 467] on button "نعم، إلغاء الفاتورة" at bounding box center [688, 478] width 182 height 32
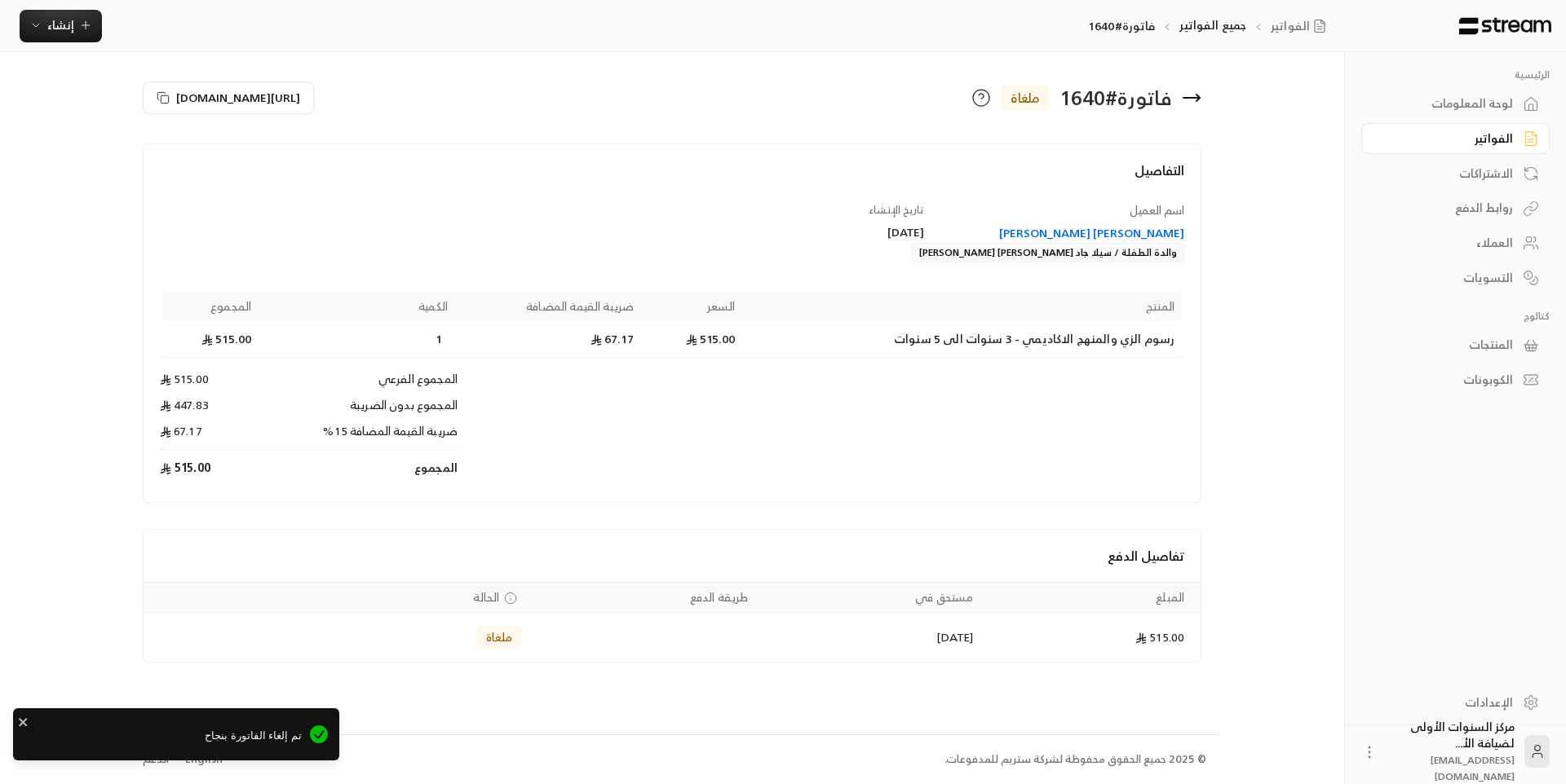
click at [1173, 231] on div "هالة عبد المعز صالح فرج" at bounding box center [1063, 233] width 245 height 17
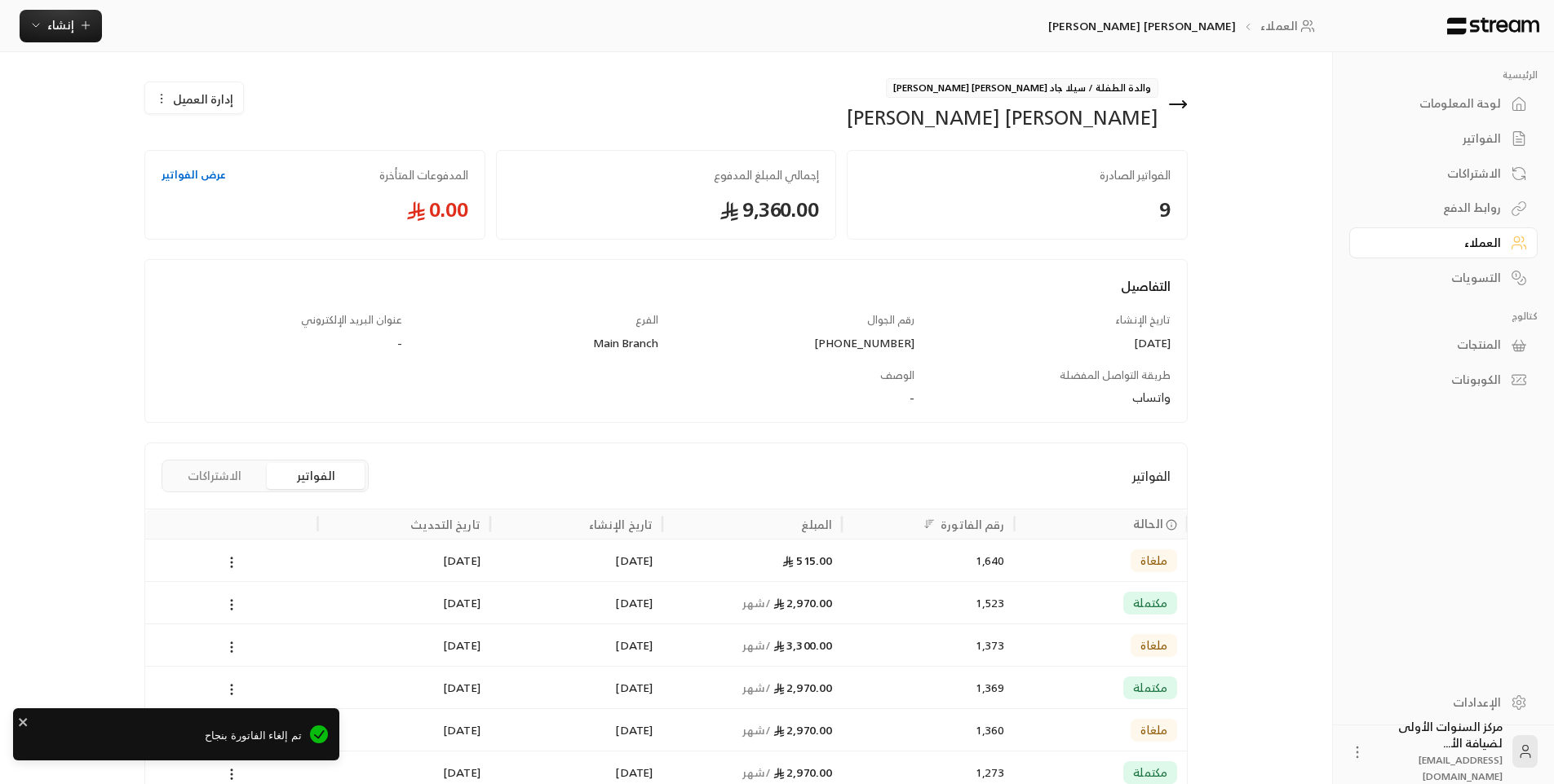
click at [198, 481] on button "الاشتراكات" at bounding box center [215, 476] width 98 height 26
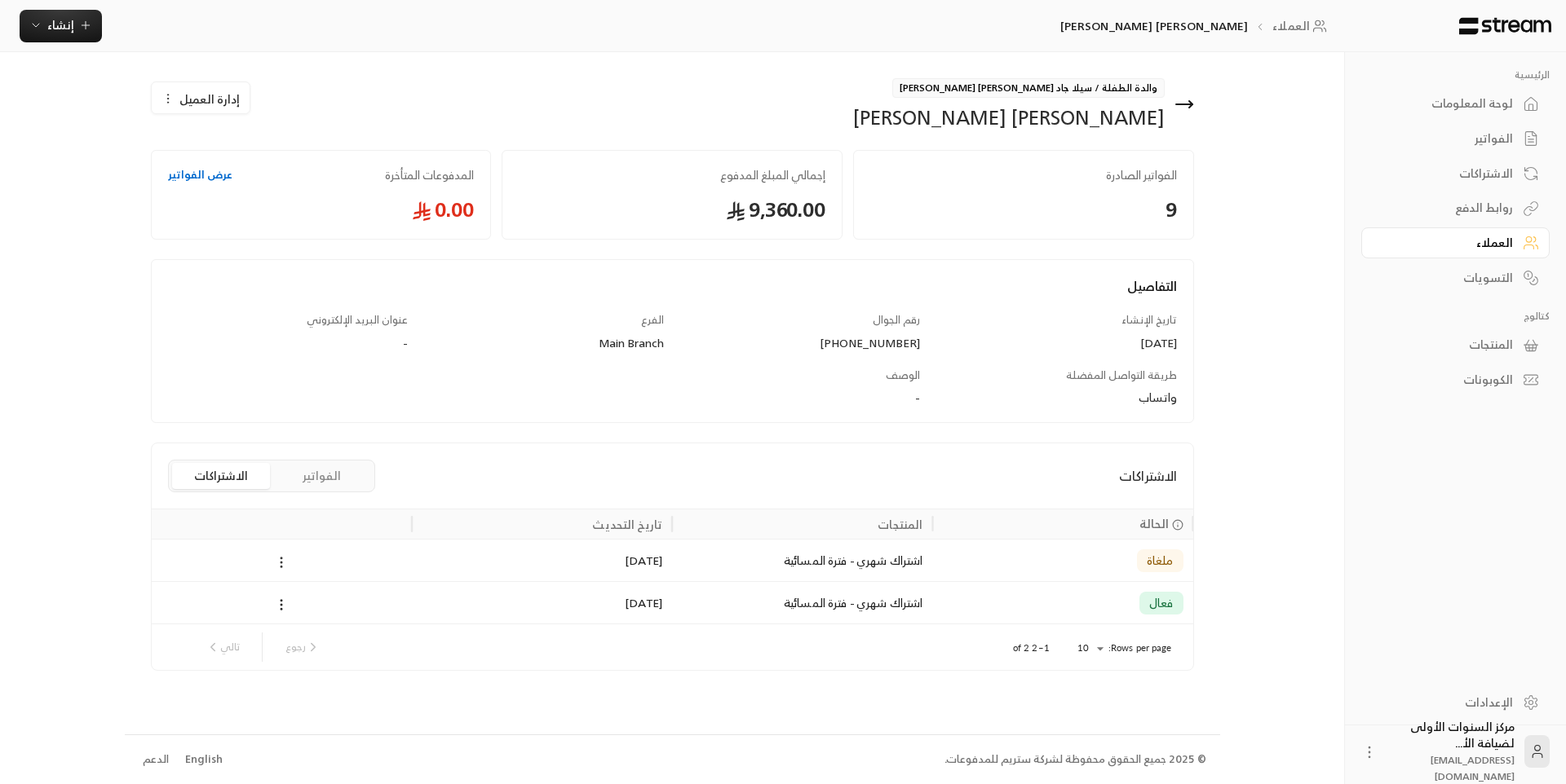
click at [278, 565] on icon at bounding box center [281, 563] width 15 height 15
click at [402, 569] on div at bounding box center [783, 392] width 1566 height 784
click at [687, 610] on div "اشتراك شهري - فترة المسائية" at bounding box center [802, 603] width 240 height 42
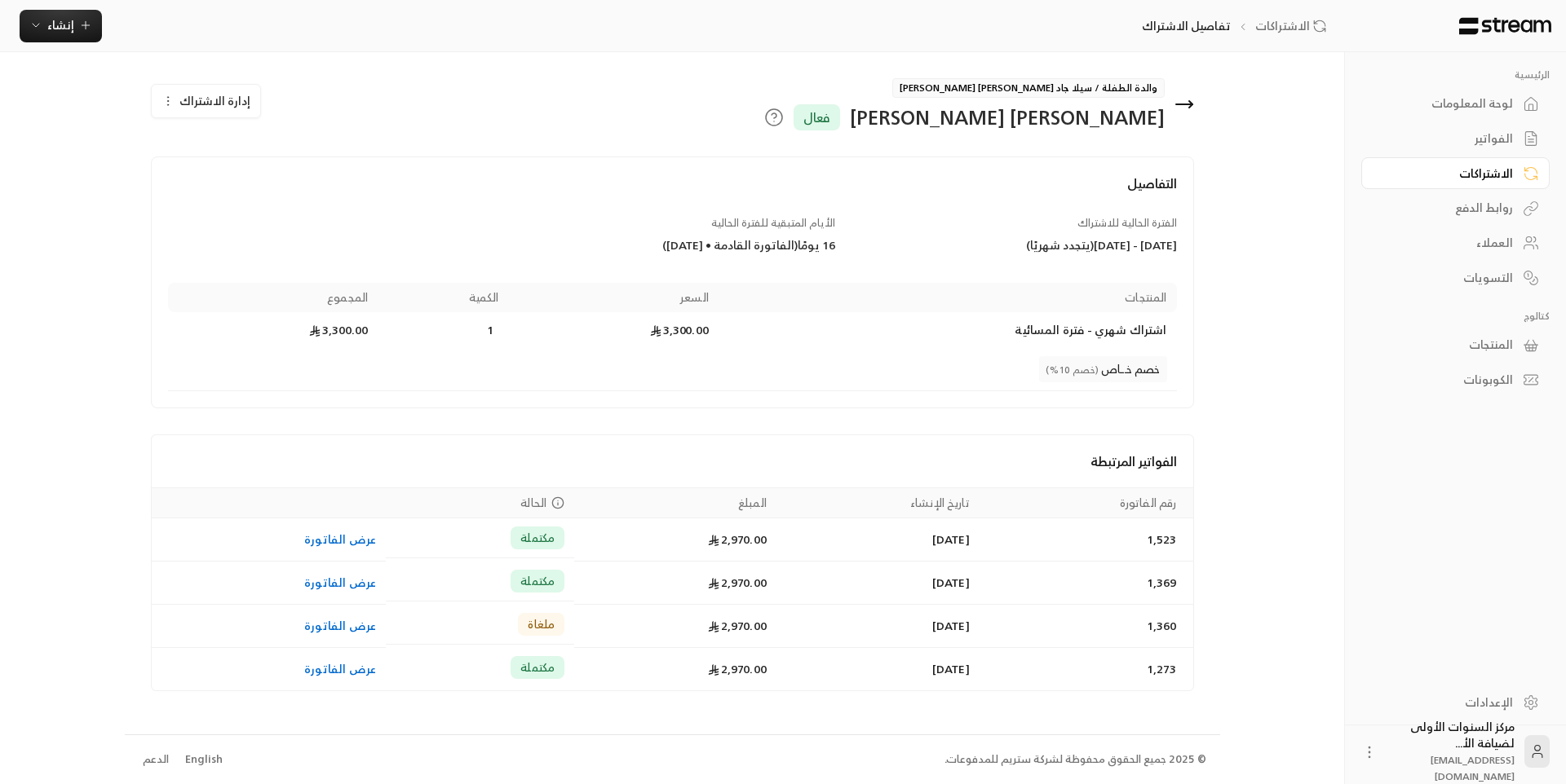
click at [1190, 100] on icon at bounding box center [1184, 104] width 19 height 19
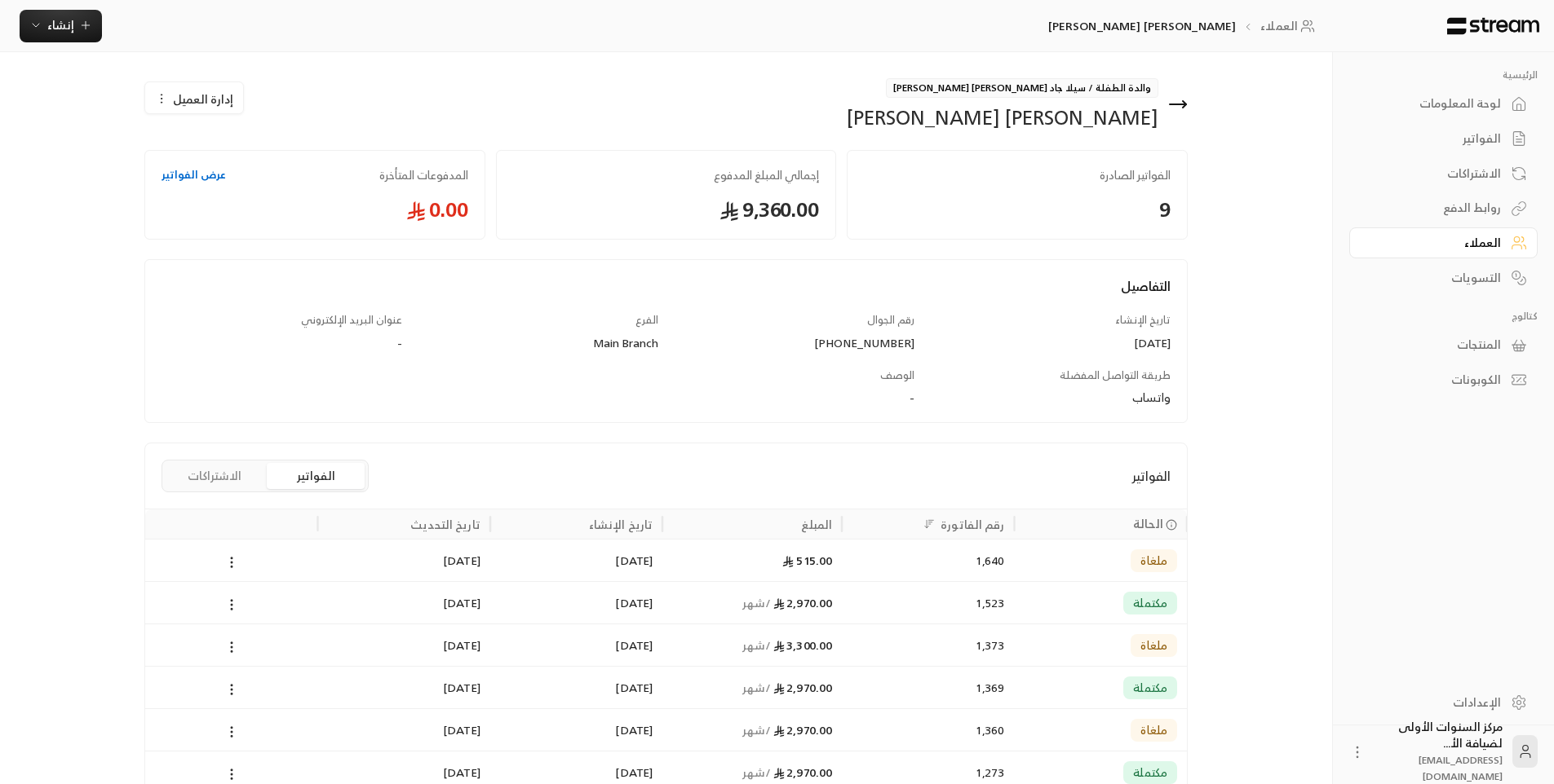
click at [1425, 108] on div "لوحة المعلومات" at bounding box center [1436, 104] width 131 height 17
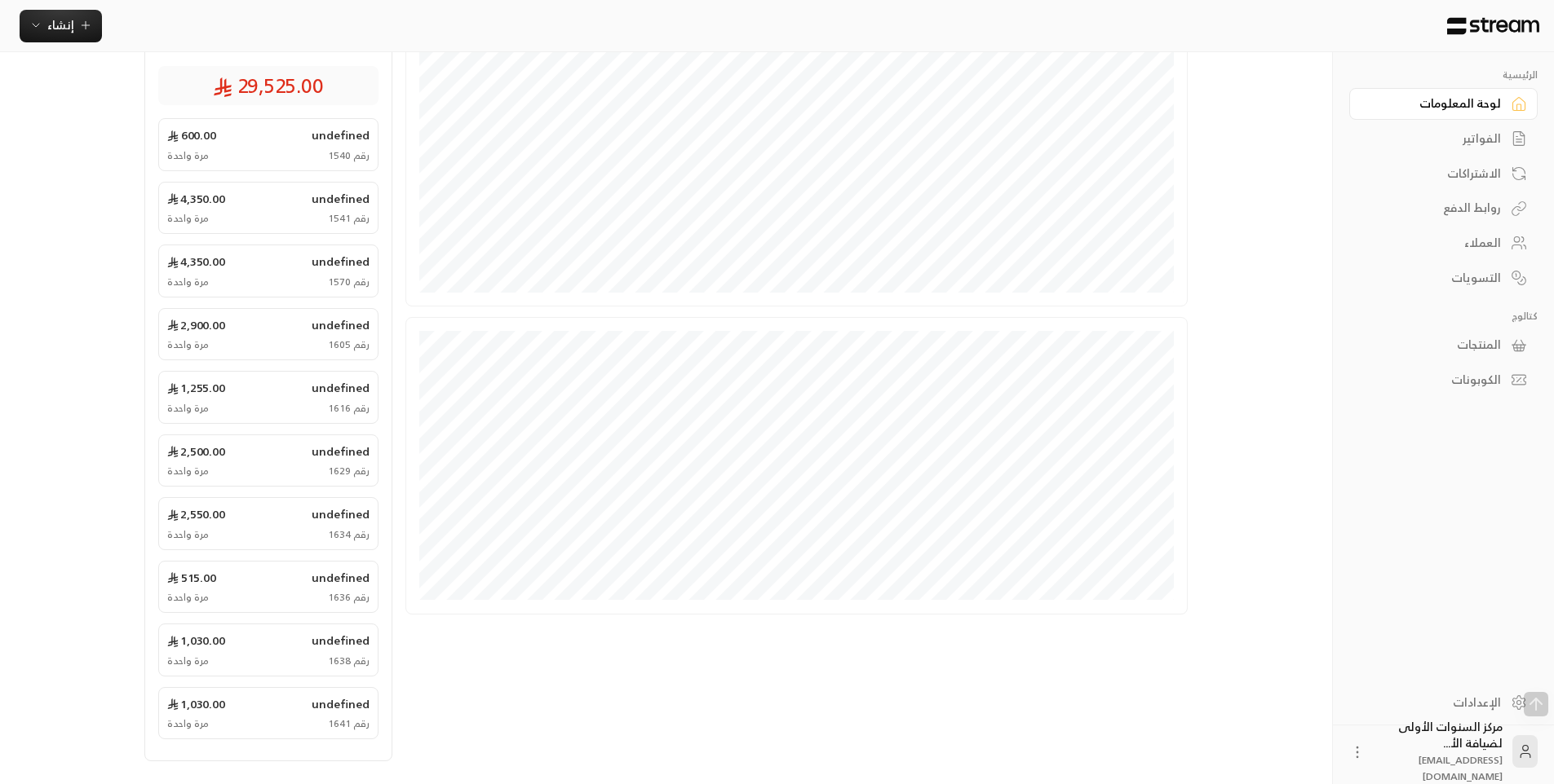
scroll to position [349, 0]
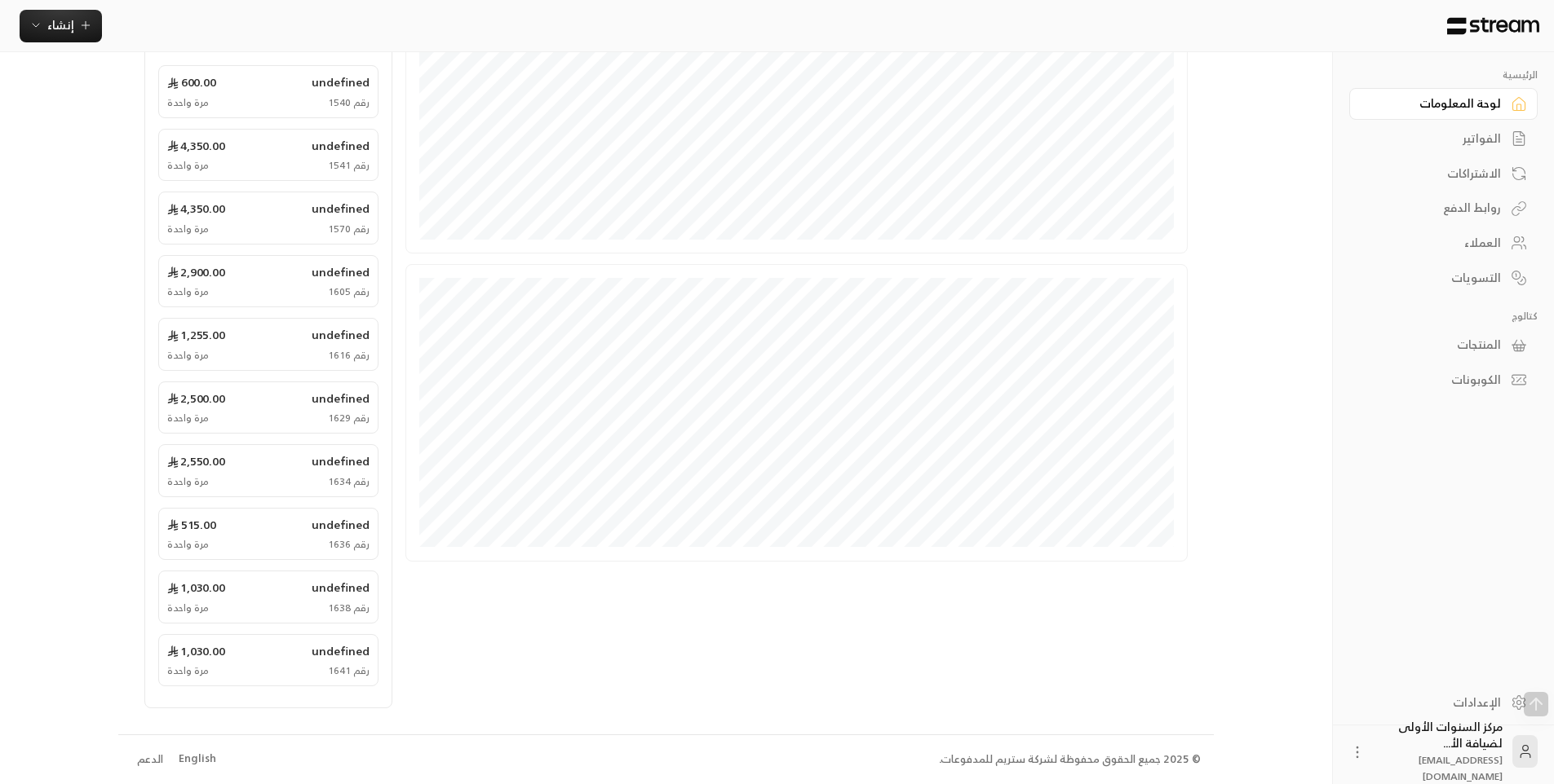
click at [1414, 128] on link "الفواتير" at bounding box center [1444, 139] width 189 height 31
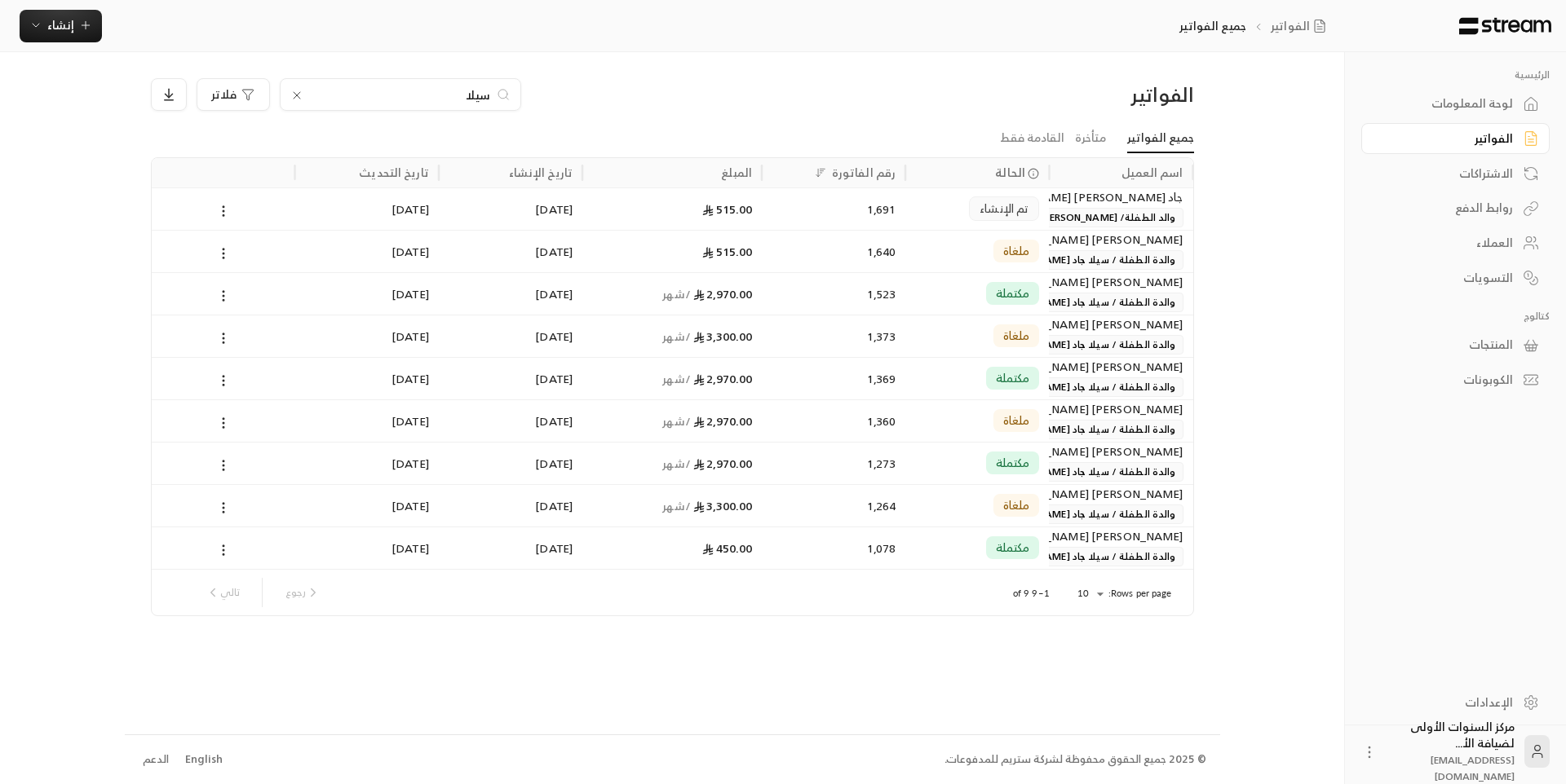
click at [467, 97] on input "سيلا" at bounding box center [401, 94] width 181 height 18
type input "الدحي"
